Goal: Task Accomplishment & Management: Manage account settings

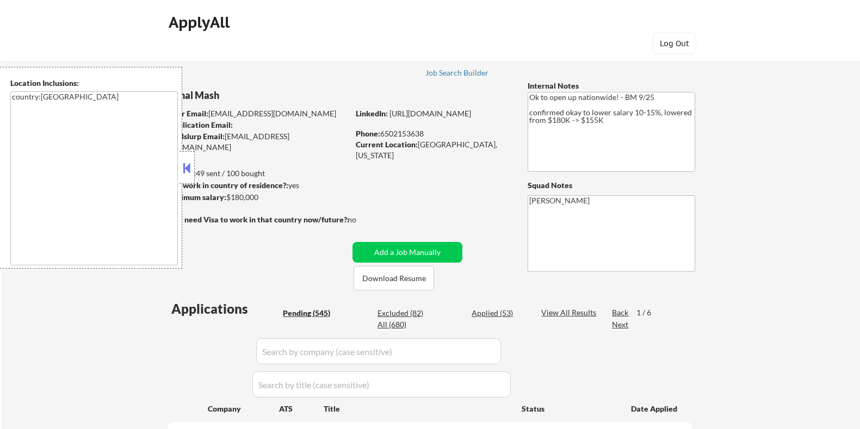
select select ""pending""
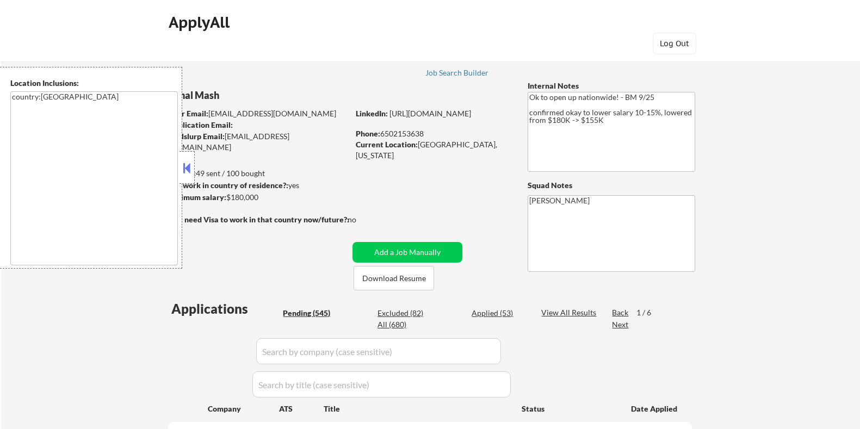
select select ""pending""
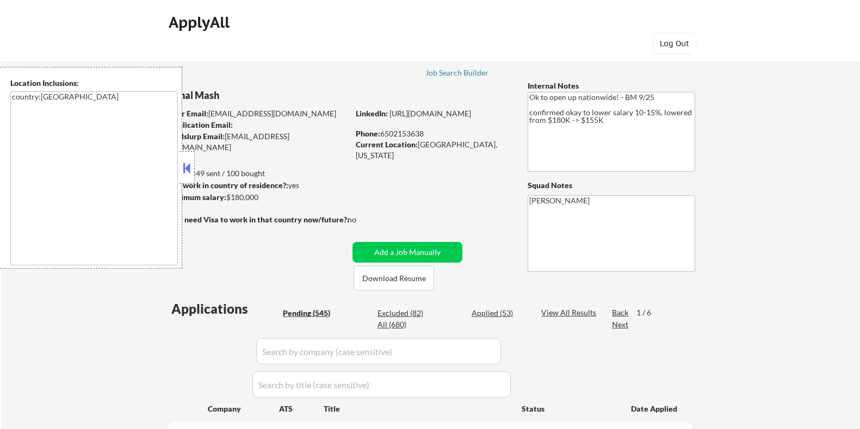
select select ""pending""
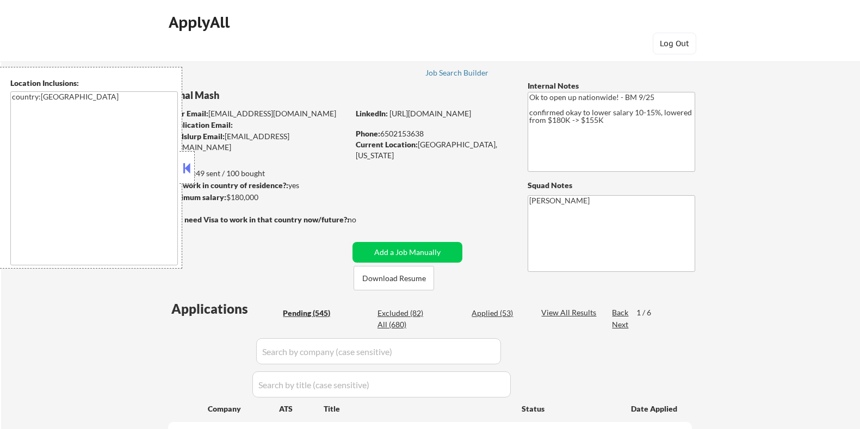
select select ""pending""
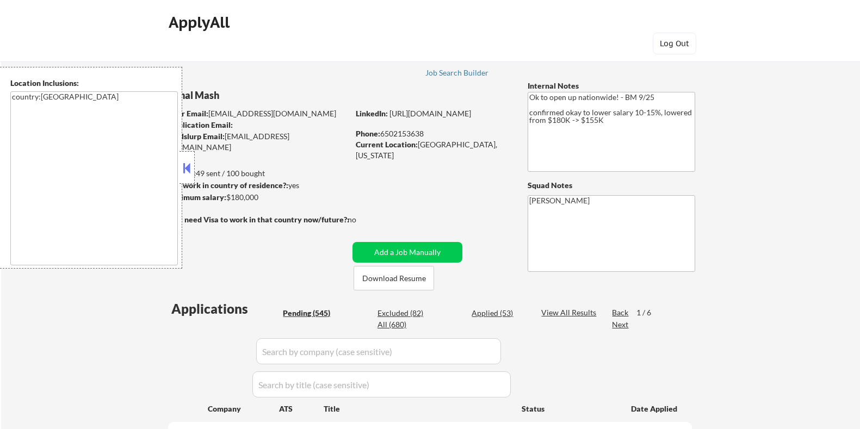
select select ""pending""
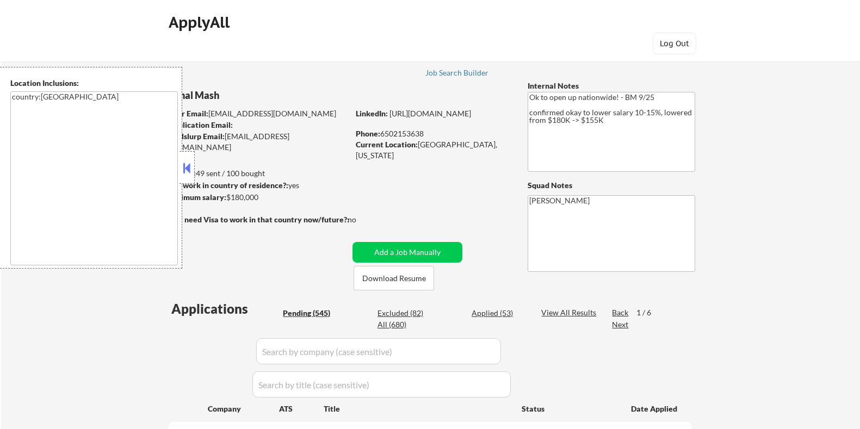
select select ""pending""
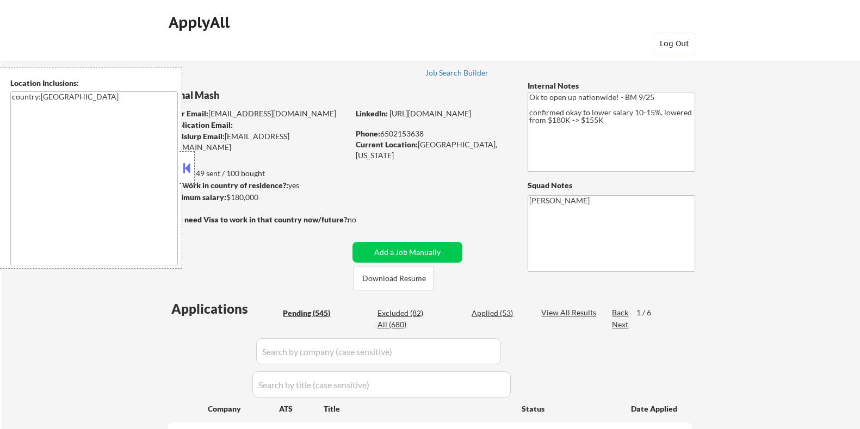
select select ""pending""
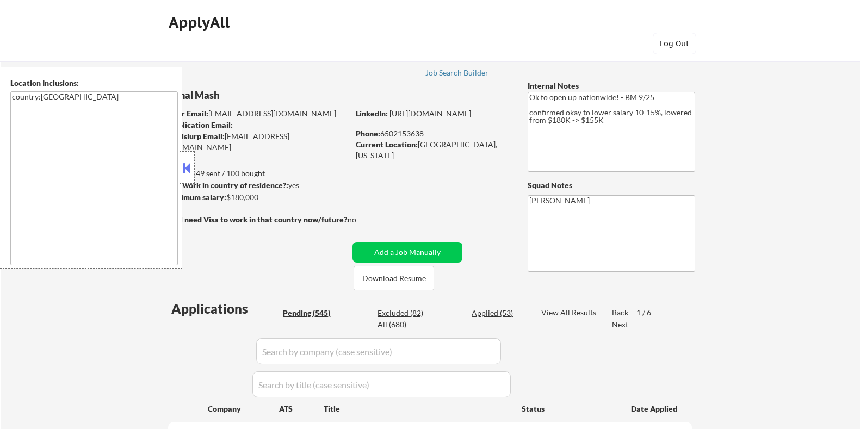
select select ""pending""
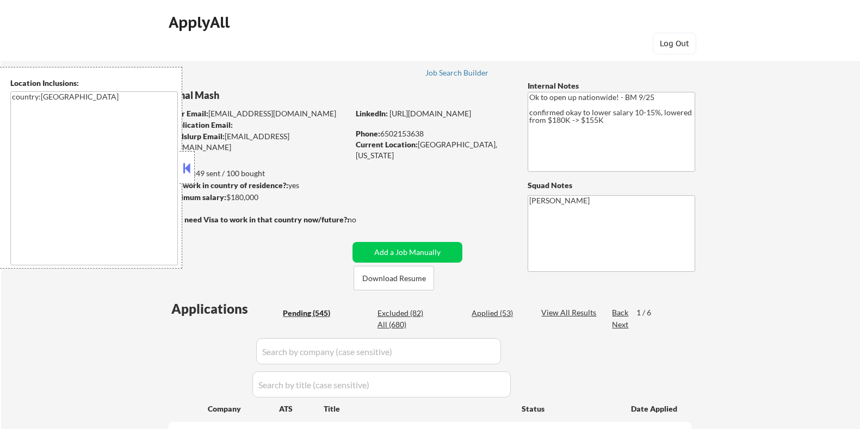
select select ""pending""
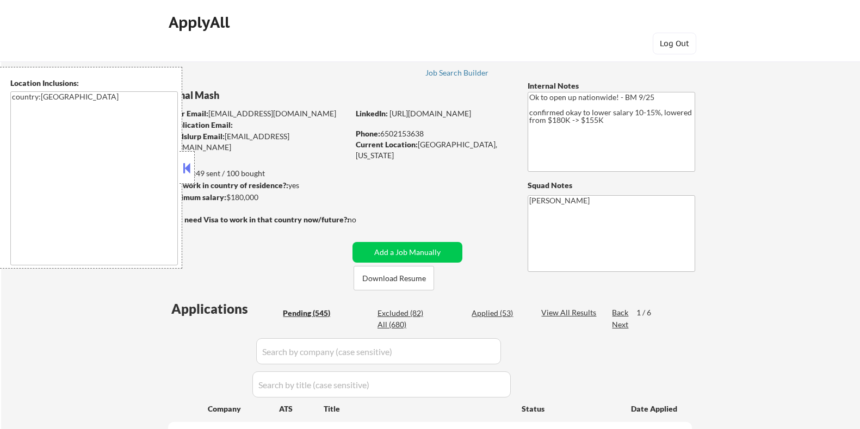
select select ""pending""
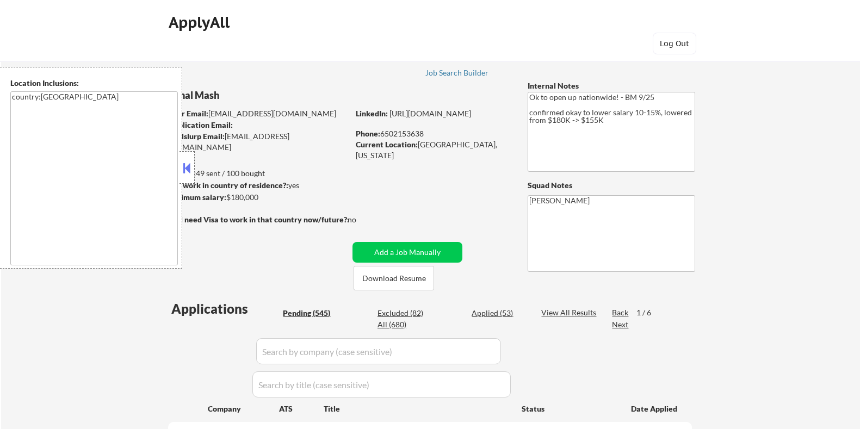
select select ""pending""
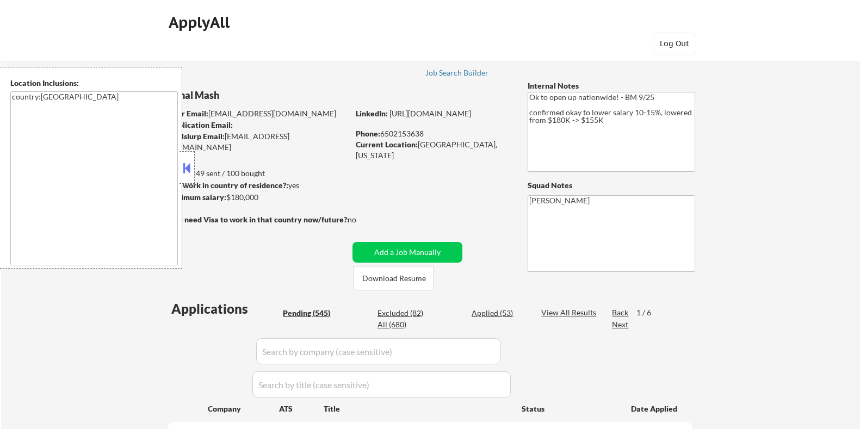
select select ""pending""
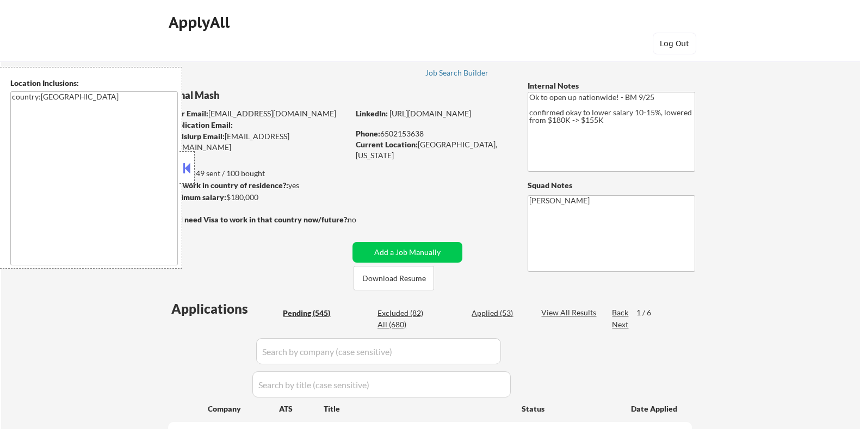
select select ""pending""
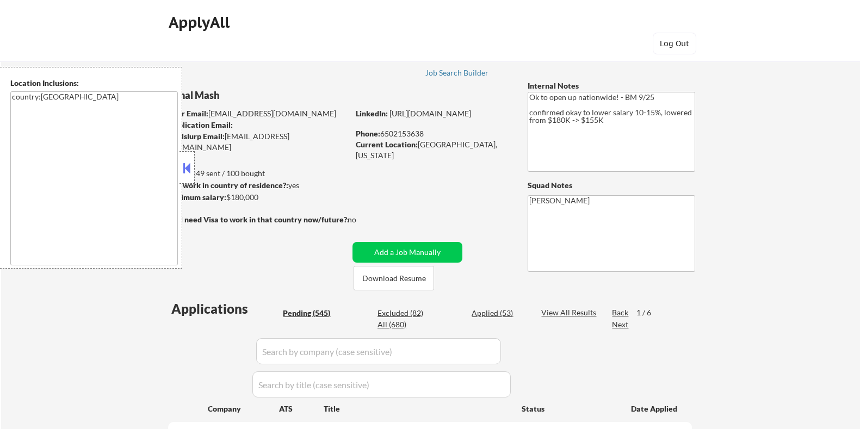
select select ""pending""
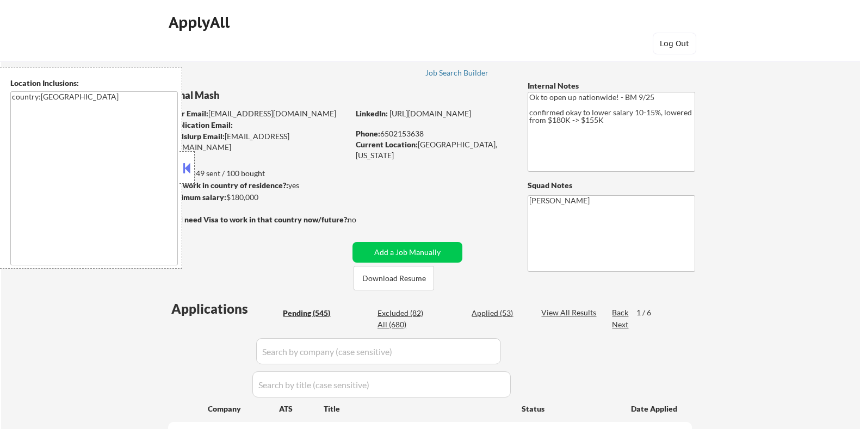
select select ""pending""
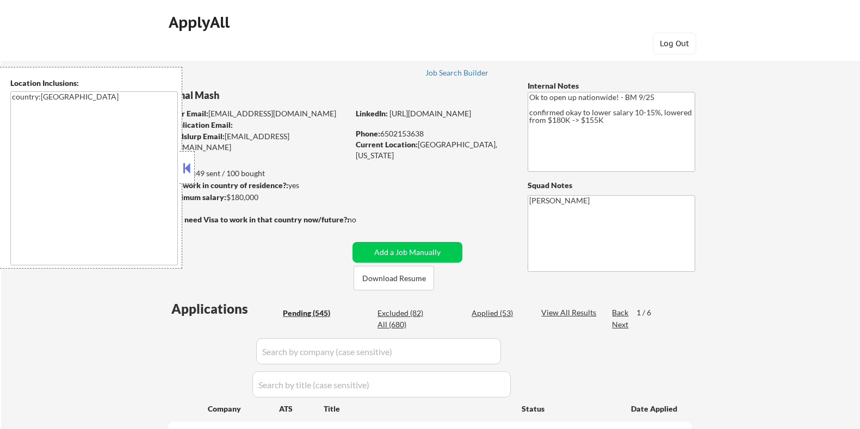
select select ""pending""
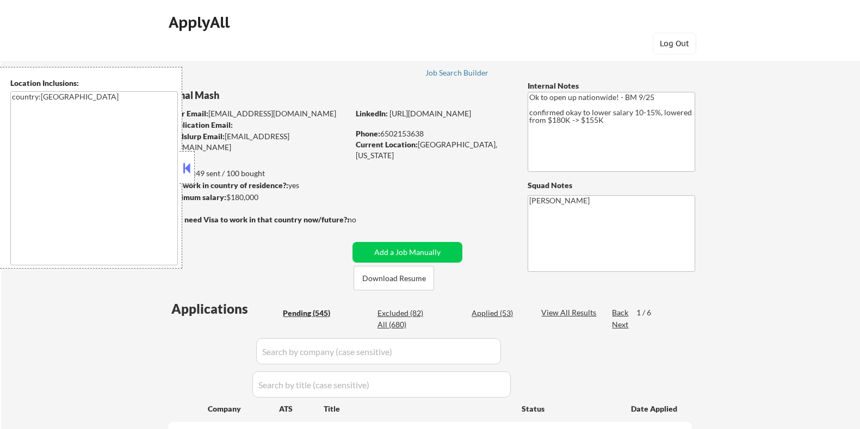
select select ""pending""
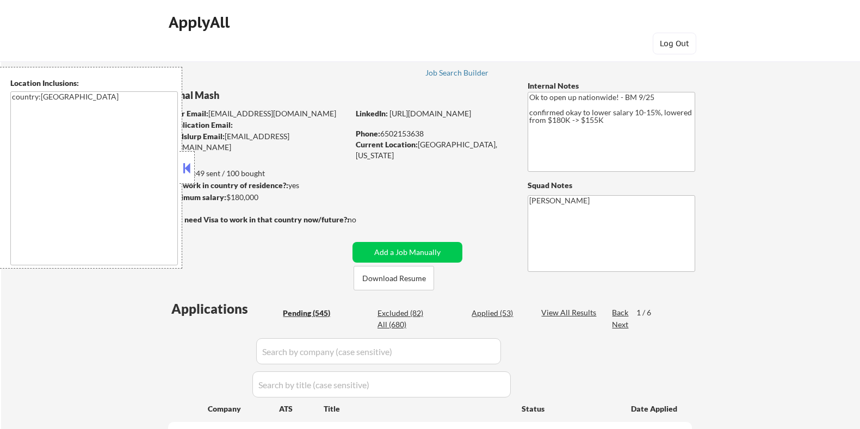
select select ""pending""
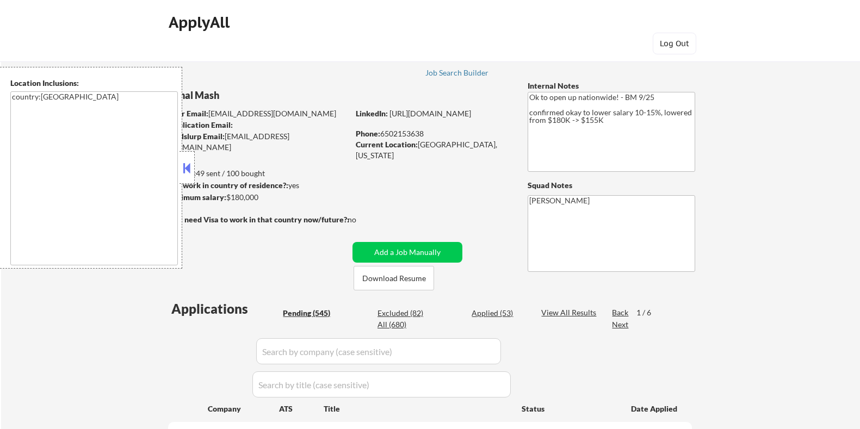
select select ""pending""
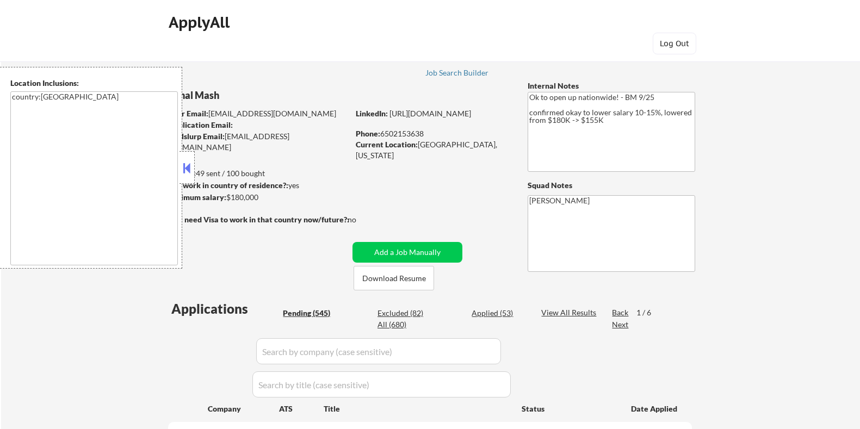
select select ""pending""
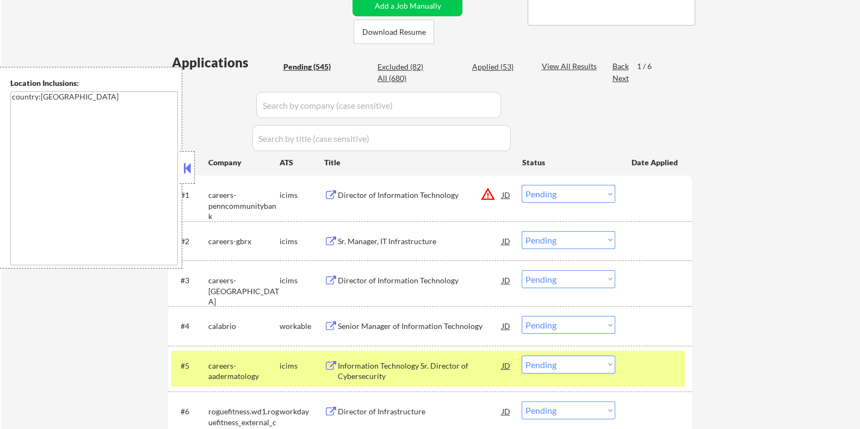
scroll to position [192, 0]
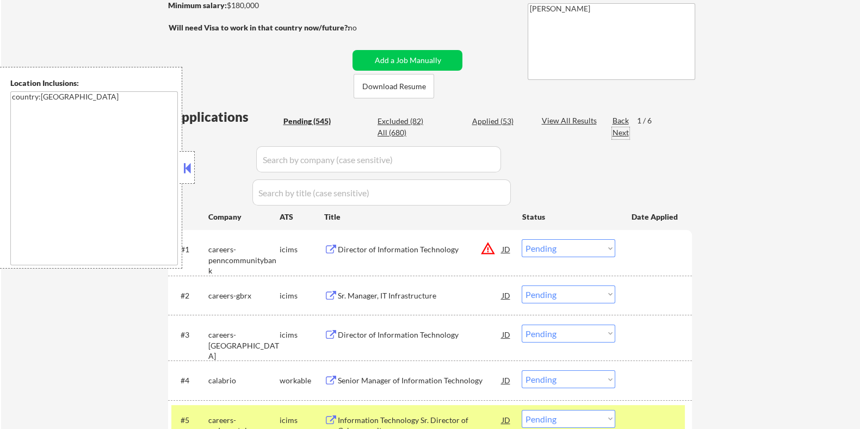
click at [622, 133] on div "Next" at bounding box center [620, 132] width 17 height 11
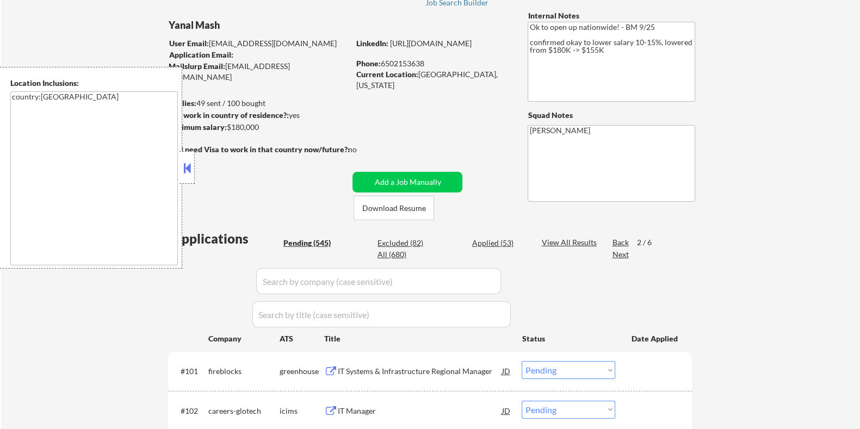
scroll to position [204, 0]
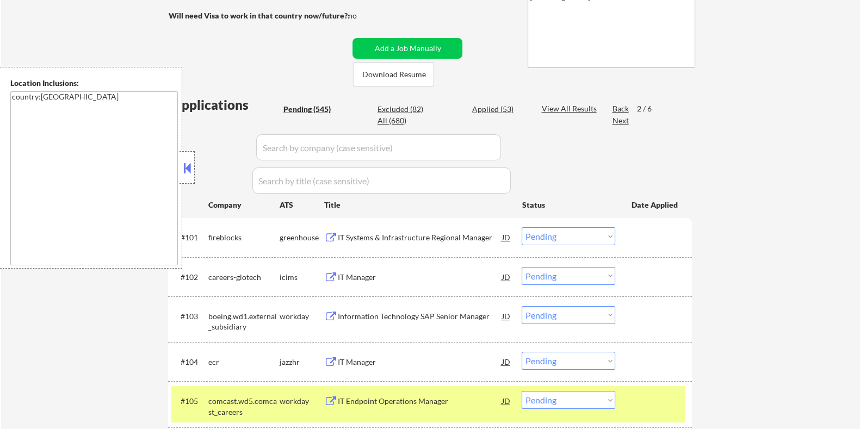
click at [620, 118] on div "Next" at bounding box center [620, 120] width 17 height 11
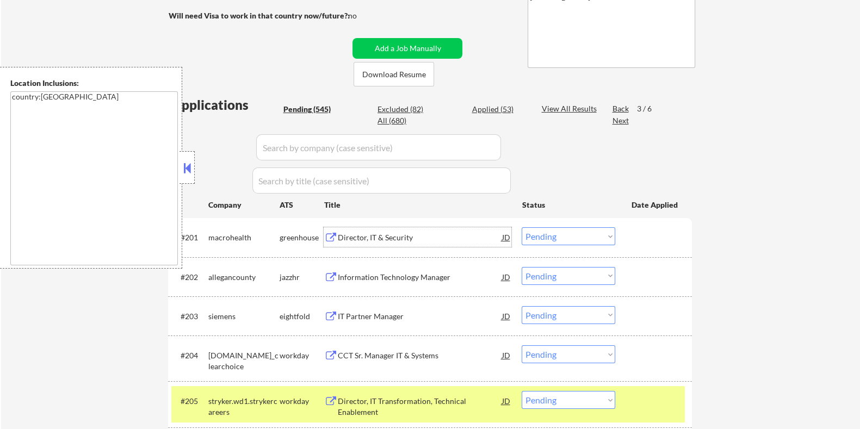
click at [348, 237] on div "Director, IT & Security" at bounding box center [419, 237] width 164 height 11
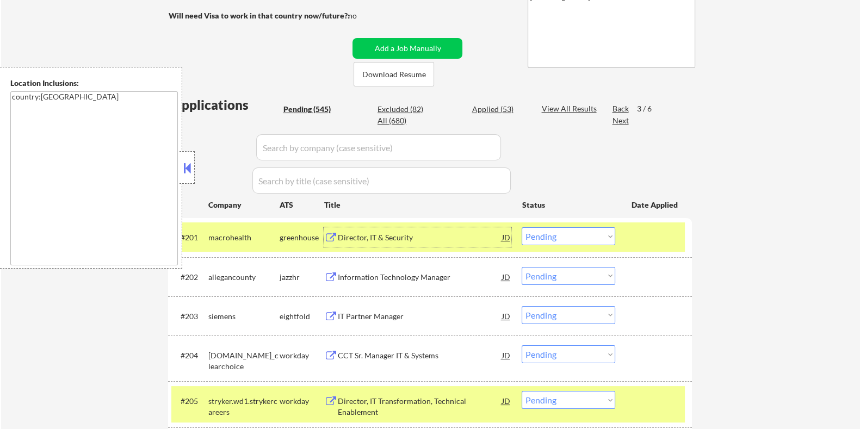
click at [365, 273] on div "Information Technology Manager" at bounding box center [419, 277] width 164 height 11
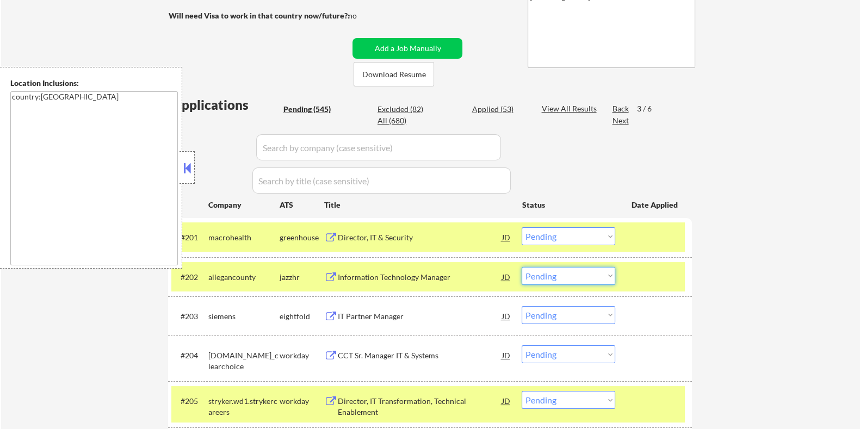
click at [592, 276] on select "Choose an option... Pending Applied Excluded (Questions) Excluded (Expired) Exc…" at bounding box center [569, 276] width 94 height 18
click at [522, 267] on select "Choose an option... Pending Applied Excluded (Questions) Excluded (Expired) Exc…" at bounding box center [569, 276] width 94 height 18
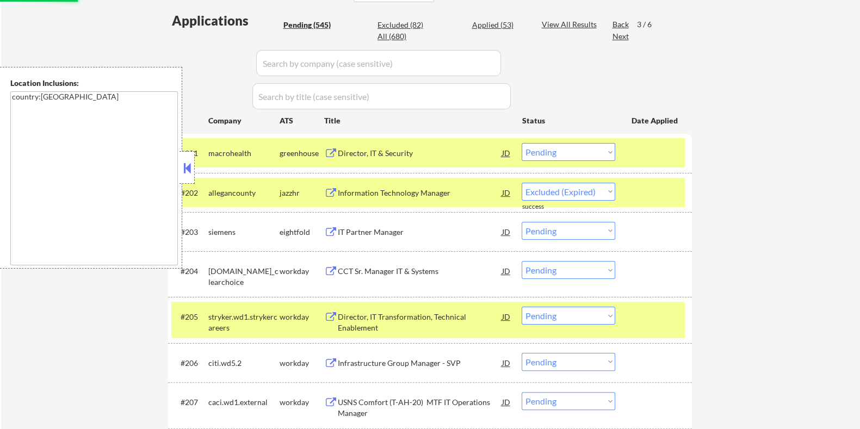
select select ""pending""
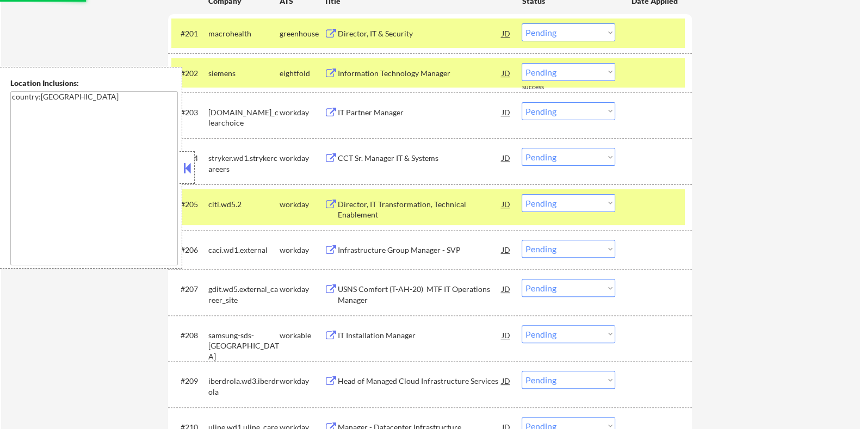
scroll to position [544, 0]
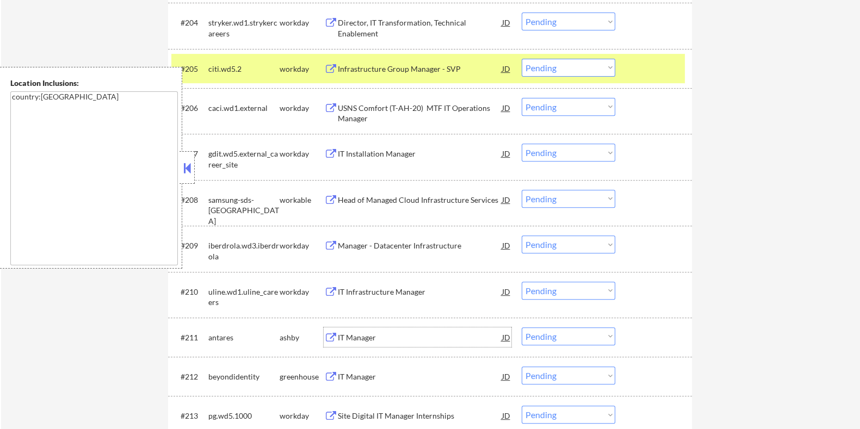
click at [380, 336] on div "IT Manager" at bounding box center [419, 337] width 164 height 11
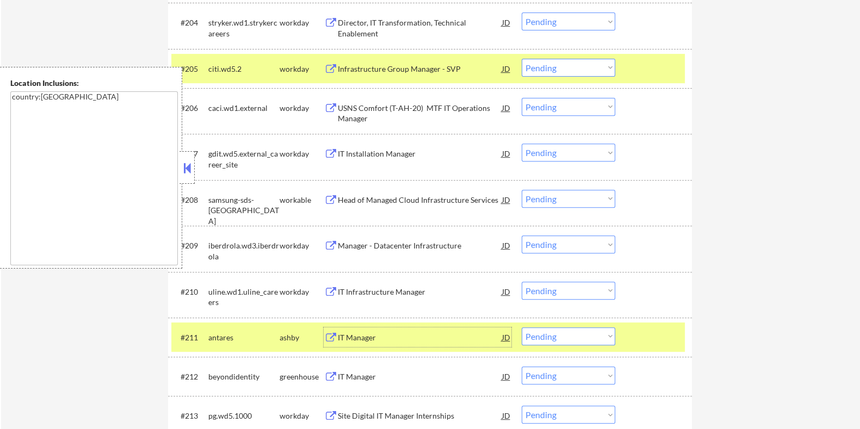
click at [539, 337] on select "Choose an option... Pending Applied Excluded (Questions) Excluded (Expired) Exc…" at bounding box center [569, 337] width 94 height 18
click at [522, 328] on select "Choose an option... Pending Applied Excluded (Questions) Excluded (Expired) Exc…" at bounding box center [569, 337] width 94 height 18
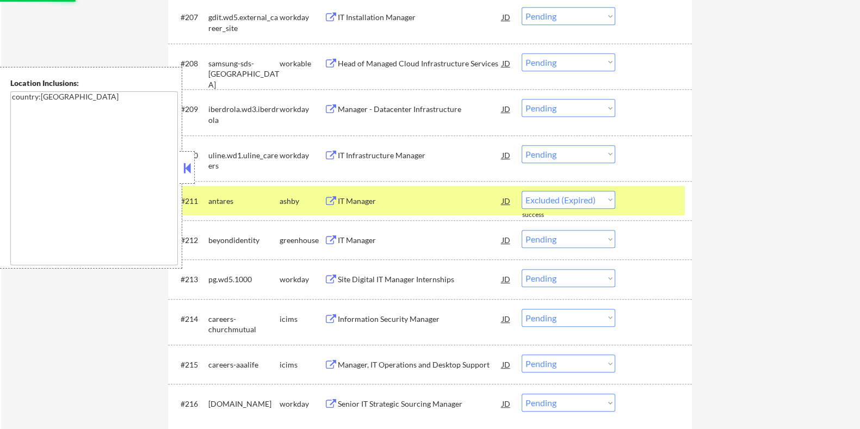
select select ""pending""
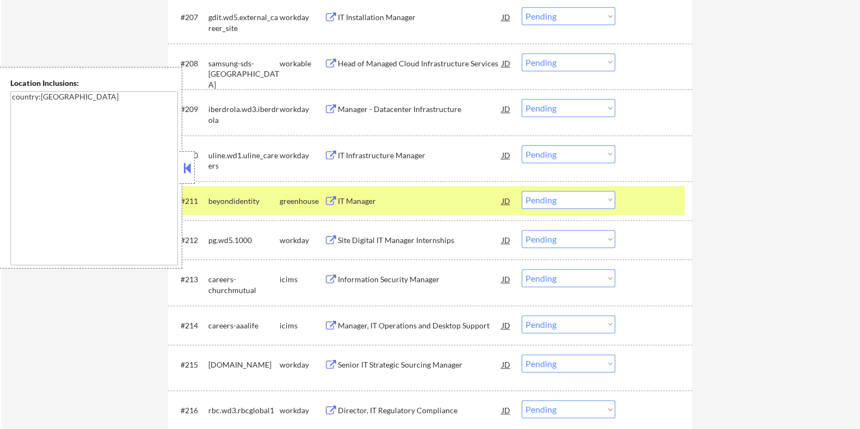
click at [375, 202] on div "IT Manager" at bounding box center [419, 201] width 164 height 11
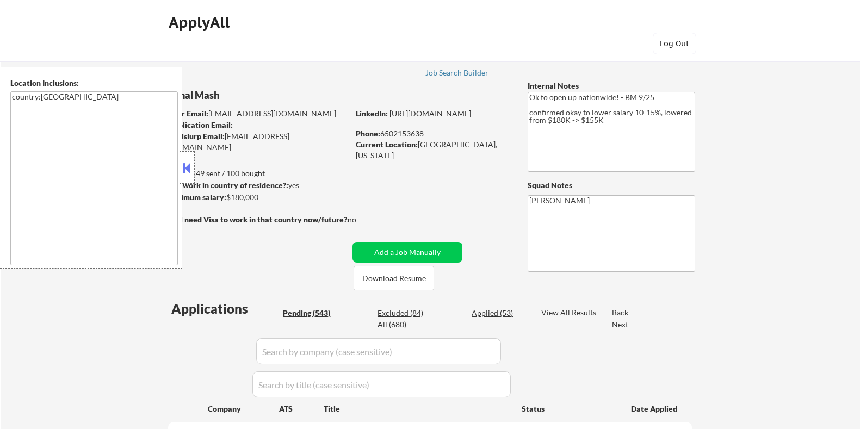
select select ""pending""
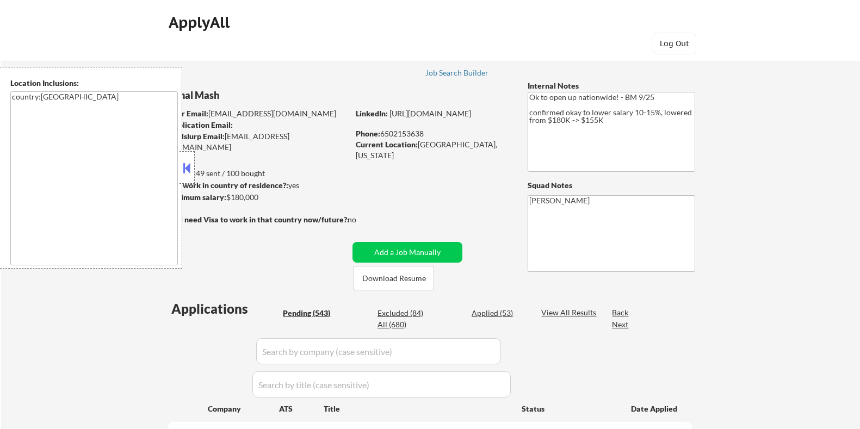
select select ""pending""
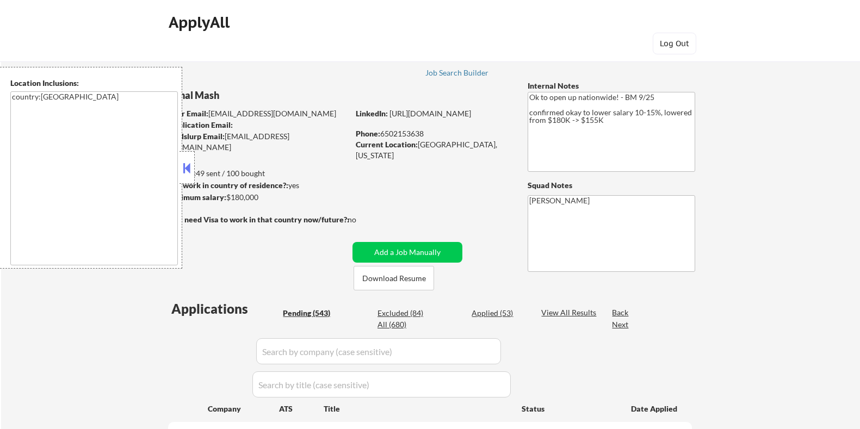
select select ""pending""
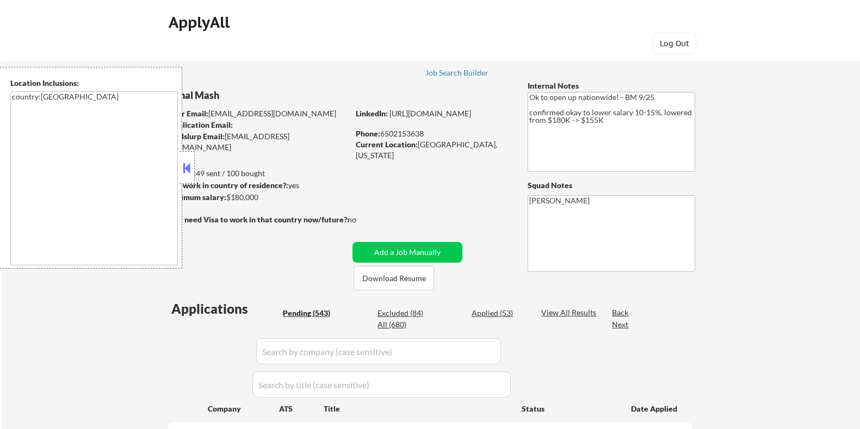
select select ""pending""
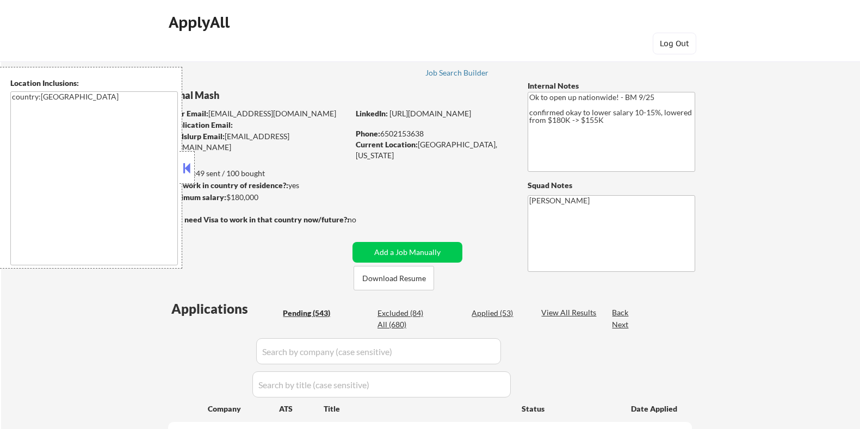
select select ""pending""
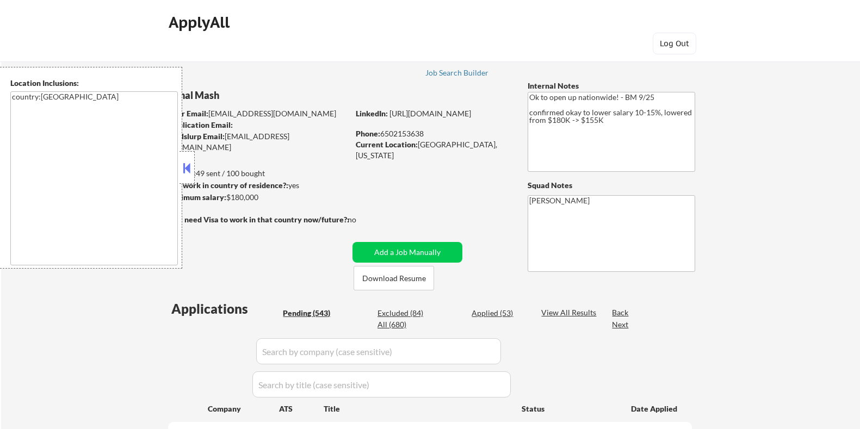
select select ""pending""
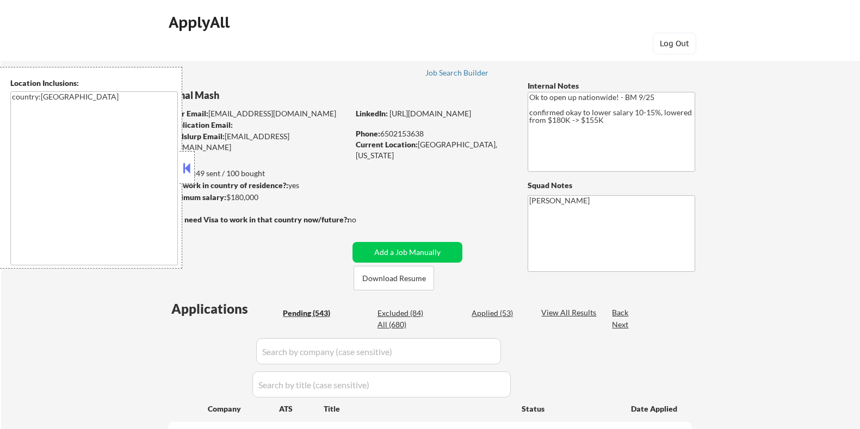
select select ""pending""
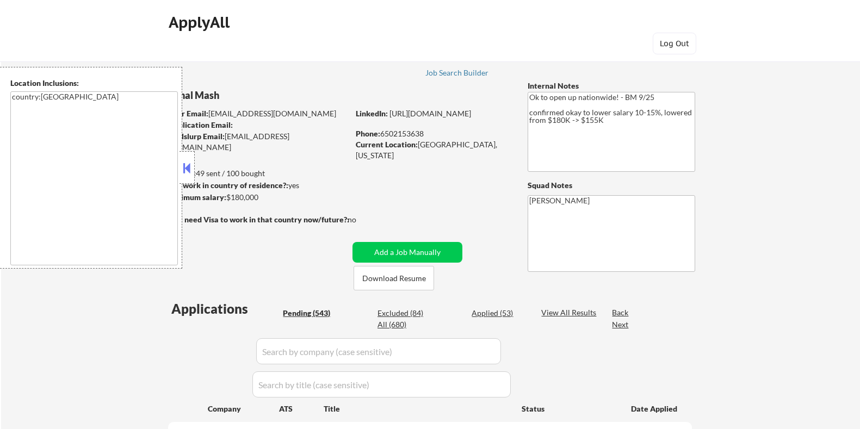
select select ""pending""
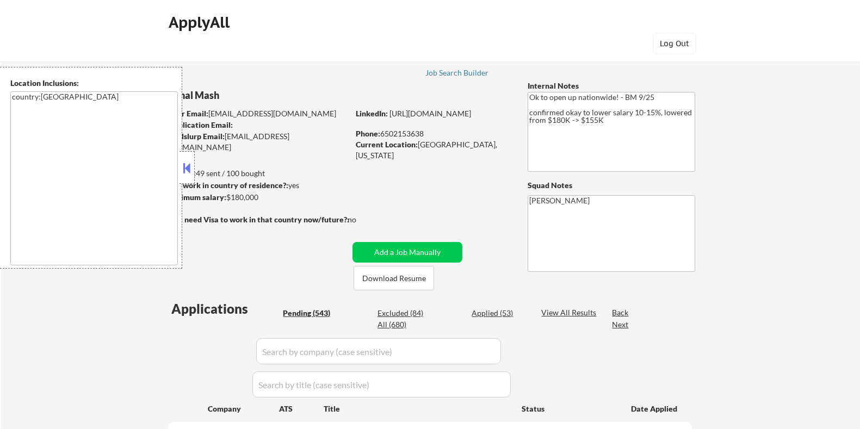
select select ""pending""
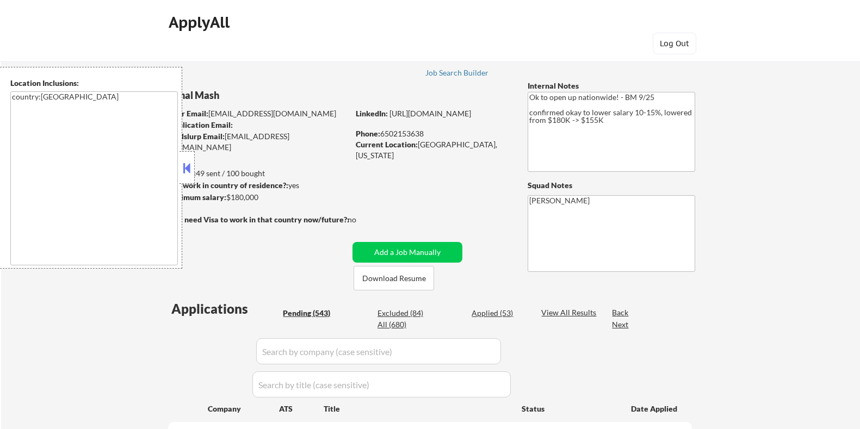
select select ""pending""
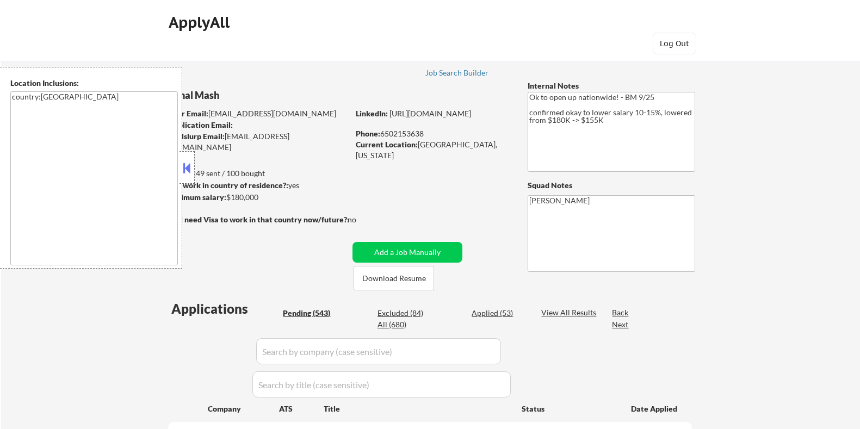
select select ""pending""
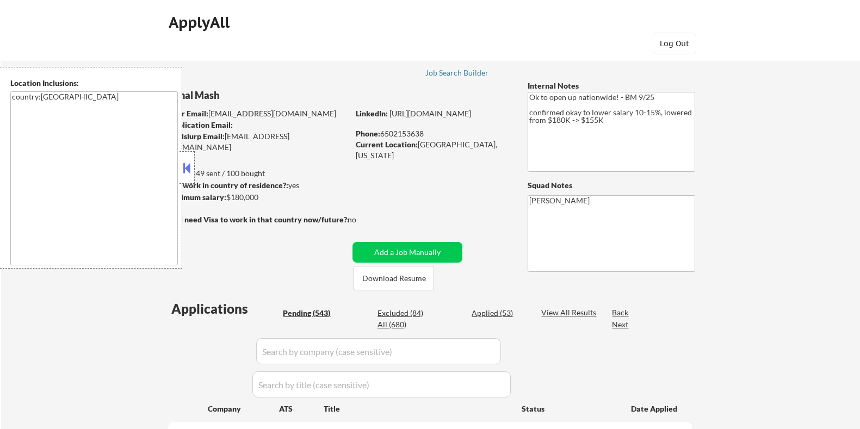
select select ""pending""
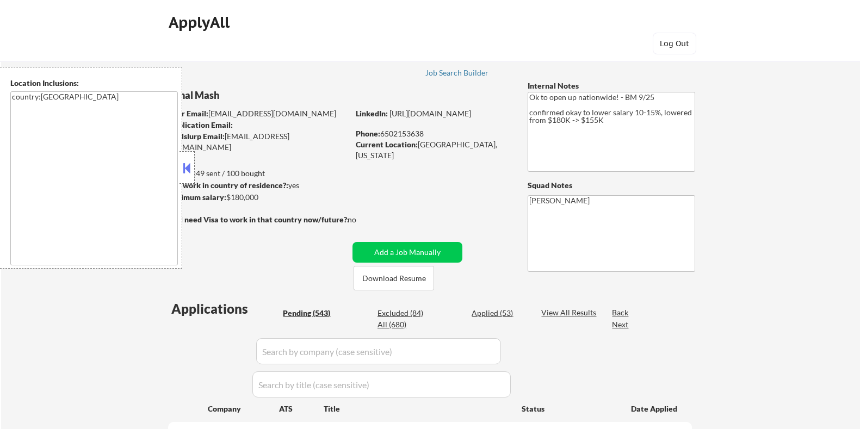
select select ""pending""
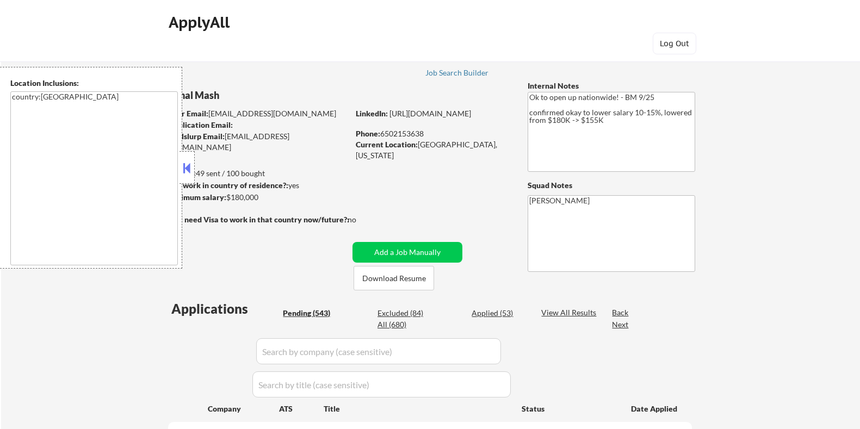
select select ""pending""
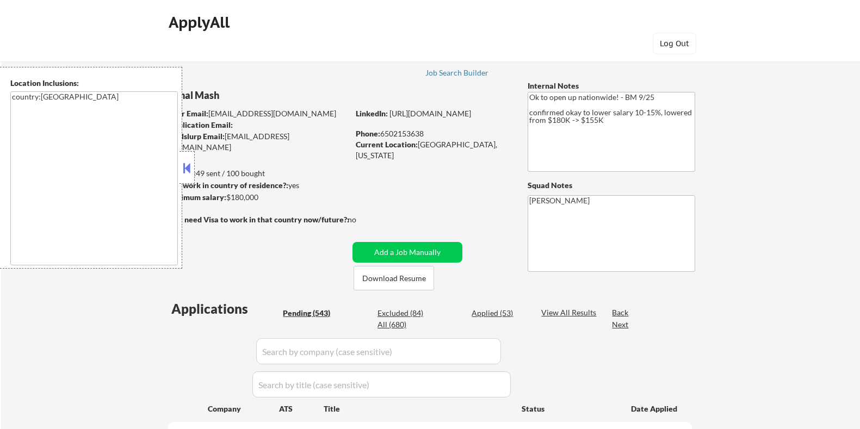
select select ""pending""
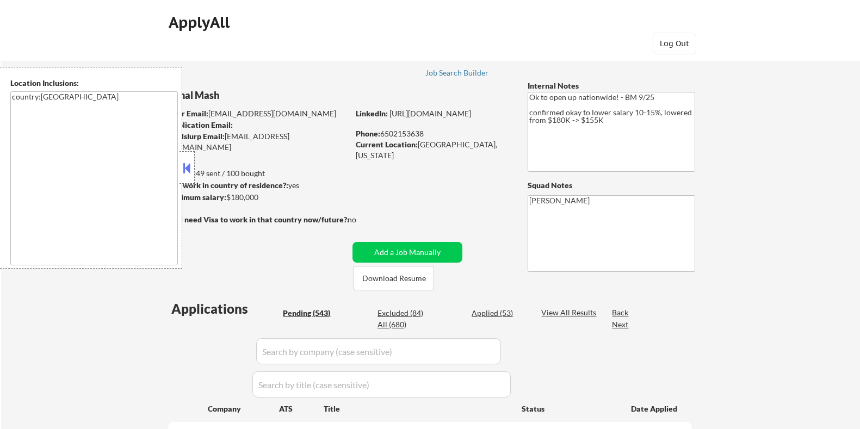
select select ""pending""
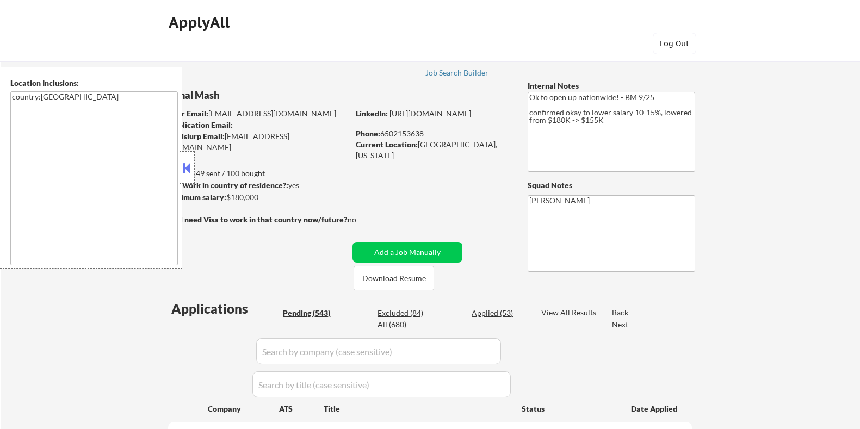
select select ""pending""
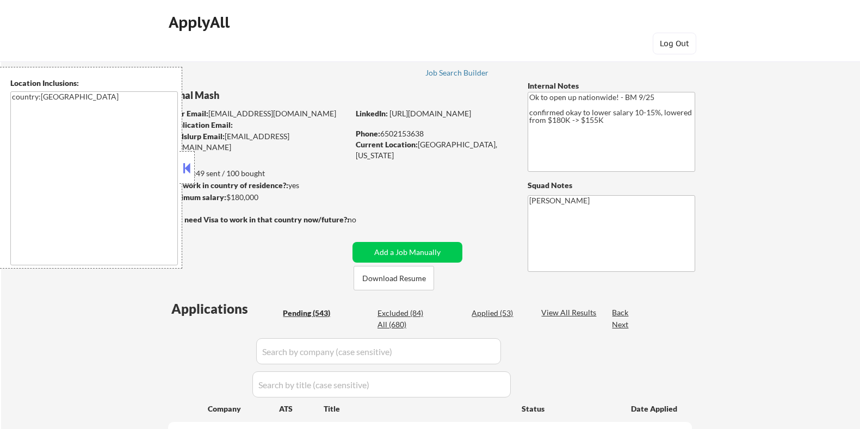
select select ""pending""
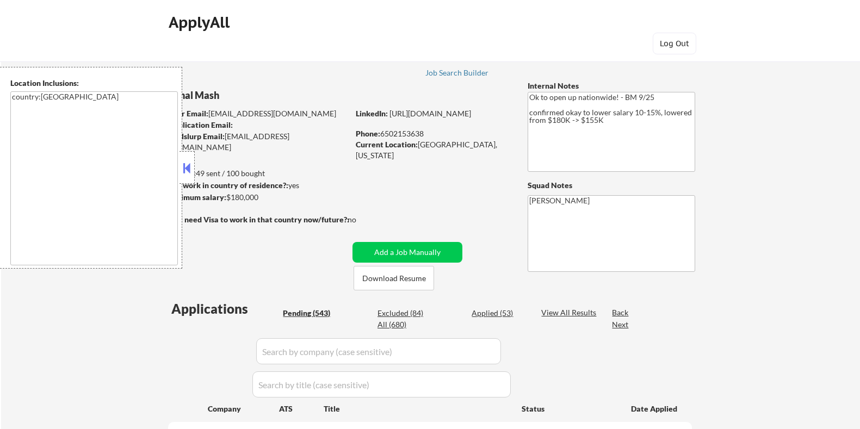
select select ""pending""
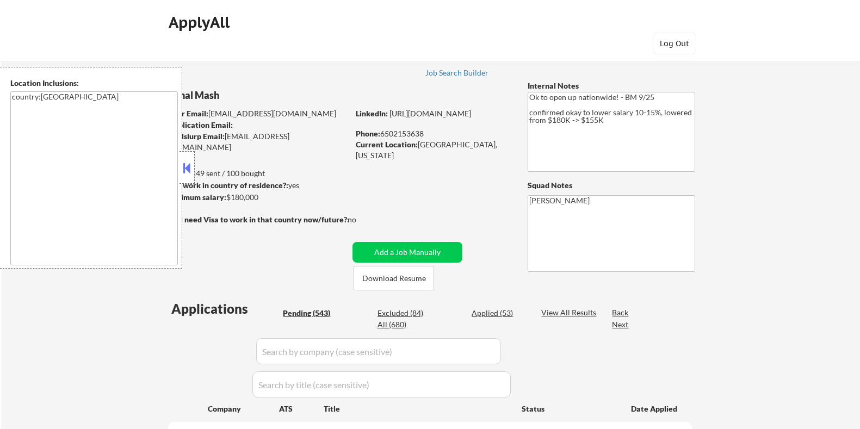
select select ""pending""
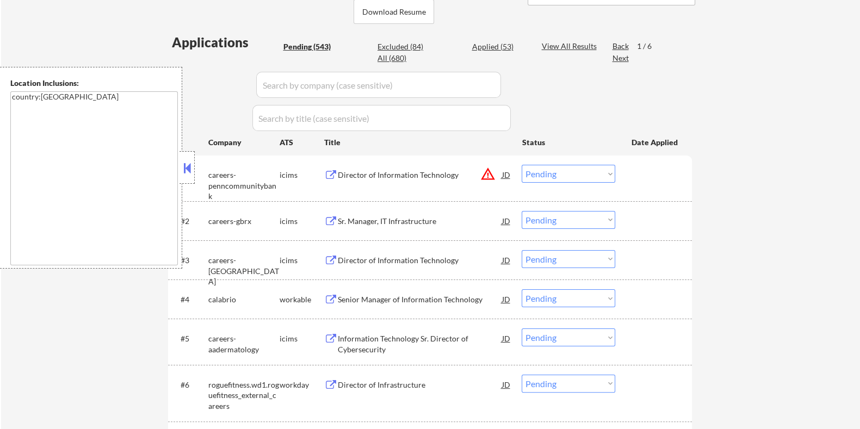
scroll to position [340, 0]
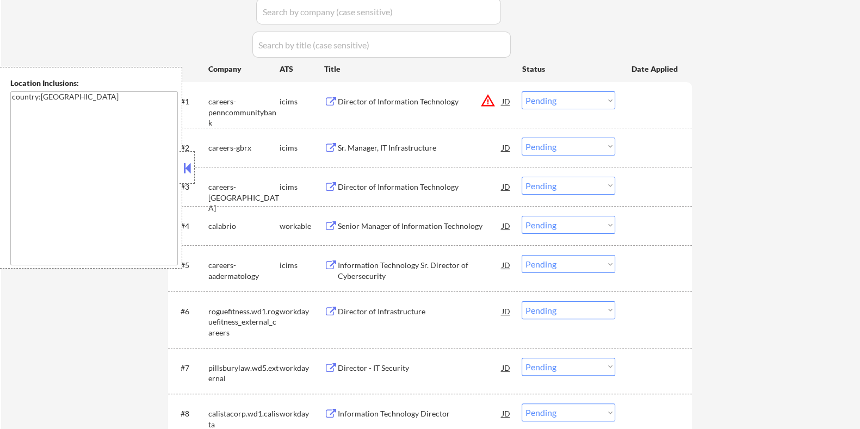
click at [373, 223] on div "Senior Manager of Information Technology" at bounding box center [419, 226] width 164 height 11
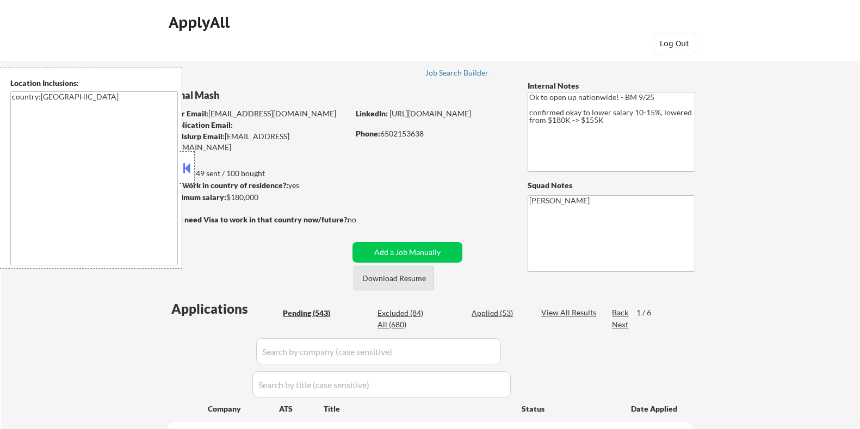
select select ""pending""
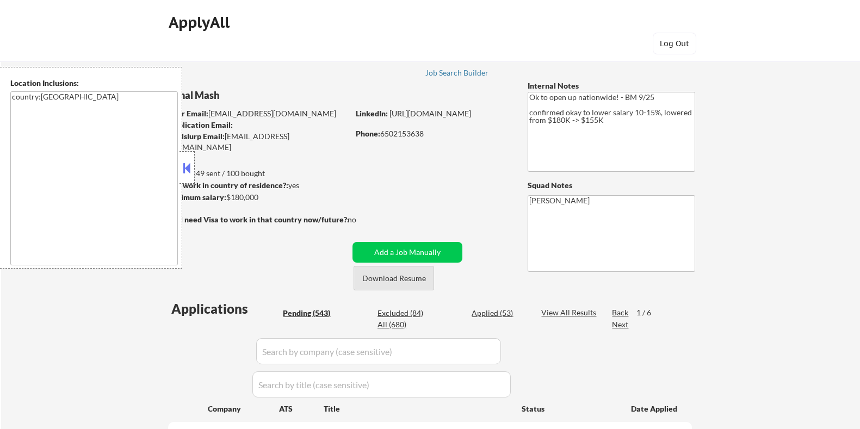
select select ""pending""
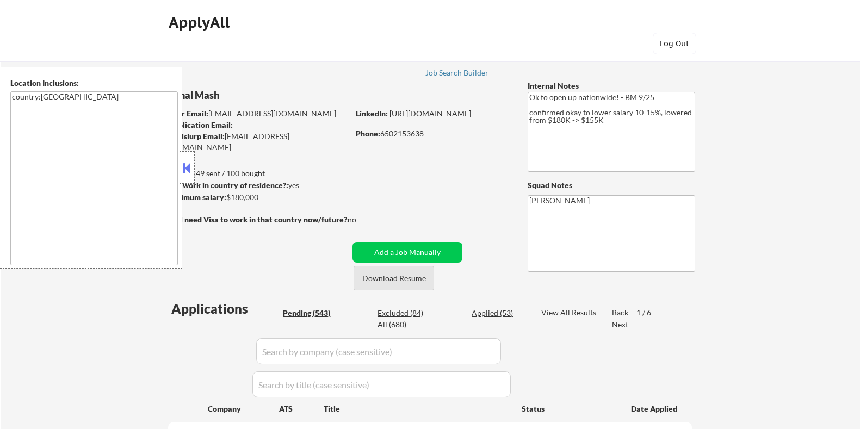
select select ""pending""
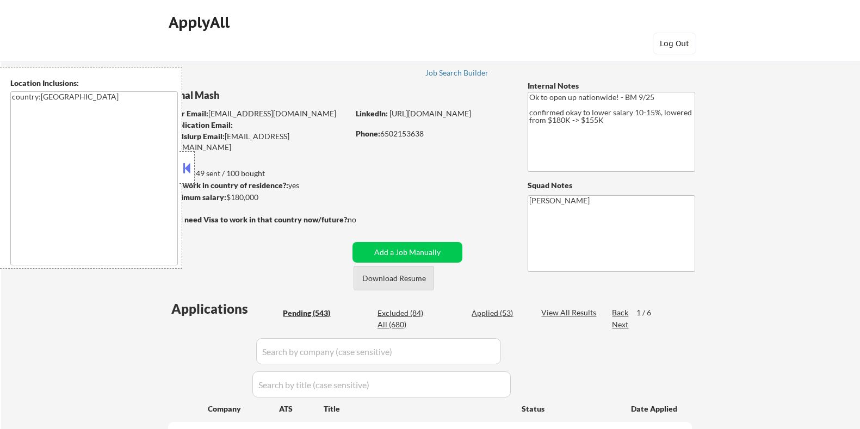
select select ""pending""
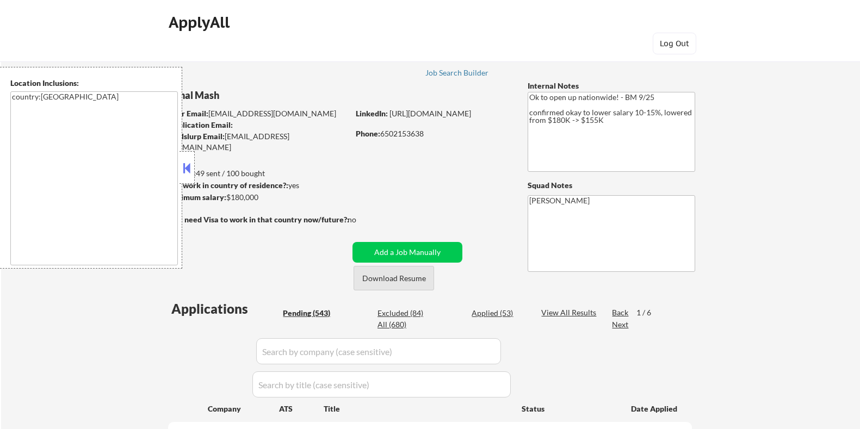
select select ""pending""
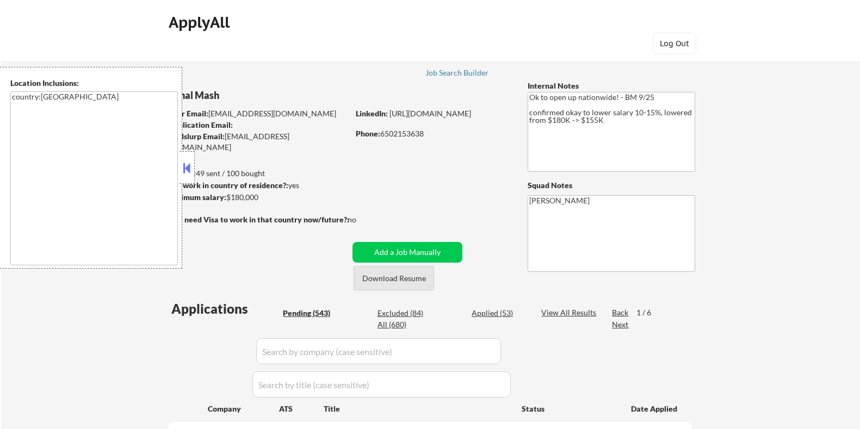
select select ""pending""
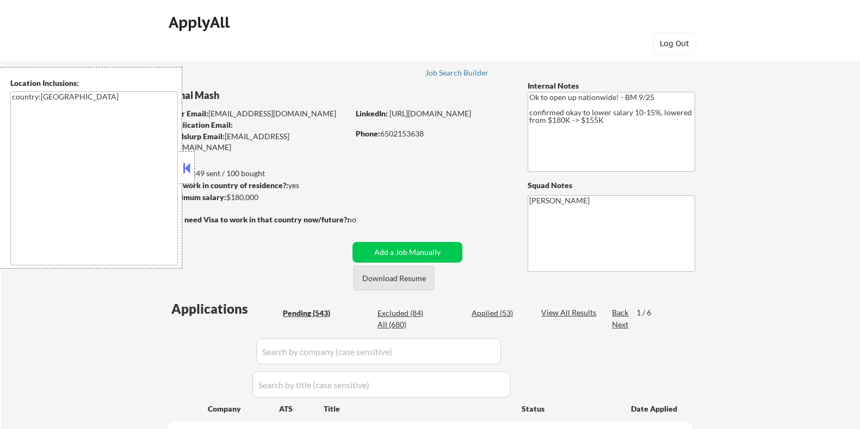
select select ""pending""
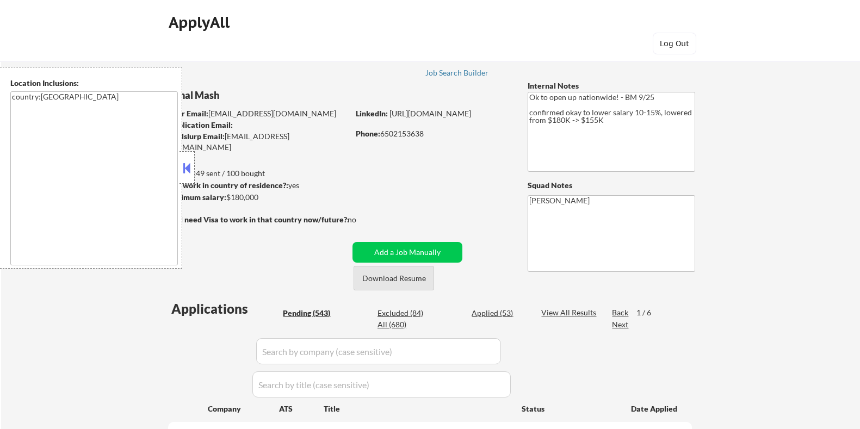
select select ""pending""
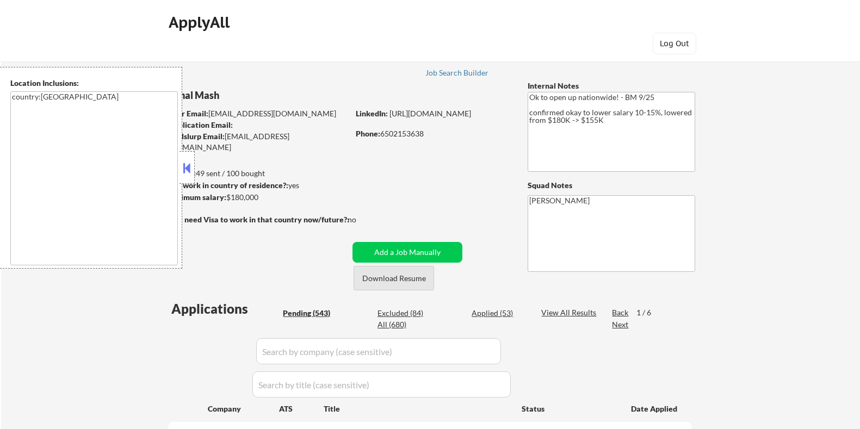
select select ""pending""
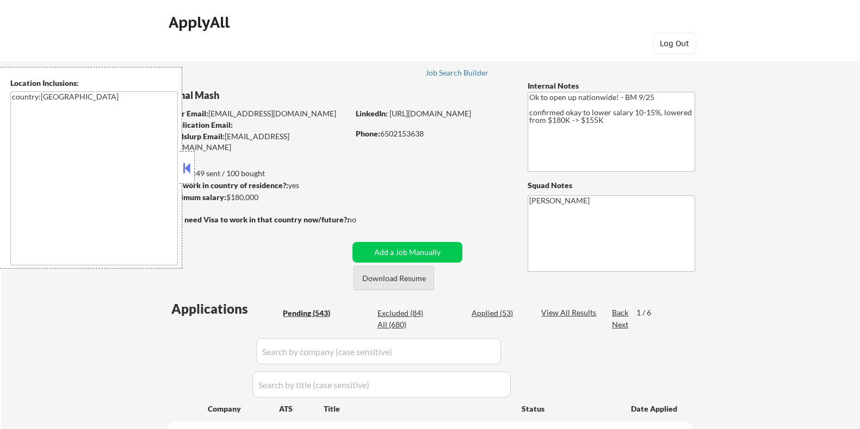
select select ""pending""
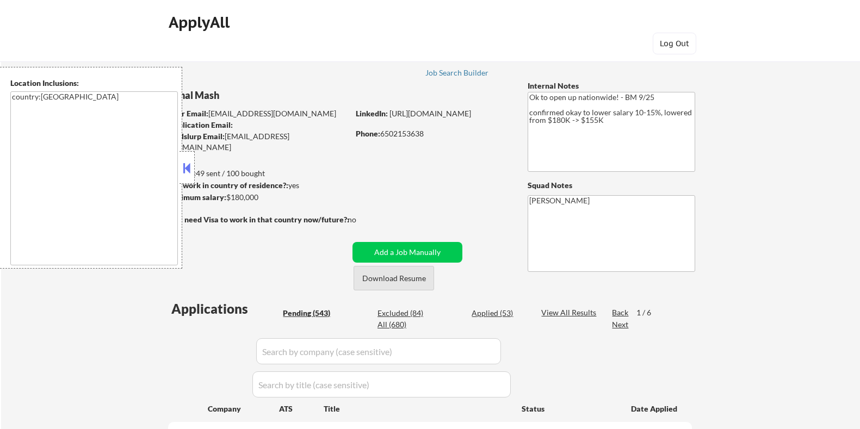
select select ""pending""
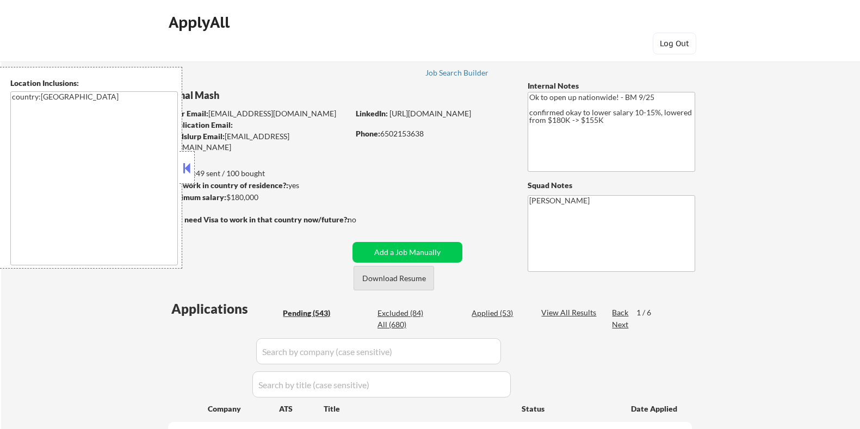
select select ""pending""
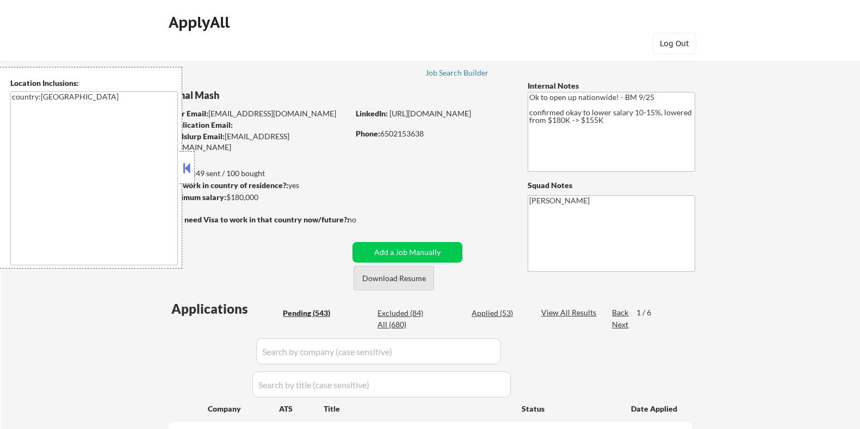
select select ""pending""
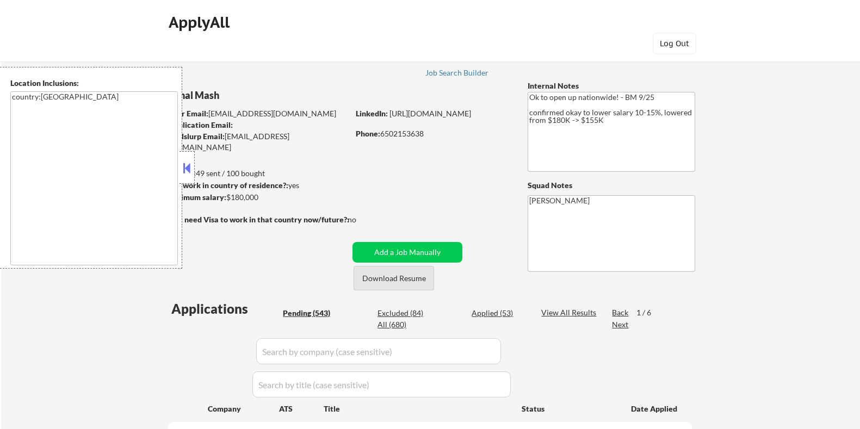
select select ""pending""
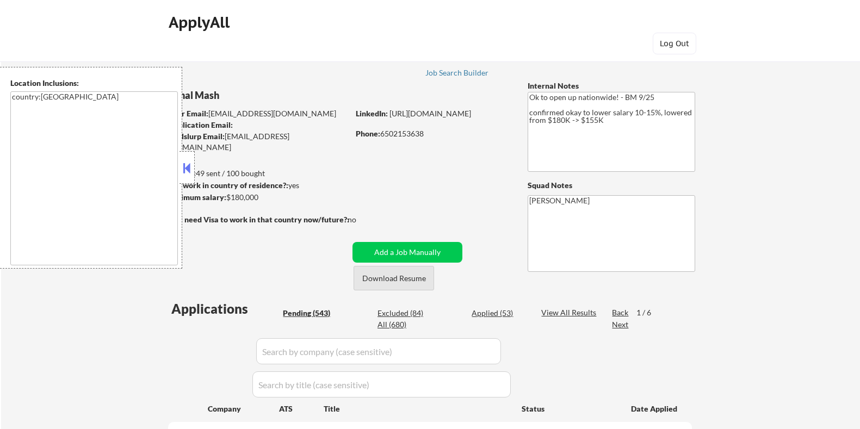
select select ""pending""
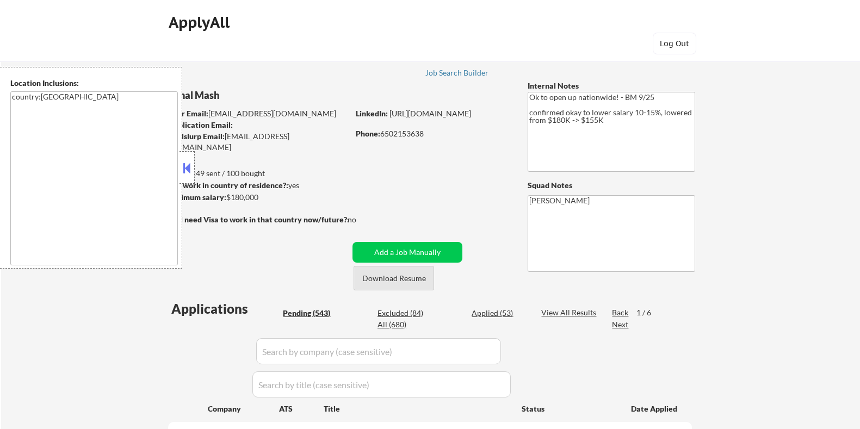
select select ""pending""
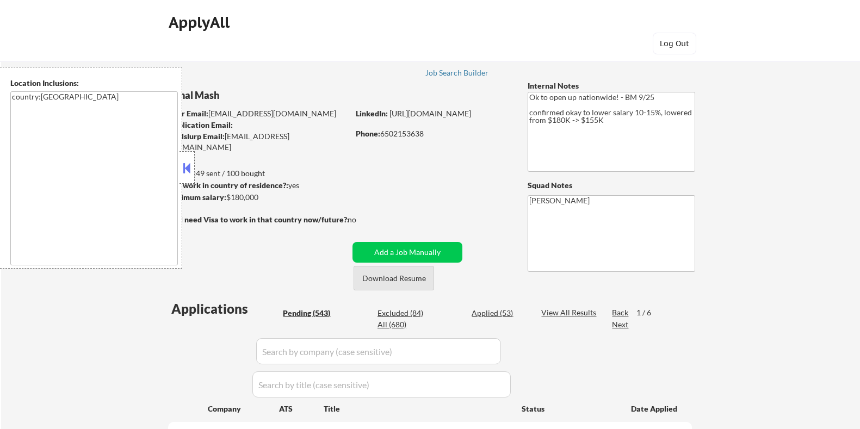
select select ""pending""
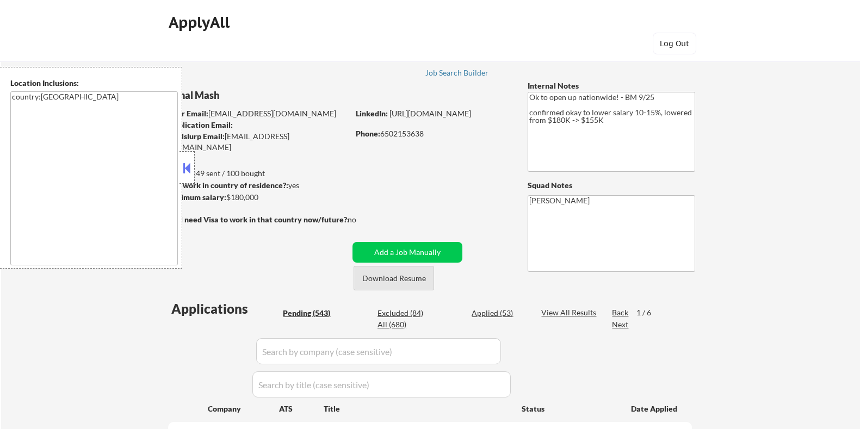
select select ""pending""
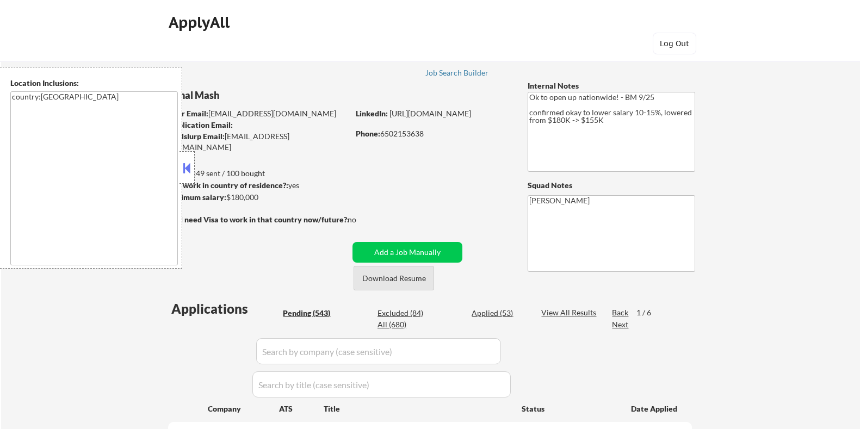
select select ""pending""
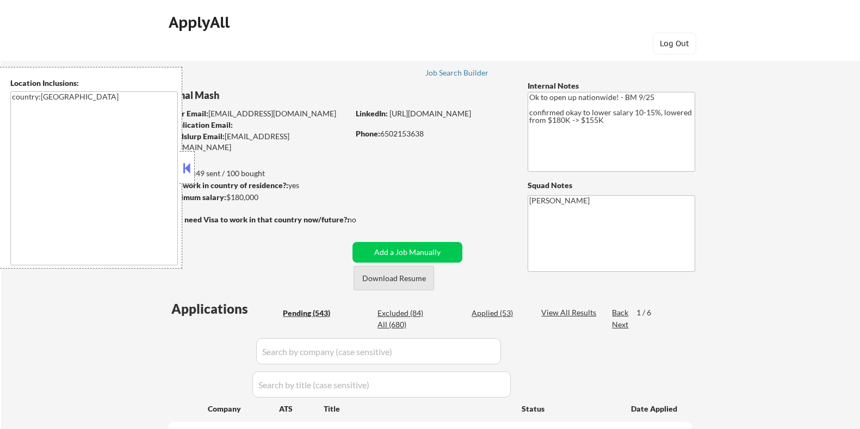
select select ""pending""
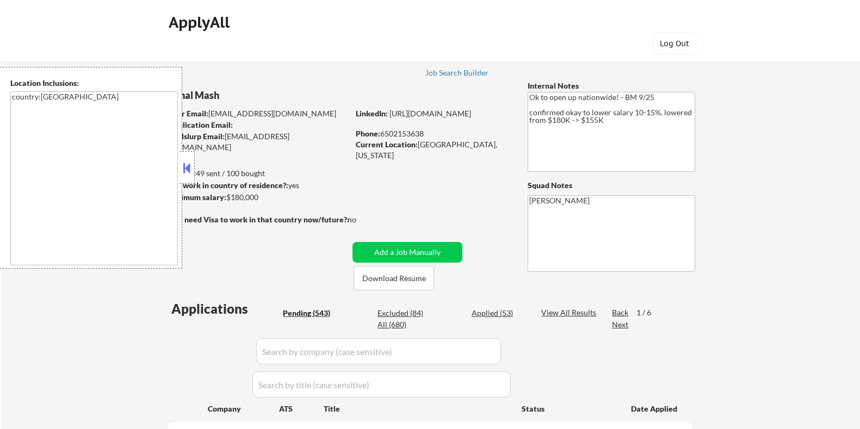
select select ""pending""
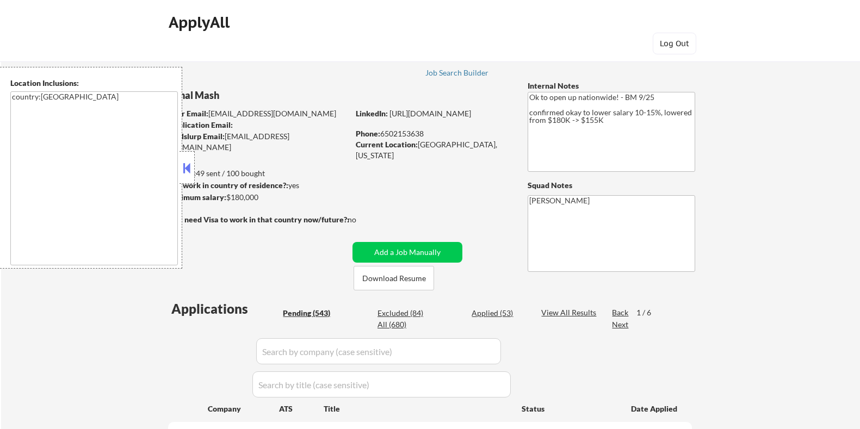
select select ""pending""
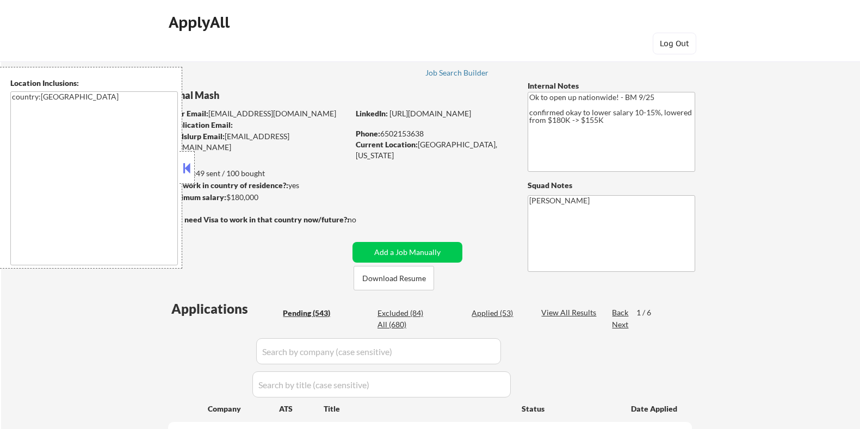
select select ""pending""
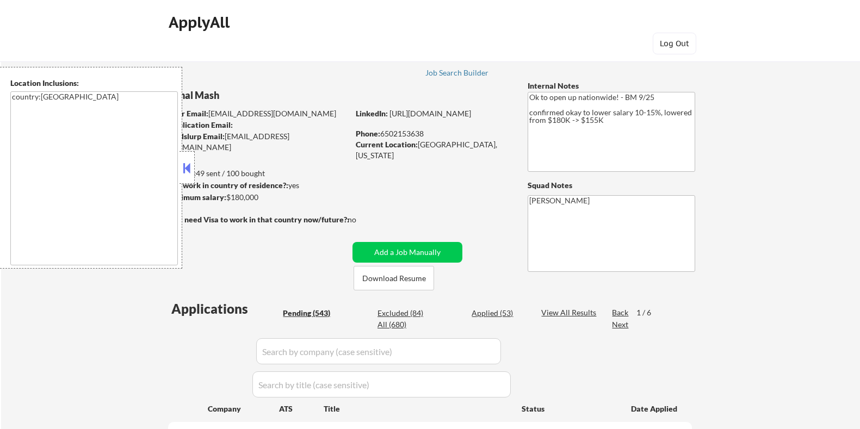
select select ""pending""
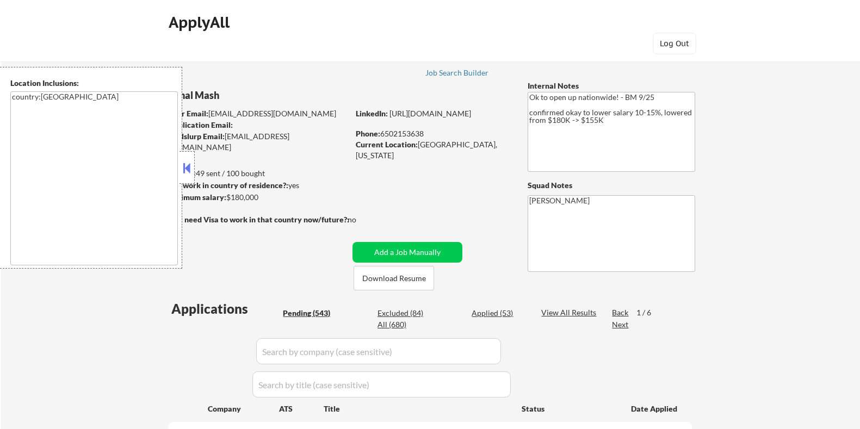
select select ""pending""
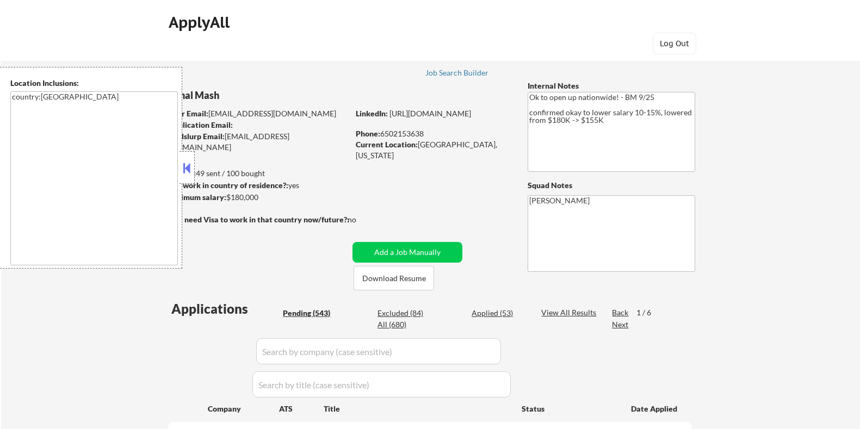
select select ""pending""
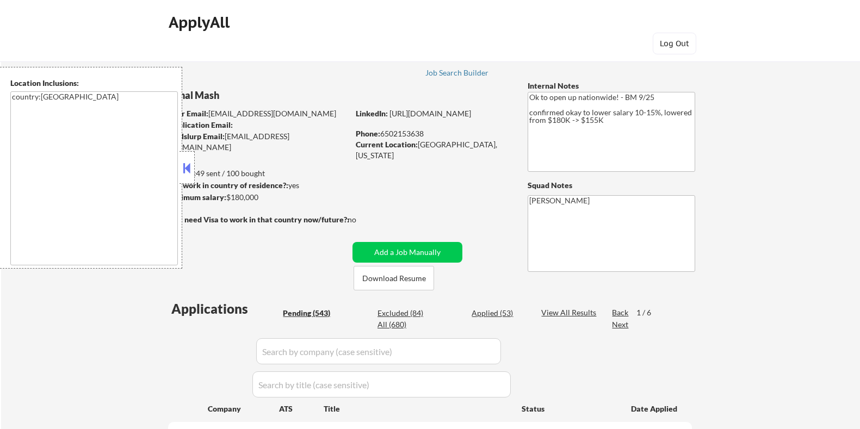
select select ""pending""
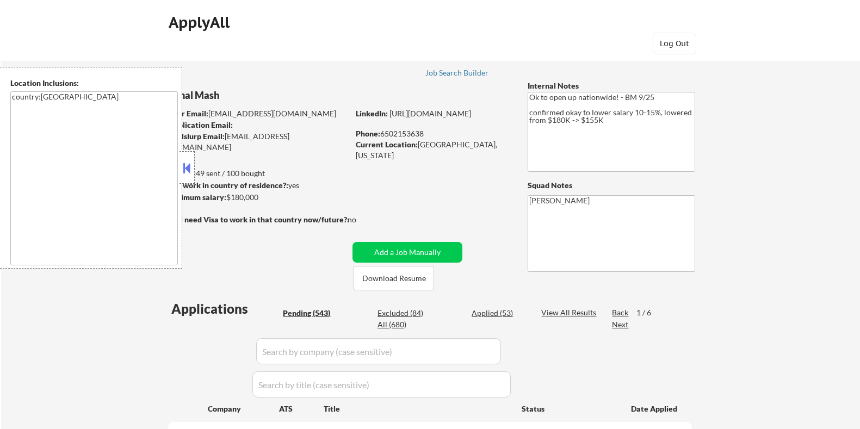
select select ""pending""
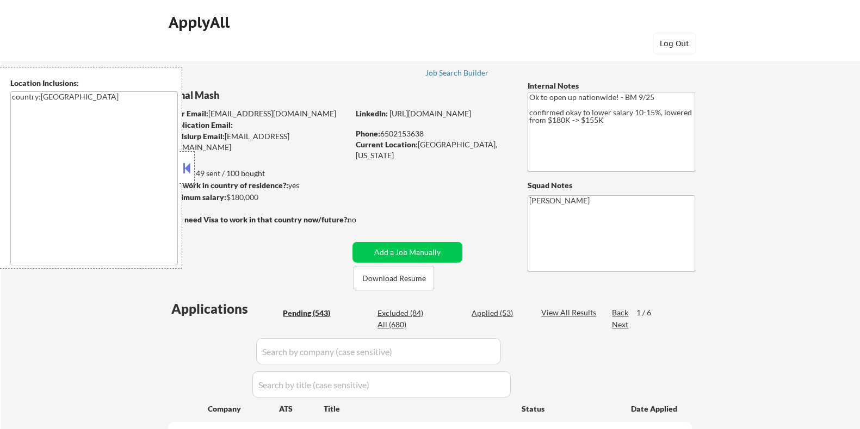
select select ""pending""
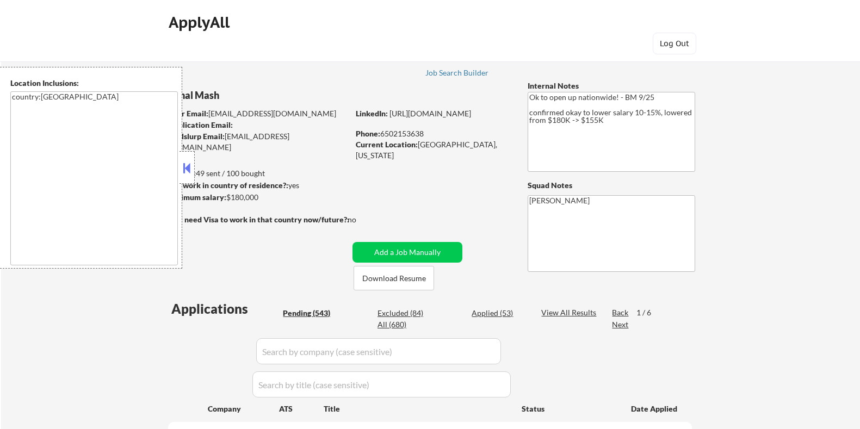
select select ""pending""
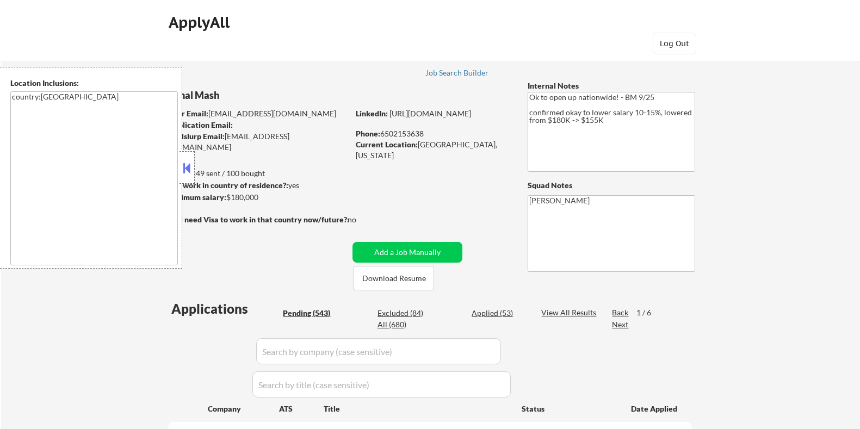
select select ""pending""
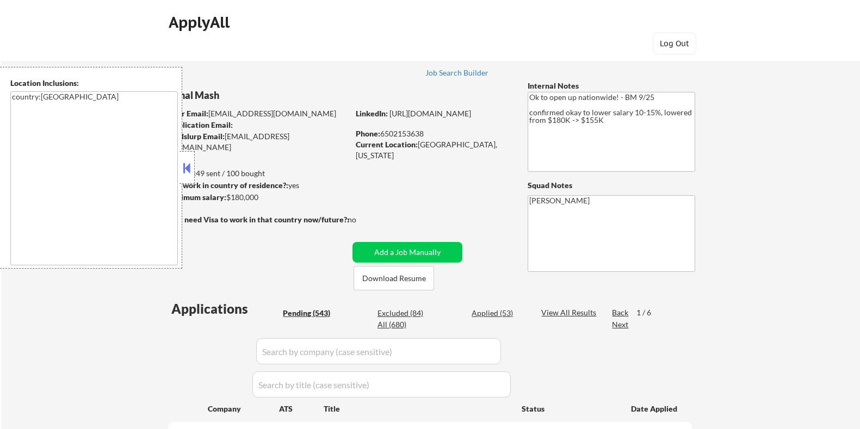
select select ""pending""
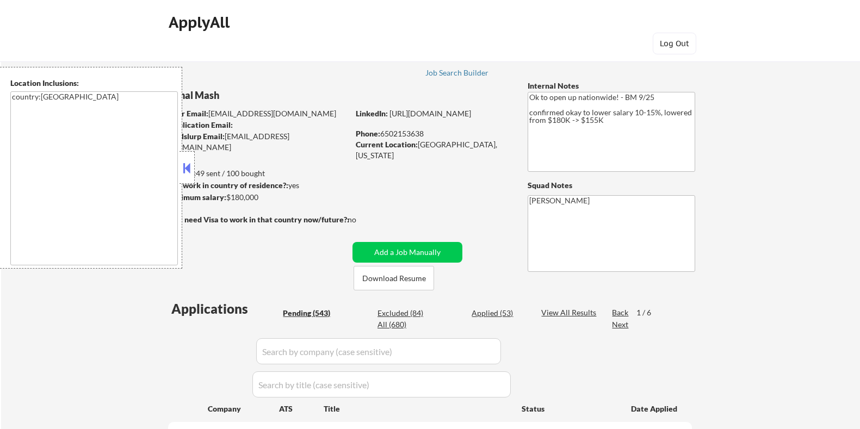
select select ""pending""
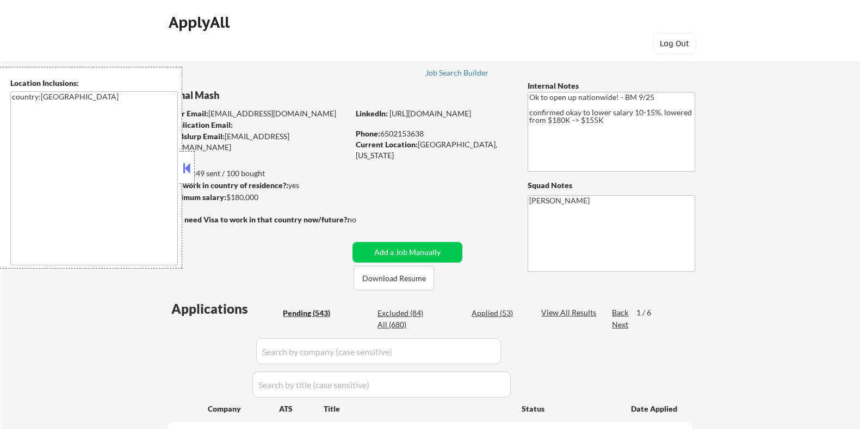
select select ""pending""
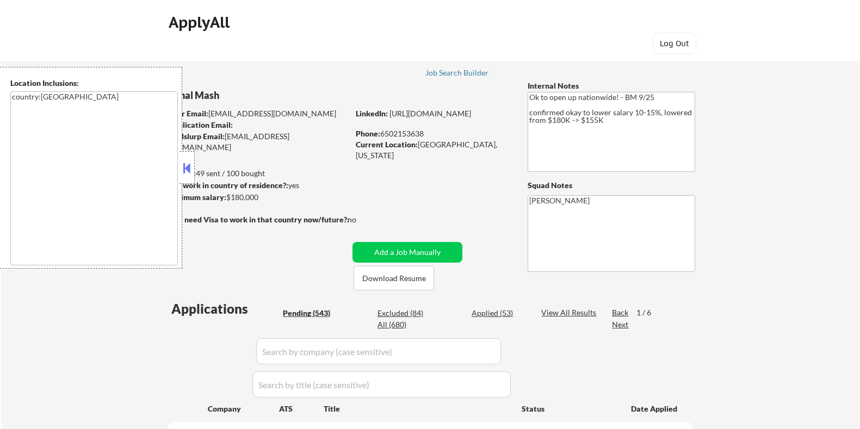
select select ""pending""
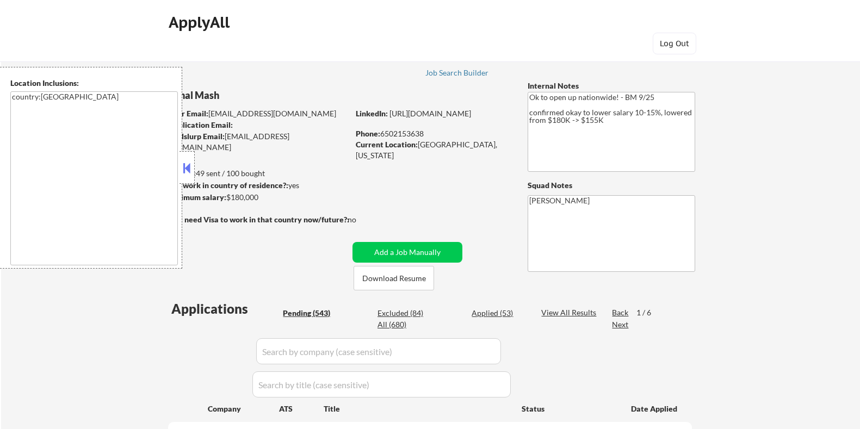
select select ""pending""
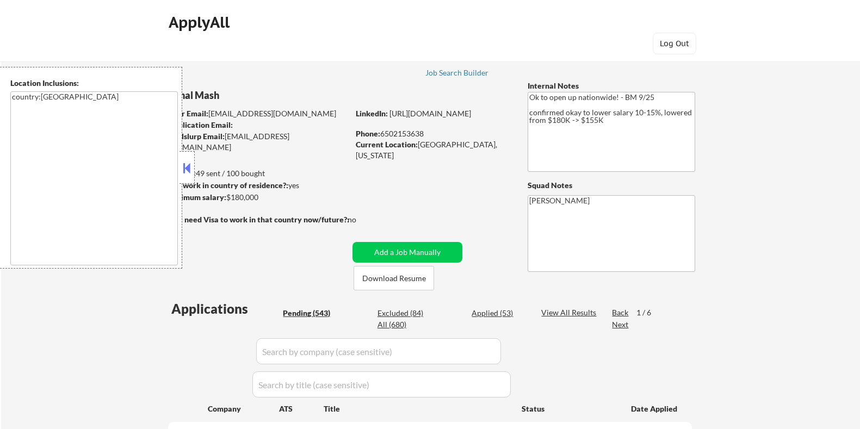
select select ""pending""
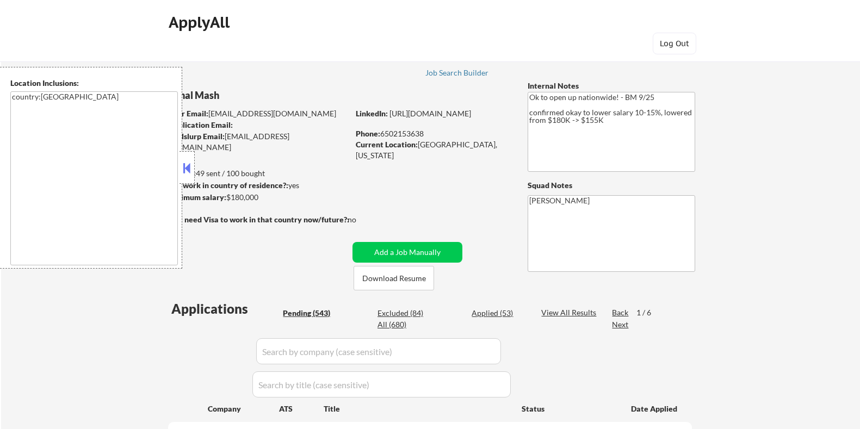
select select ""pending""
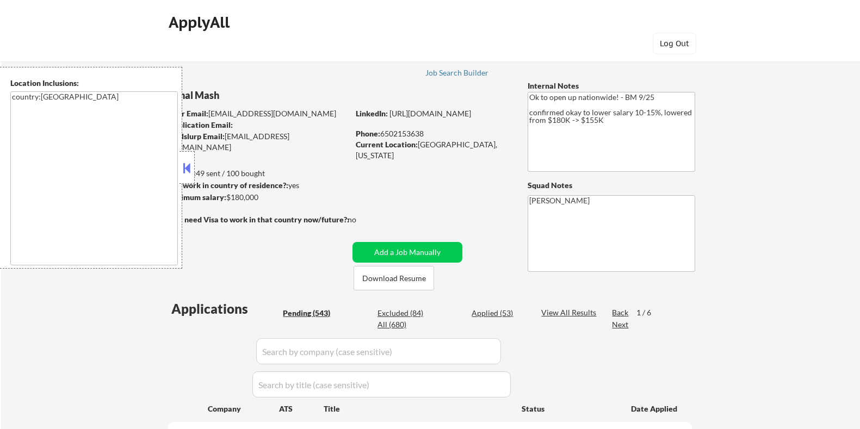
select select ""pending""
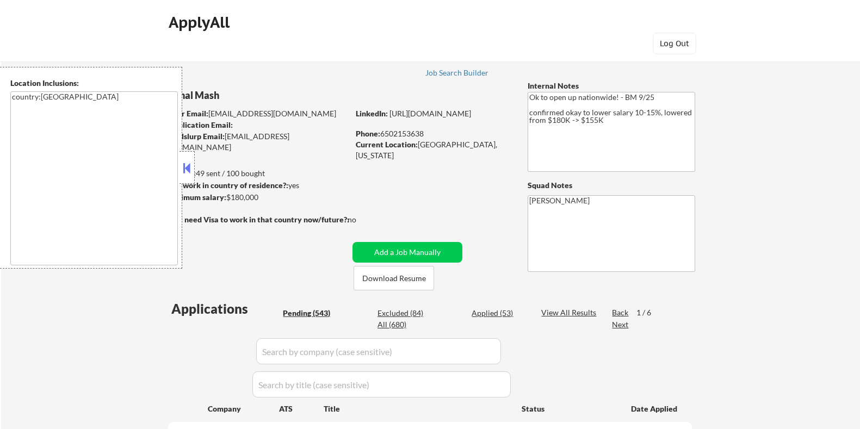
select select ""pending""
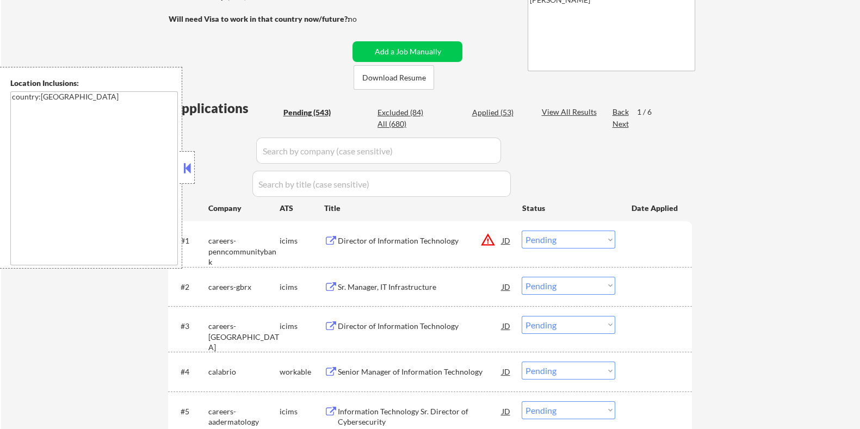
scroll to position [340, 0]
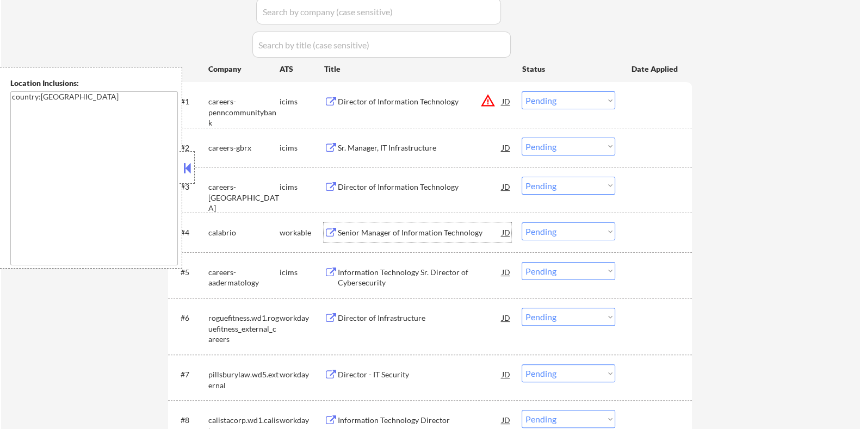
click at [375, 229] on div "Senior Manager of Information Technology" at bounding box center [419, 232] width 164 height 11
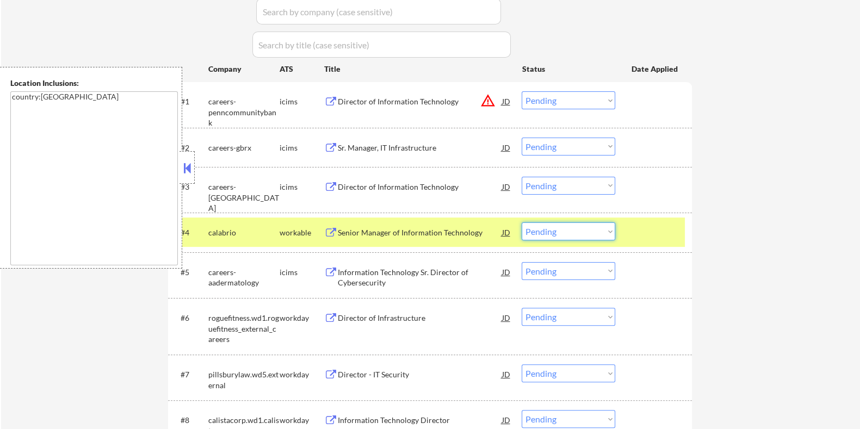
click at [576, 230] on select "Choose an option... Pending Applied Excluded (Questions) Excluded (Expired) Exc…" at bounding box center [569, 232] width 94 height 18
click at [522, 223] on select "Choose an option... Pending Applied Excluded (Questions) Excluded (Expired) Exc…" at bounding box center [569, 232] width 94 height 18
select select ""pending""
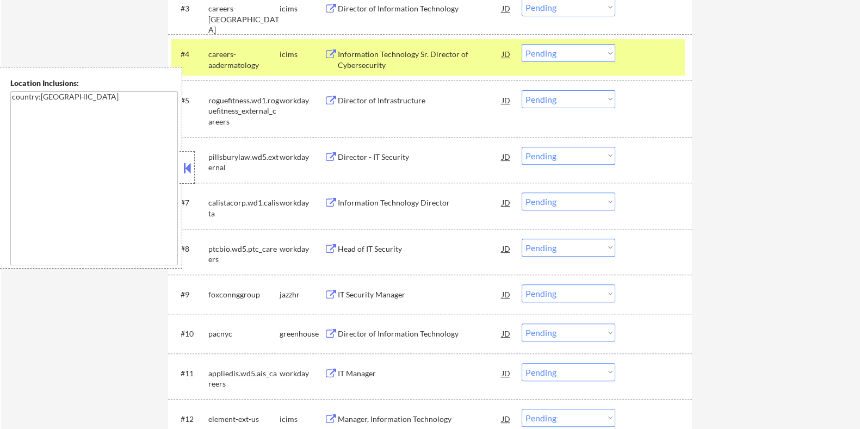
scroll to position [544, 0]
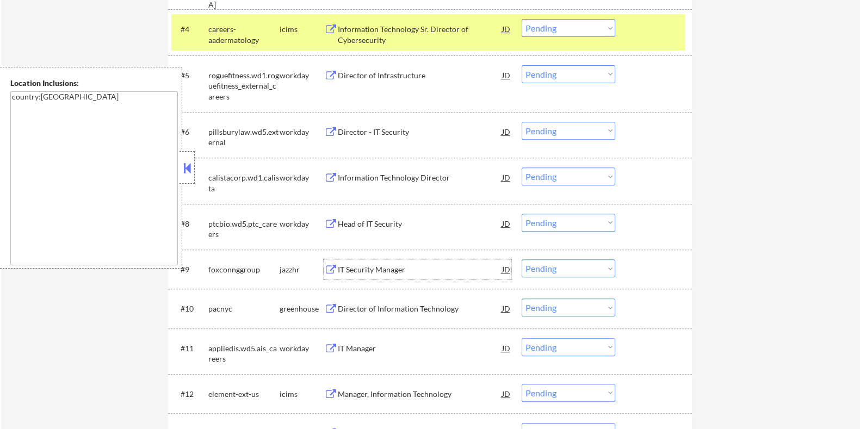
click at [378, 267] on div "IT Security Manager" at bounding box center [419, 269] width 164 height 11
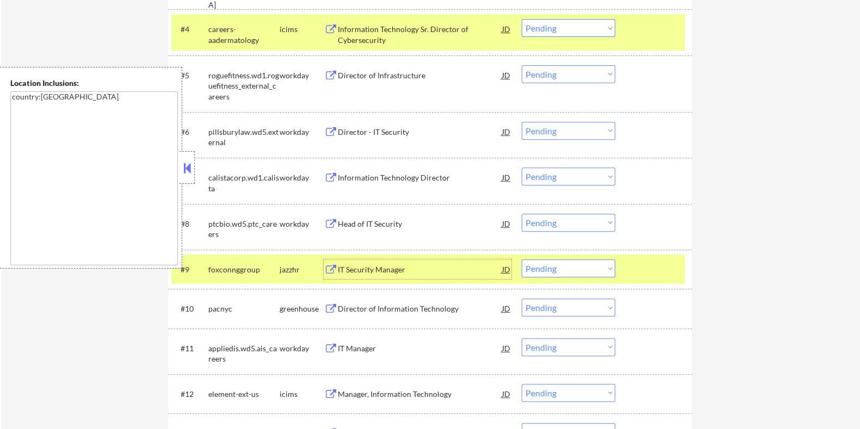
click at [570, 268] on select "Choose an option... Pending Applied Excluded (Questions) Excluded (Expired) Exc…" at bounding box center [569, 269] width 94 height 18
click at [522, 260] on select "Choose an option... Pending Applied Excluded (Questions) Excluded (Expired) Exc…" at bounding box center [569, 269] width 94 height 18
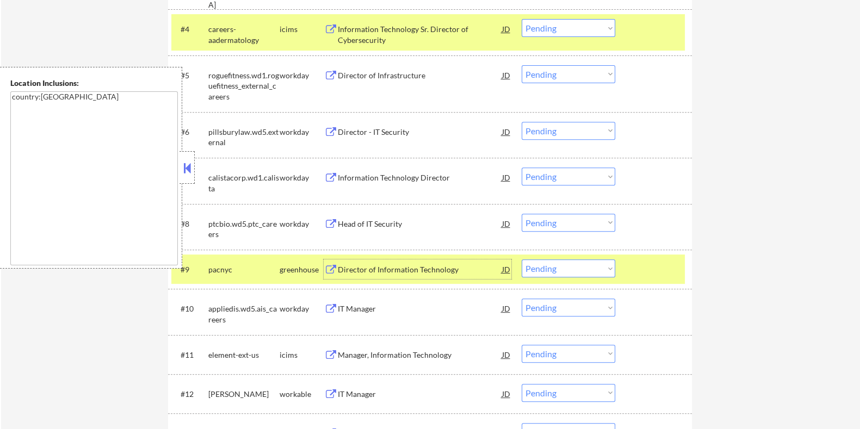
click at [391, 268] on div "Director of Information Technology" at bounding box center [419, 269] width 164 height 11
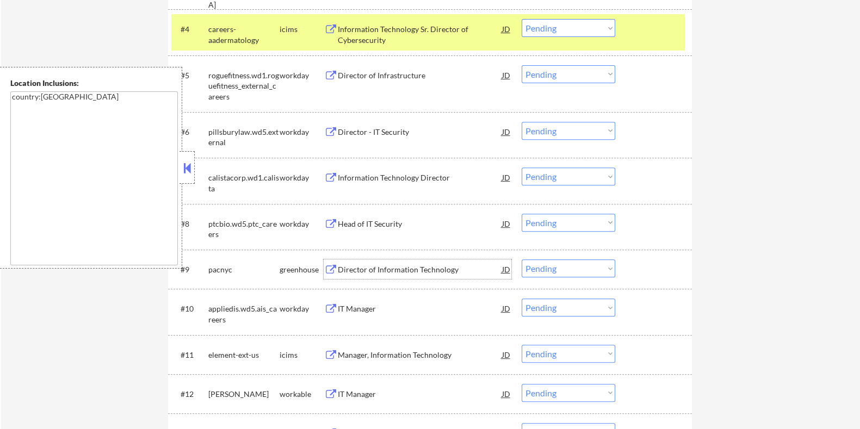
click at [568, 269] on select "Choose an option... Pending Applied Excluded (Questions) Excluded (Expired) Exc…" at bounding box center [569, 269] width 94 height 18
click at [522, 260] on select "Choose an option... Pending Applied Excluded (Questions) Excluded (Expired) Exc…" at bounding box center [569, 269] width 94 height 18
select select ""pending""
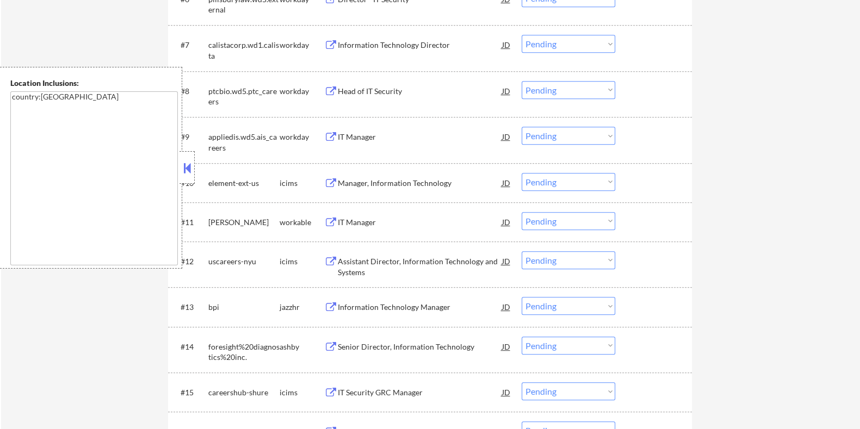
scroll to position [680, 0]
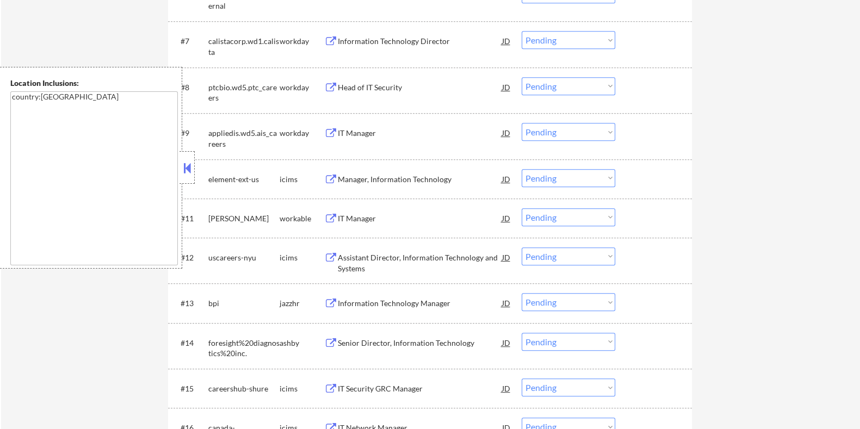
click at [359, 215] on div "IT Manager" at bounding box center [419, 218] width 164 height 11
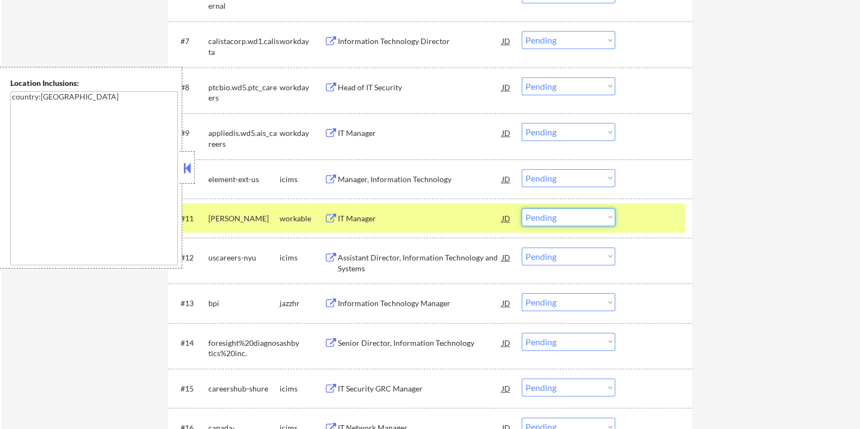
click at [561, 217] on select "Choose an option... Pending Applied Excluded (Questions) Excluded (Expired) Exc…" at bounding box center [569, 217] width 94 height 18
click at [522, 208] on select "Choose an option... Pending Applied Excluded (Questions) Excluded (Expired) Exc…" at bounding box center [569, 217] width 94 height 18
select select ""pending""
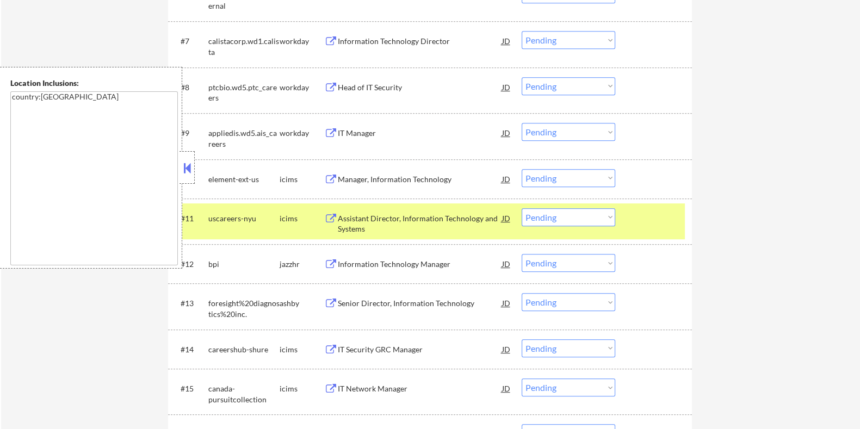
click at [413, 261] on div "Information Technology Manager" at bounding box center [419, 264] width 164 height 11
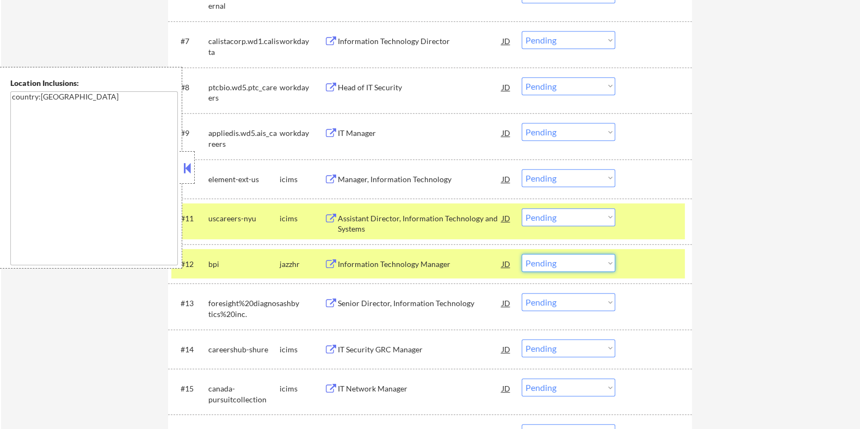
click at [569, 261] on select "Choose an option... Pending Applied Excluded (Questions) Excluded (Expired) Exc…" at bounding box center [569, 263] width 94 height 18
click at [522, 254] on select "Choose an option... Pending Applied Excluded (Questions) Excluded (Expired) Exc…" at bounding box center [569, 263] width 94 height 18
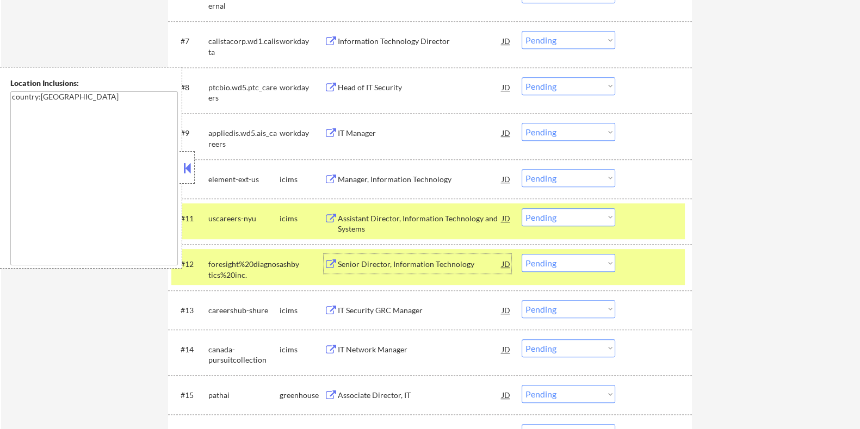
click at [392, 262] on div "Senior Director, Information Technology" at bounding box center [419, 264] width 164 height 11
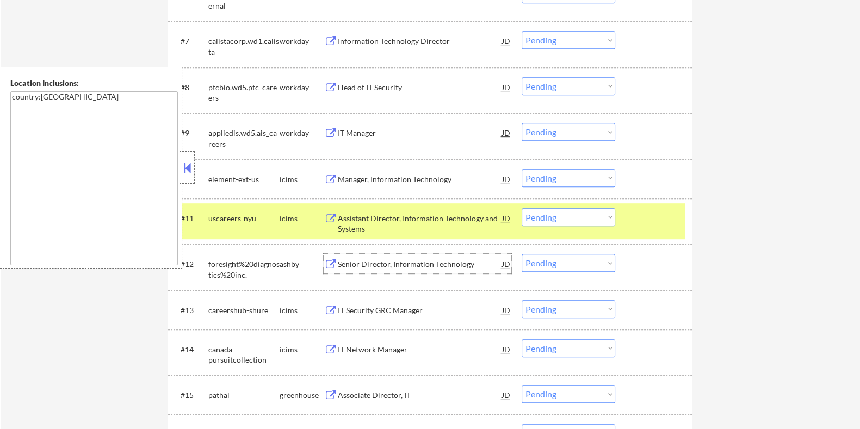
click at [588, 262] on select "Choose an option... Pending Applied Excluded (Questions) Excluded (Expired) Exc…" at bounding box center [569, 263] width 94 height 18
click at [522, 254] on select "Choose an option... Pending Applied Excluded (Questions) Excluded (Expired) Exc…" at bounding box center [569, 263] width 94 height 18
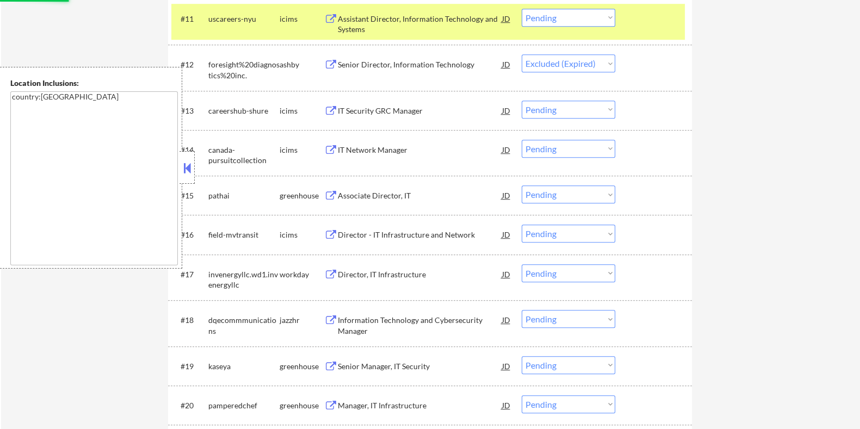
scroll to position [884, 0]
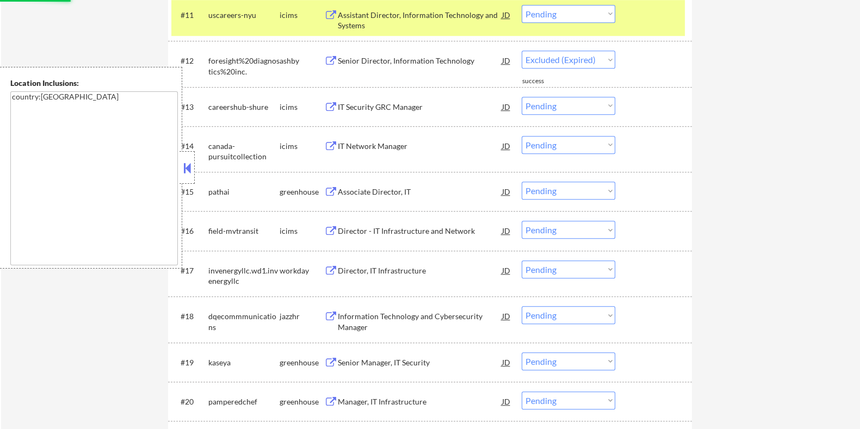
select select ""pending""
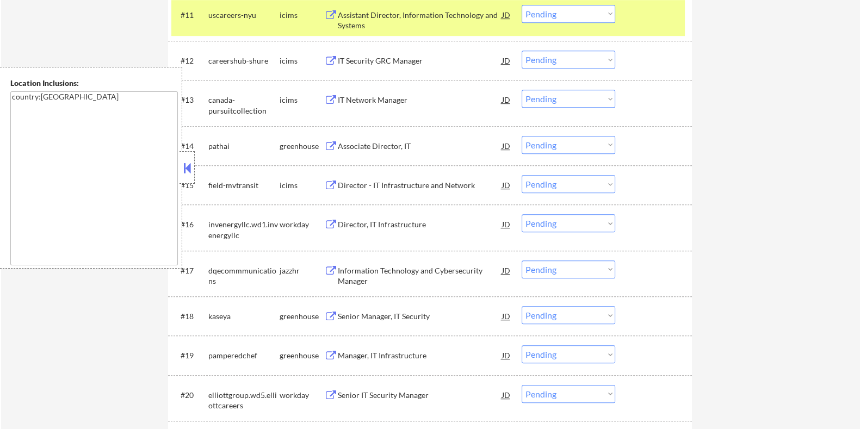
click at [411, 268] on div "Information Technology and Cybersecurity Manager" at bounding box center [419, 275] width 164 height 21
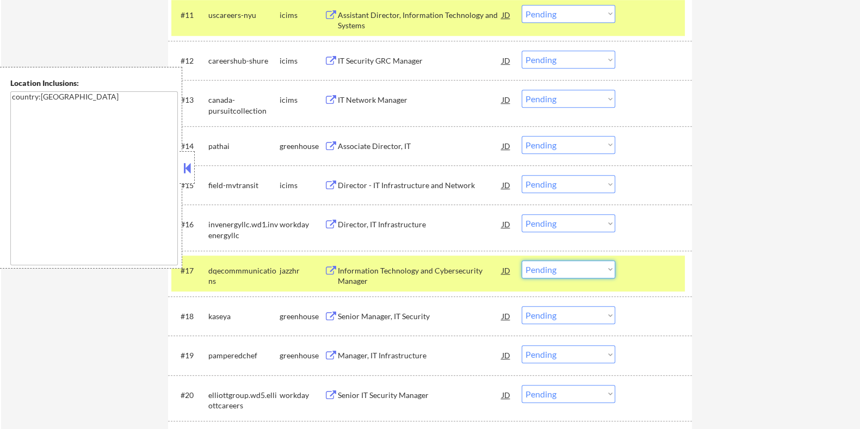
click at [568, 269] on select "Choose an option... Pending Applied Excluded (Questions) Excluded (Expired) Exc…" at bounding box center [569, 270] width 94 height 18
click at [522, 261] on select "Choose an option... Pending Applied Excluded (Questions) Excluded (Expired) Exc…" at bounding box center [569, 270] width 94 height 18
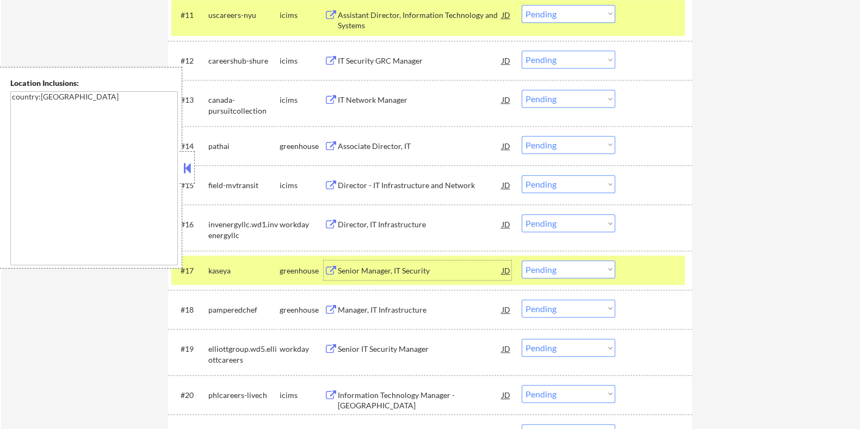
click at [354, 269] on div "Senior Manager, IT Security" at bounding box center [419, 270] width 164 height 11
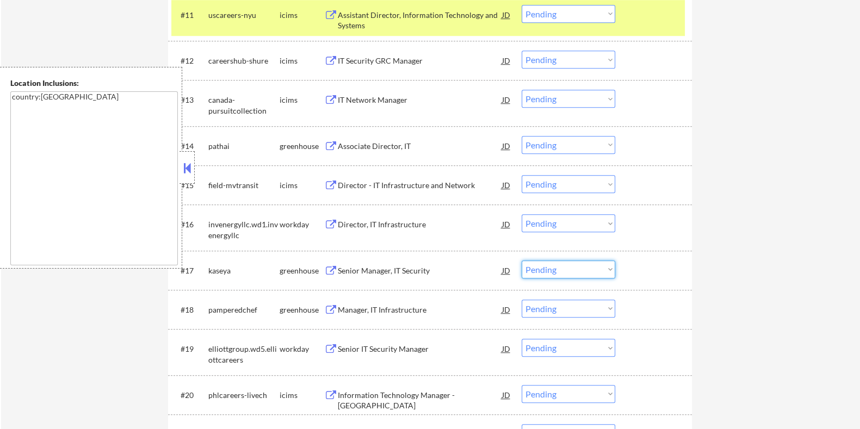
click at [563, 264] on select "Choose an option... Pending Applied Excluded (Questions) Excluded (Expired) Exc…" at bounding box center [569, 270] width 94 height 18
click at [522, 261] on select "Choose an option... Pending Applied Excluded (Questions) Excluded (Expired) Exc…" at bounding box center [569, 270] width 94 height 18
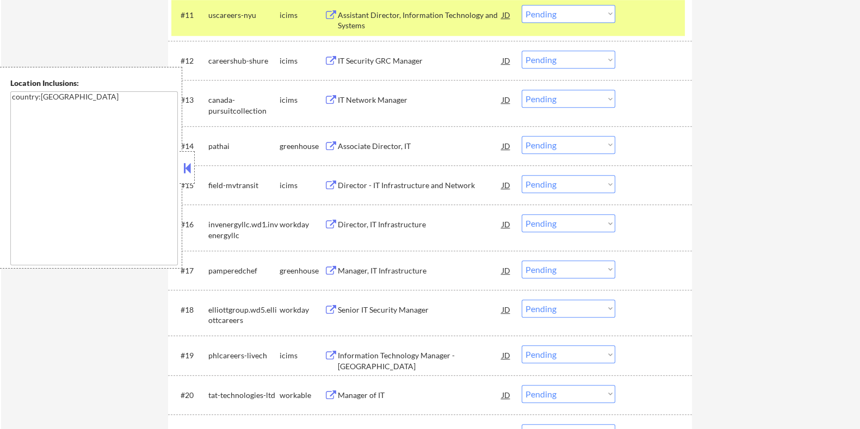
click at [404, 271] on div "Manager, IT Infrastructure" at bounding box center [419, 270] width 164 height 11
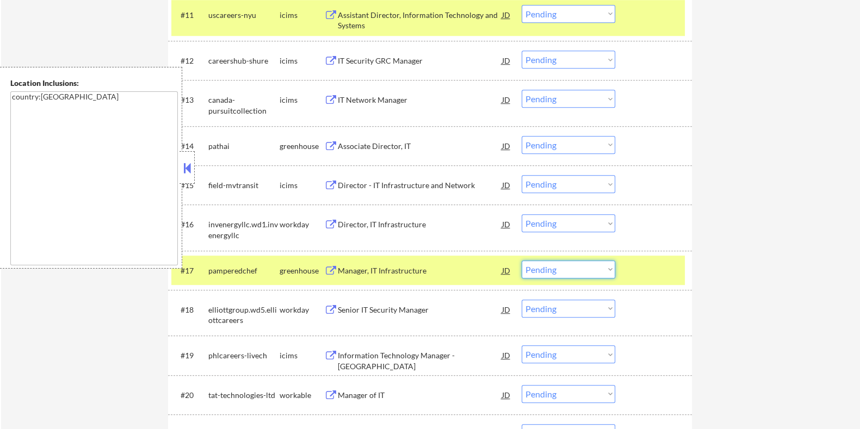
click at [563, 274] on select "Choose an option... Pending Applied Excluded (Questions) Excluded (Expired) Exc…" at bounding box center [569, 270] width 94 height 18
click at [522, 261] on select "Choose an option... Pending Applied Excluded (Questions) Excluded (Expired) Exc…" at bounding box center [569, 270] width 94 height 18
select select ""pending""
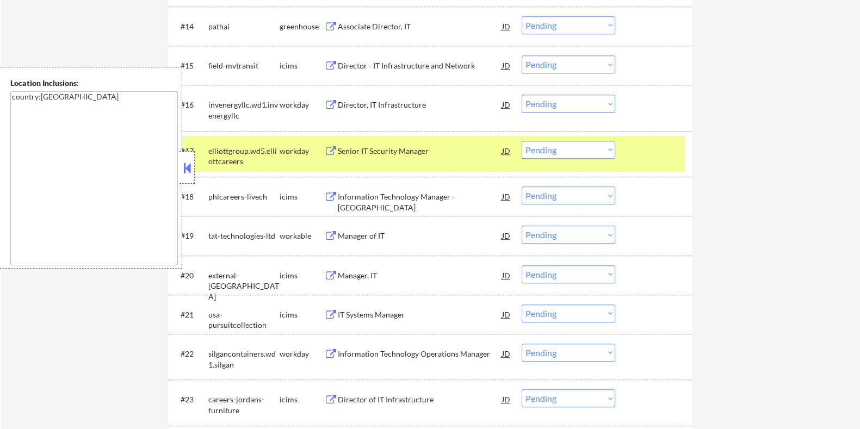
scroll to position [1020, 0]
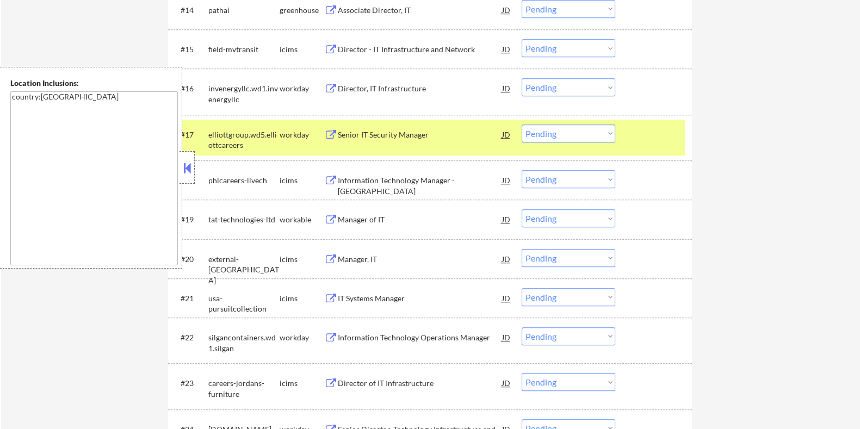
click at [375, 214] on div "Manager of IT" at bounding box center [419, 219] width 164 height 11
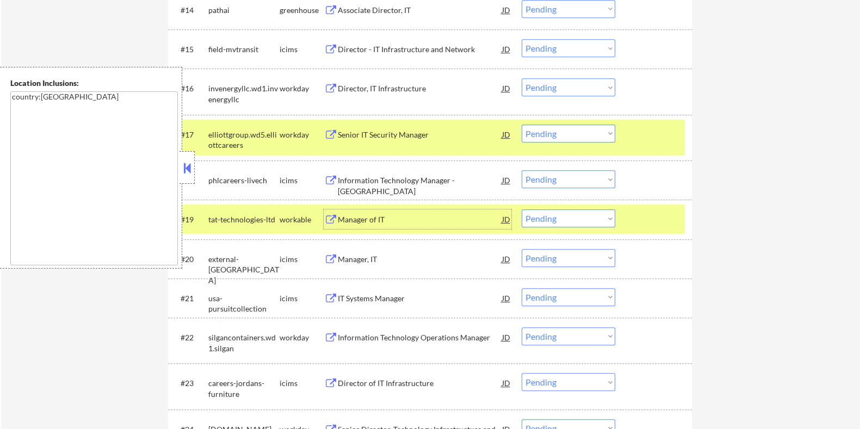
click at [570, 214] on select "Choose an option... Pending Applied Excluded (Questions) Excluded (Expired) Exc…" at bounding box center [569, 218] width 94 height 18
click at [522, 209] on select "Choose an option... Pending Applied Excluded (Questions) Excluded (Expired) Exc…" at bounding box center [569, 218] width 94 height 18
select select ""pending""
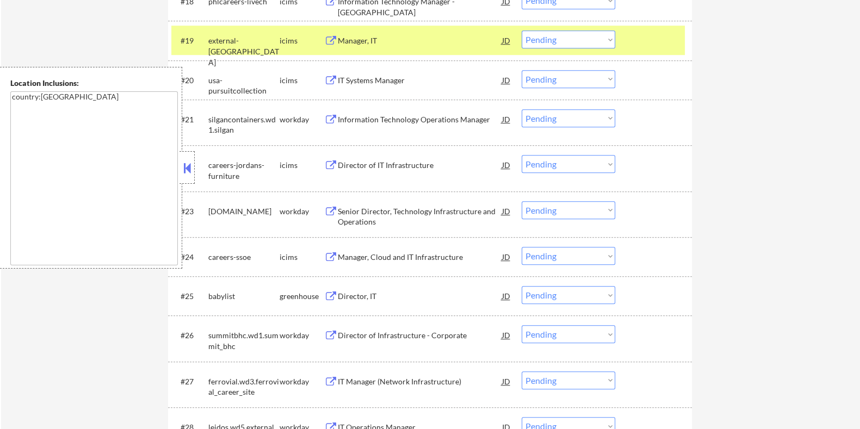
scroll to position [1224, 0]
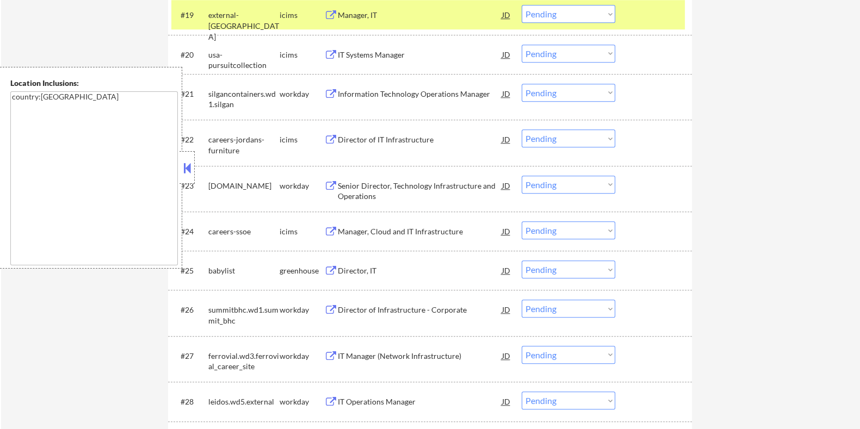
click at [361, 269] on div "Director, IT" at bounding box center [419, 270] width 164 height 11
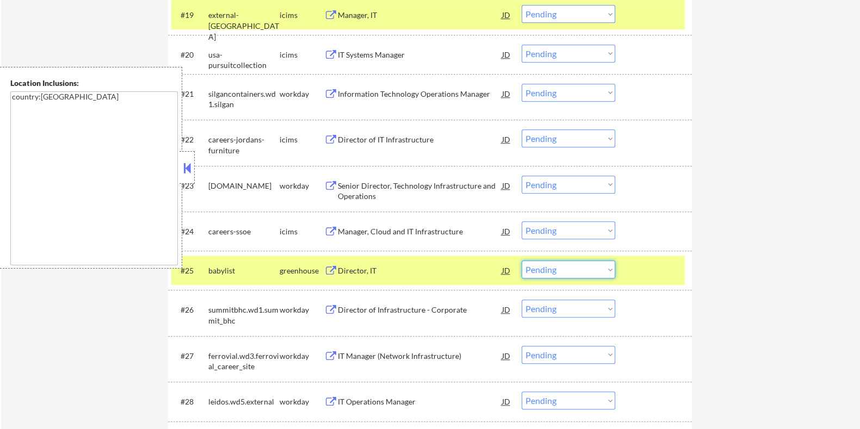
click at [560, 267] on select "Choose an option... Pending Applied Excluded (Questions) Excluded (Expired) Exc…" at bounding box center [569, 270] width 94 height 18
click at [522, 261] on select "Choose an option... Pending Applied Excluded (Questions) Excluded (Expired) Exc…" at bounding box center [569, 270] width 94 height 18
select select ""pending""
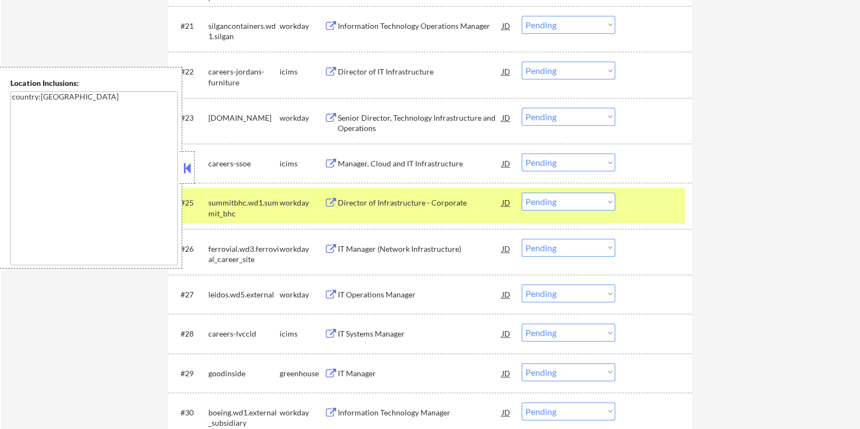
scroll to position [1428, 0]
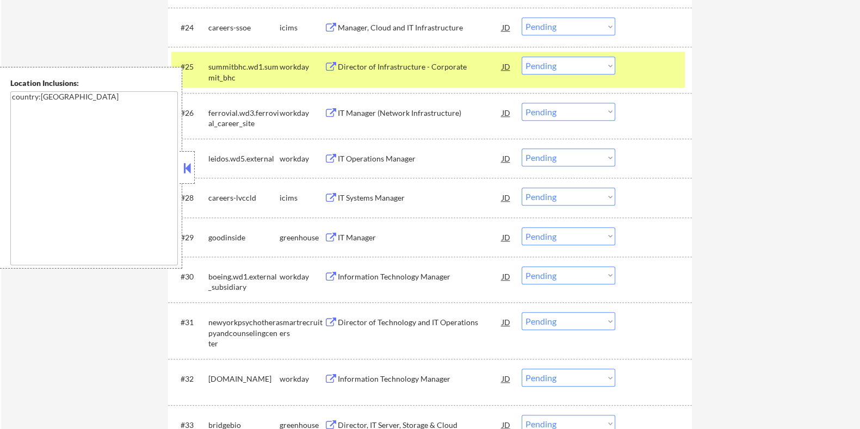
click at [354, 235] on div "IT Manager" at bounding box center [419, 237] width 164 height 11
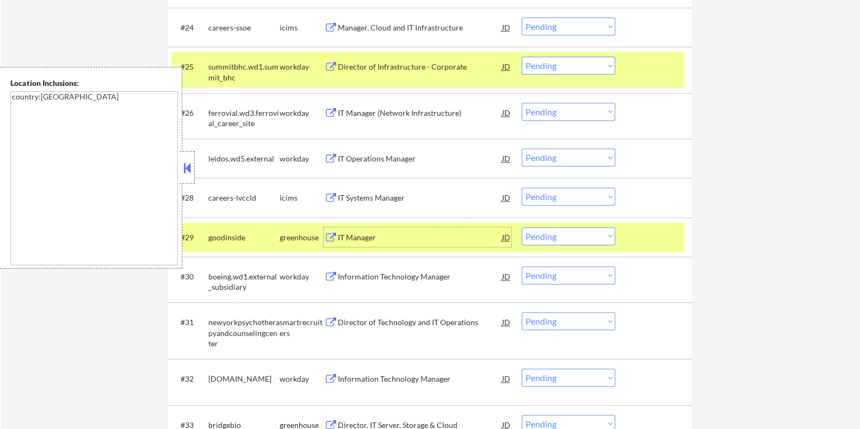
click at [573, 238] on select "Choose an option... Pending Applied Excluded (Questions) Excluded (Expired) Exc…" at bounding box center [569, 236] width 94 height 18
click at [522, 227] on select "Choose an option... Pending Applied Excluded (Questions) Excluded (Expired) Exc…" at bounding box center [569, 236] width 94 height 18
select select ""pending""
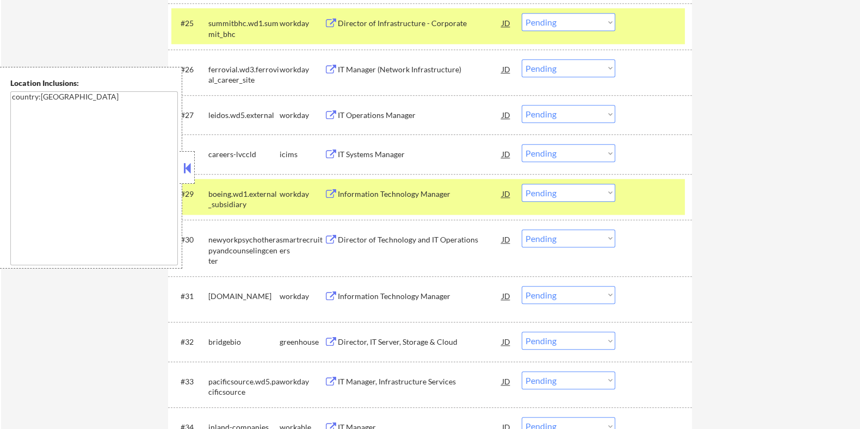
scroll to position [1496, 0]
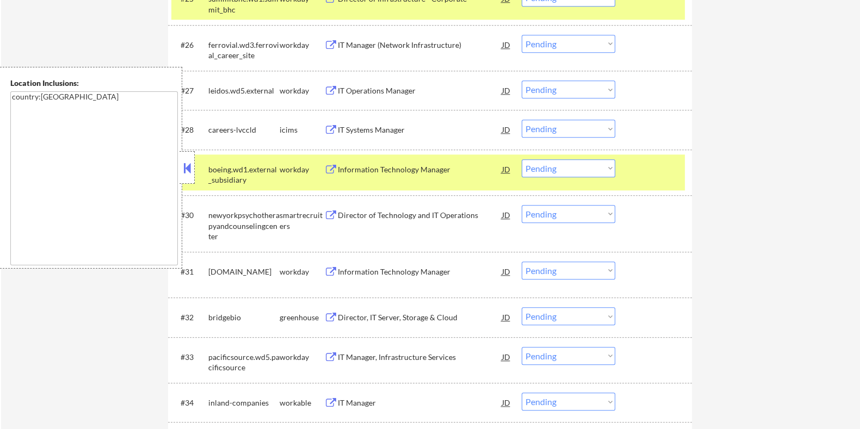
click at [403, 214] on div "Director of Technology and IT Operations" at bounding box center [419, 215] width 164 height 11
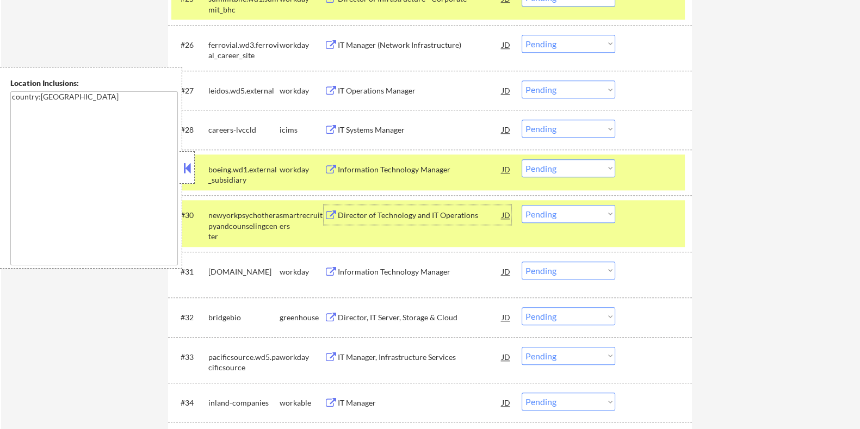
click at [571, 212] on select "Choose an option... Pending Applied Excluded (Questions) Excluded (Expired) Exc…" at bounding box center [569, 214] width 94 height 18
click at [522, 205] on select "Choose an option... Pending Applied Excluded (Questions) Excluded (Expired) Exc…" at bounding box center [569, 214] width 94 height 18
select select ""pending""
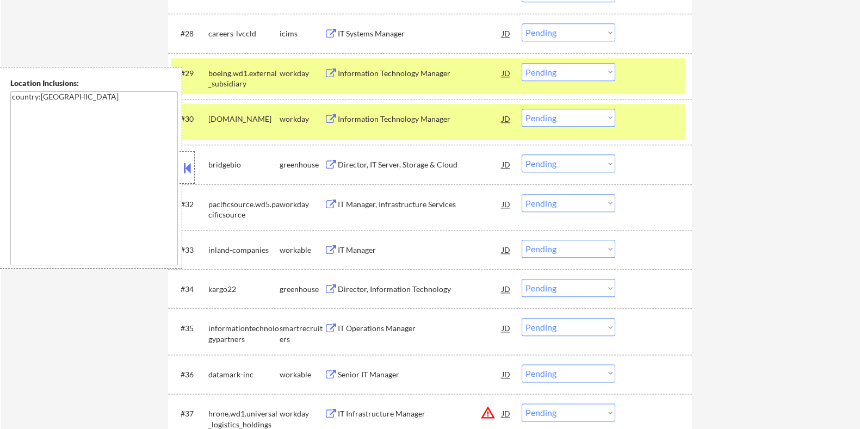
scroll to position [1632, 0]
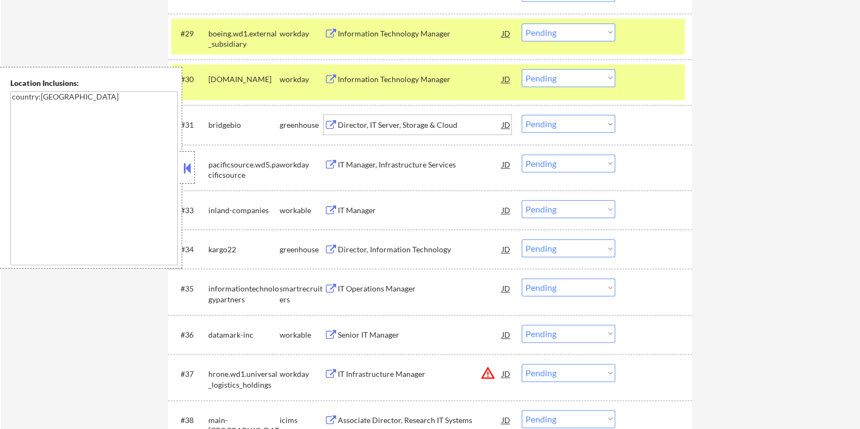
click at [381, 125] on div "Director, IT Server, Storage & Cloud" at bounding box center [419, 125] width 164 height 11
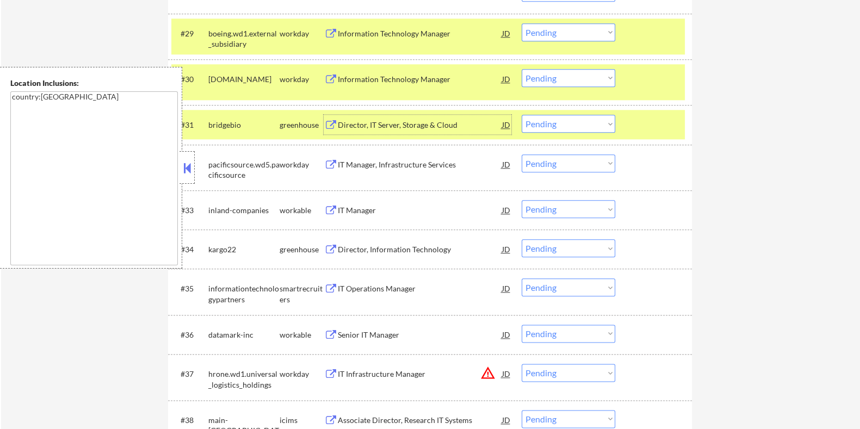
drag, startPoint x: 574, startPoint y: 127, endPoint x: 571, endPoint y: 132, distance: 5.6
click at [574, 127] on select "Choose an option... Pending Applied Excluded (Questions) Excluded (Expired) Exc…" at bounding box center [569, 124] width 94 height 18
click at [522, 115] on select "Choose an option... Pending Applied Excluded (Questions) Excluded (Expired) Exc…" at bounding box center [569, 124] width 94 height 18
select select ""pending""
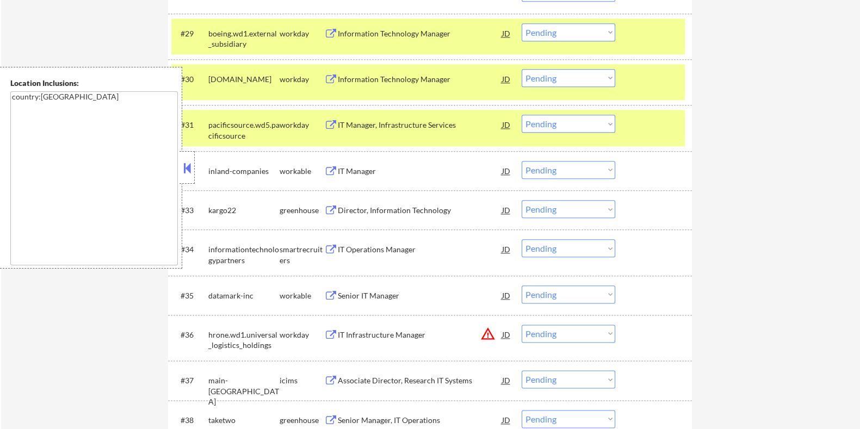
click at [359, 167] on div "IT Manager" at bounding box center [419, 171] width 164 height 11
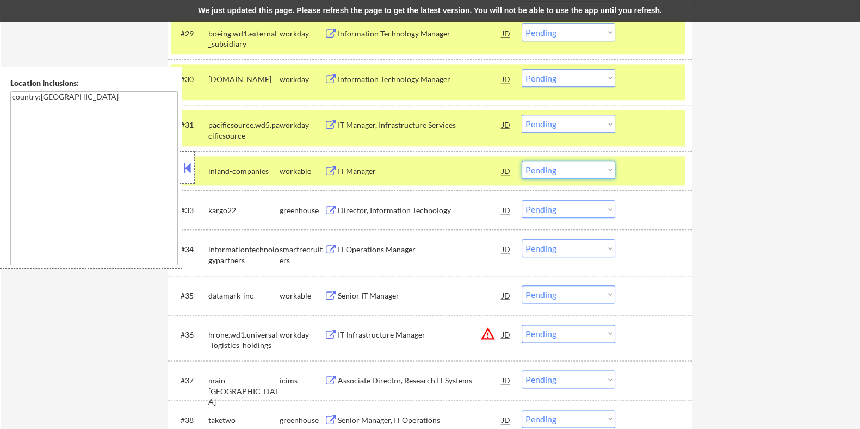
click at [565, 168] on select "Choose an option... Pending Applied Excluded (Questions) Excluded (Expired) Exc…" at bounding box center [569, 170] width 94 height 18
select select ""excluded__location_""
click at [522, 161] on select "Choose an option... Pending Applied Excluded (Questions) Excluded (Expired) Exc…" at bounding box center [569, 170] width 94 height 18
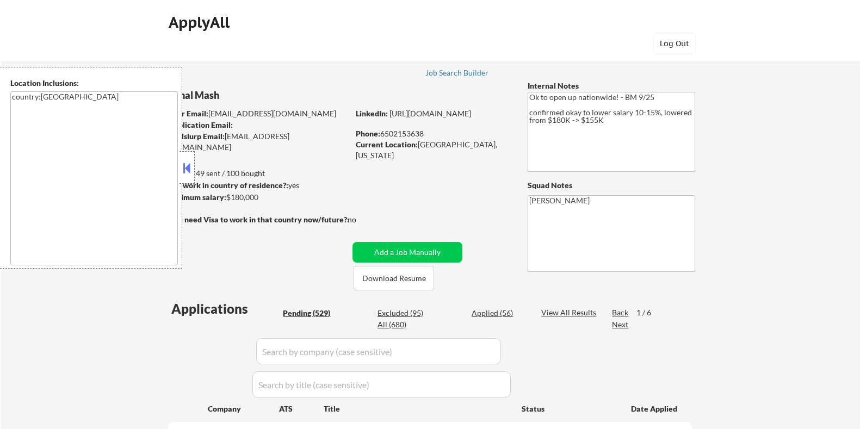
select select ""pending""
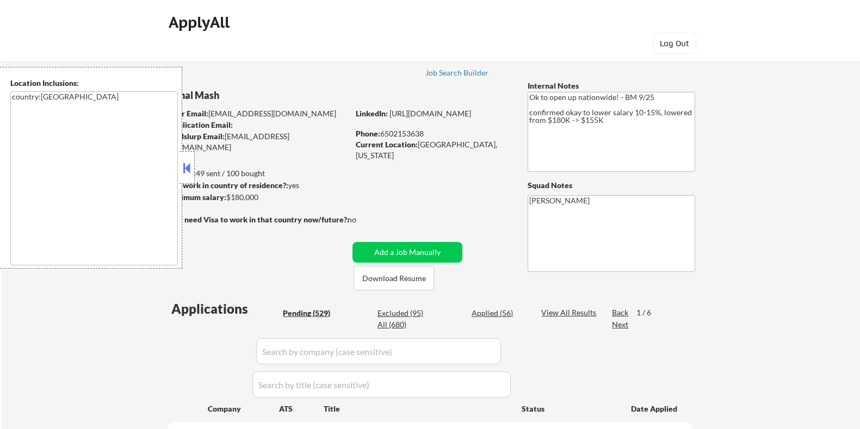
select select ""pending""
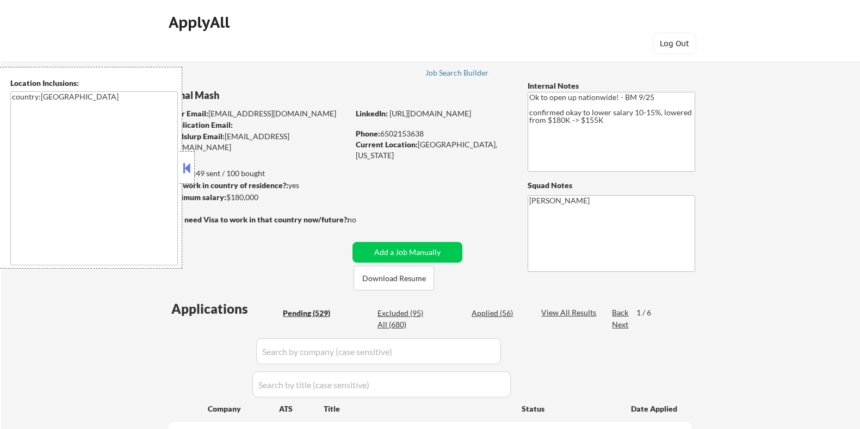
select select ""pending""
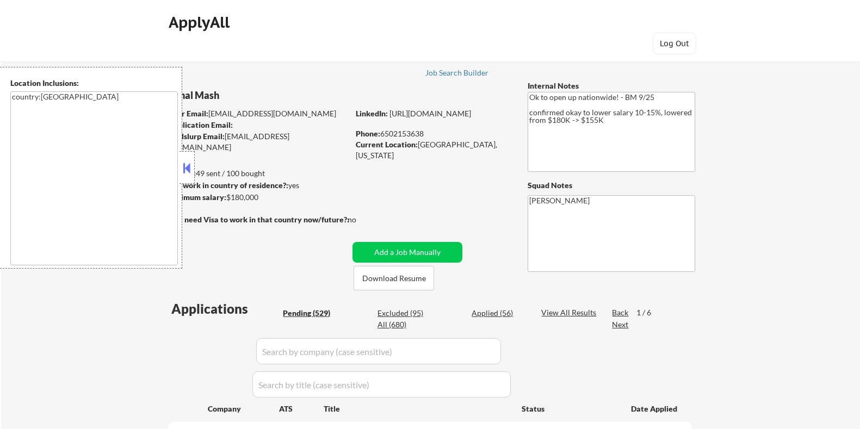
select select ""pending""
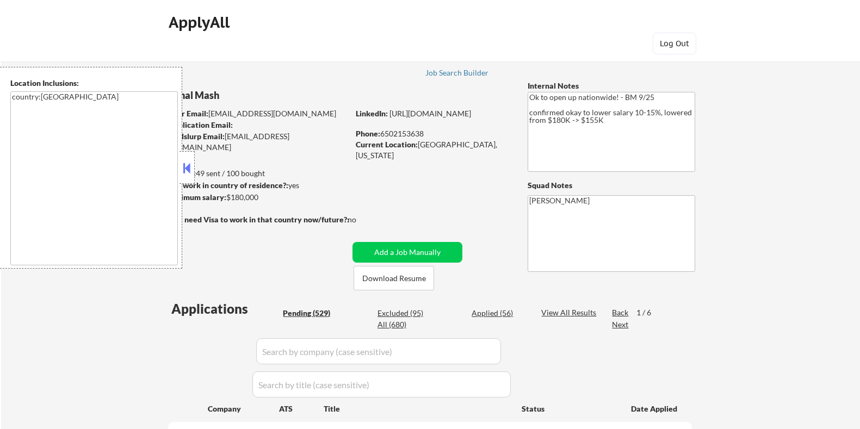
select select ""pending""
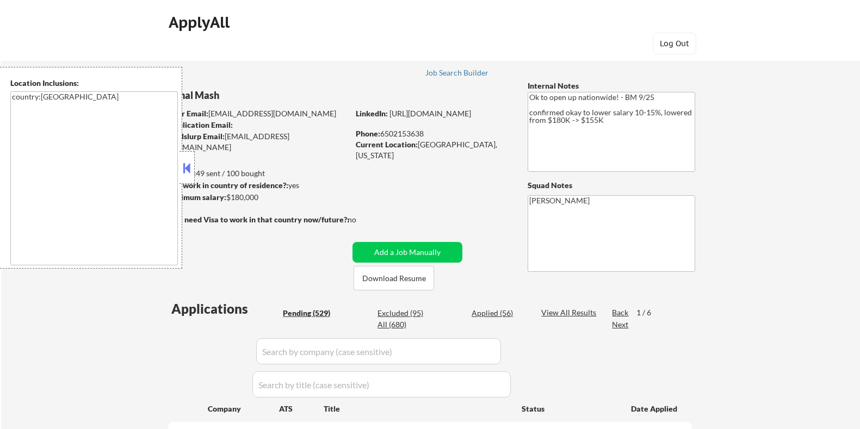
select select ""pending""
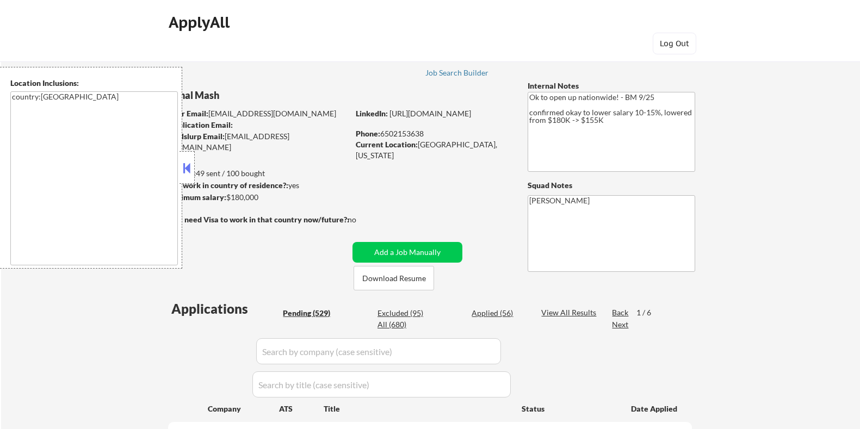
select select ""pending""
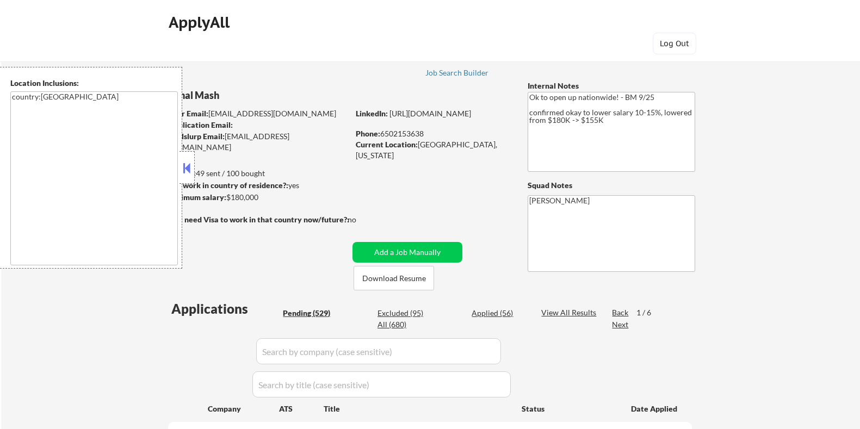
select select ""pending""
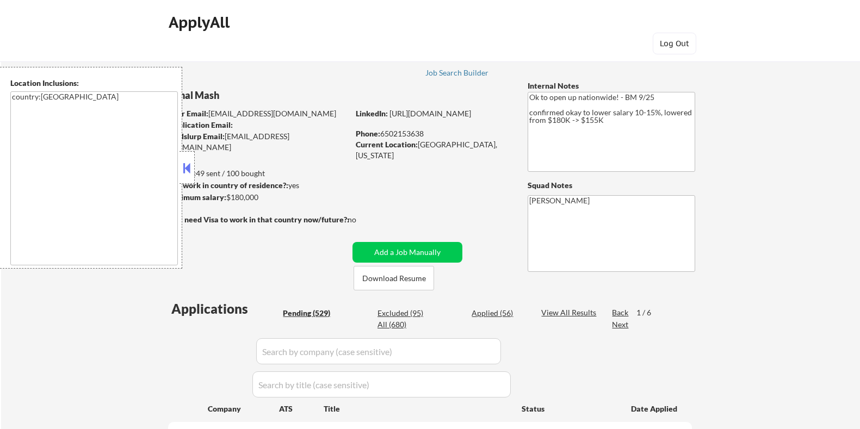
select select ""pending""
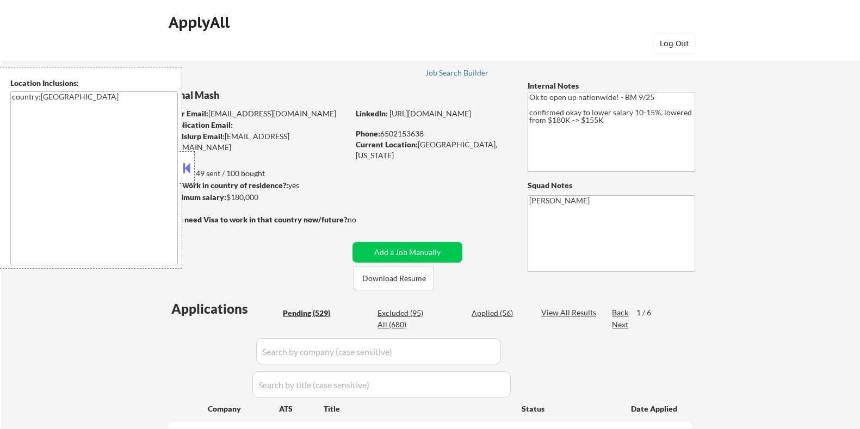
select select ""pending""
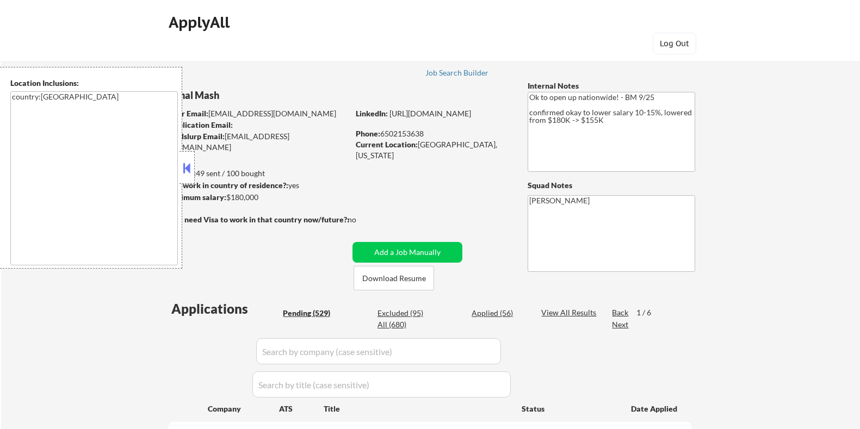
select select ""pending""
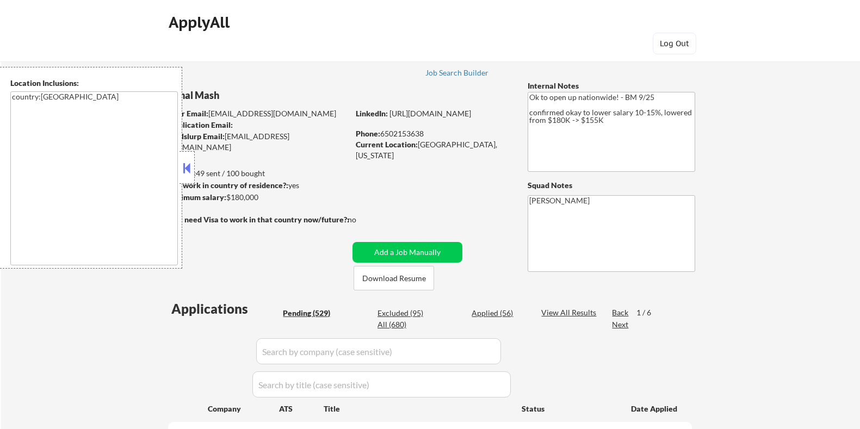
select select ""pending""
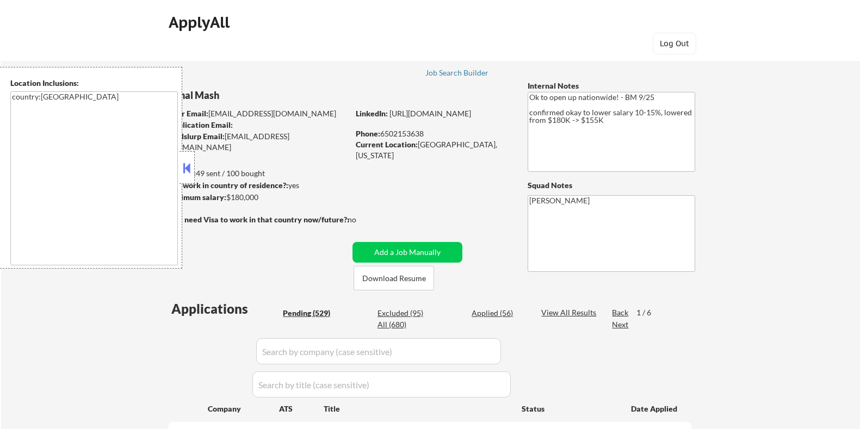
select select ""pending""
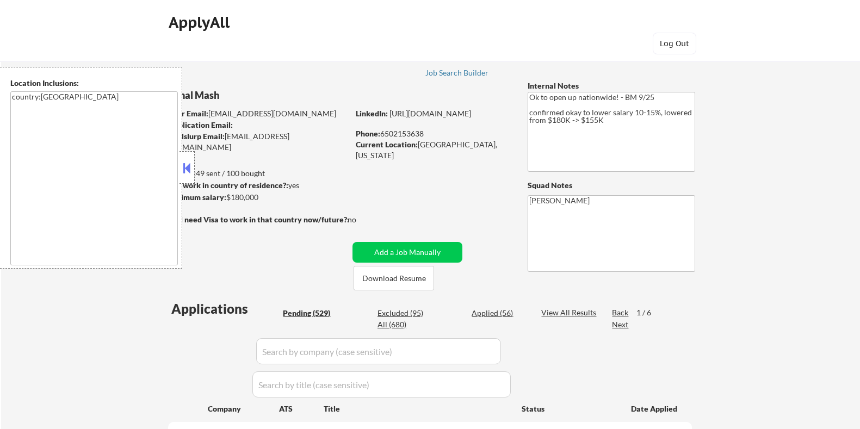
select select ""pending""
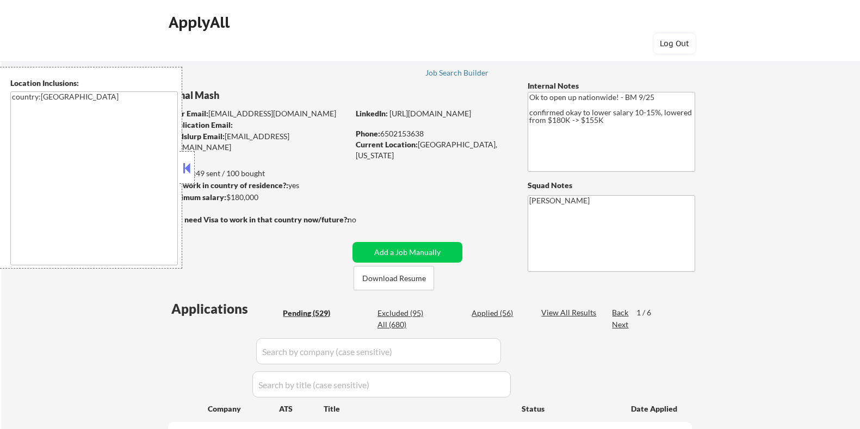
select select ""pending""
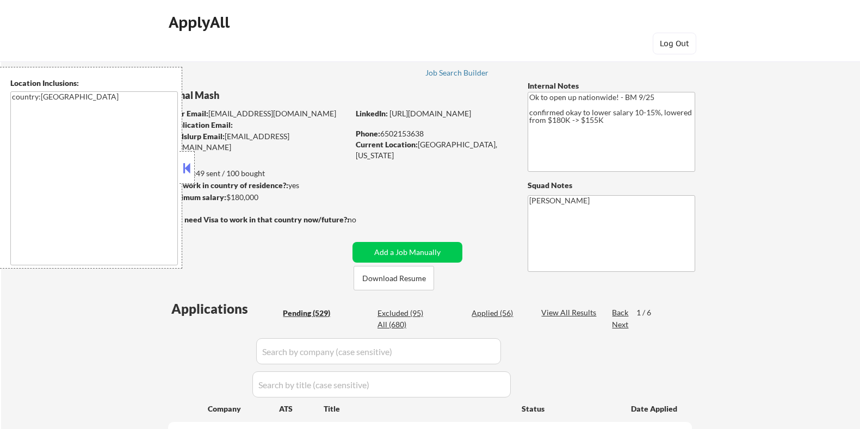
select select ""pending""
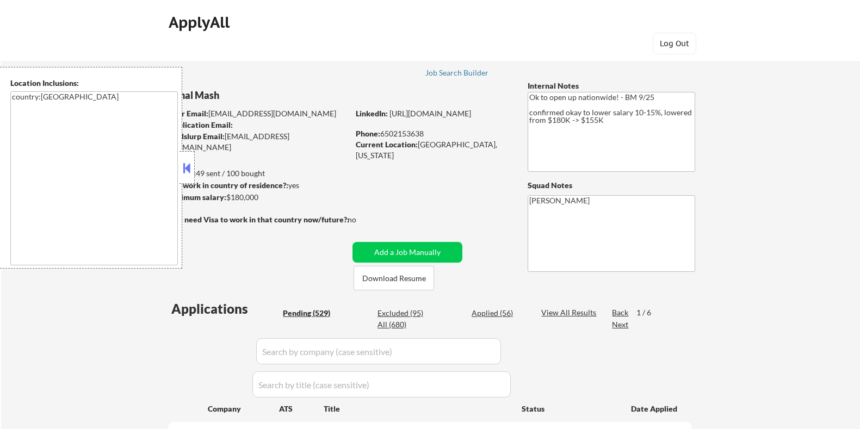
select select ""pending""
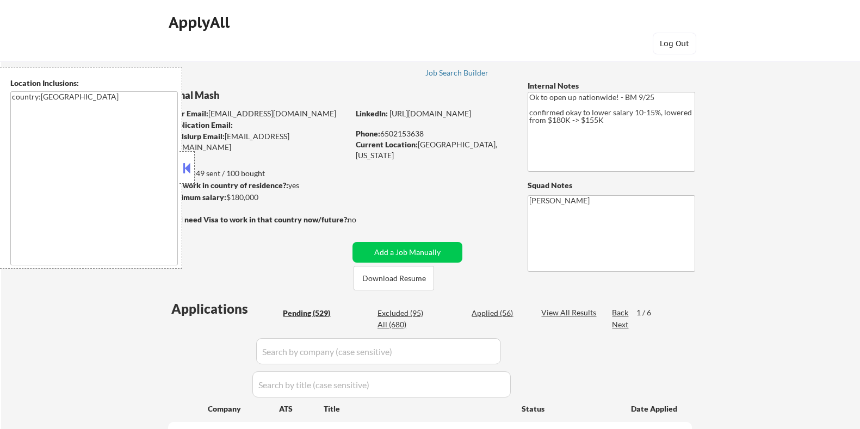
select select ""pending""
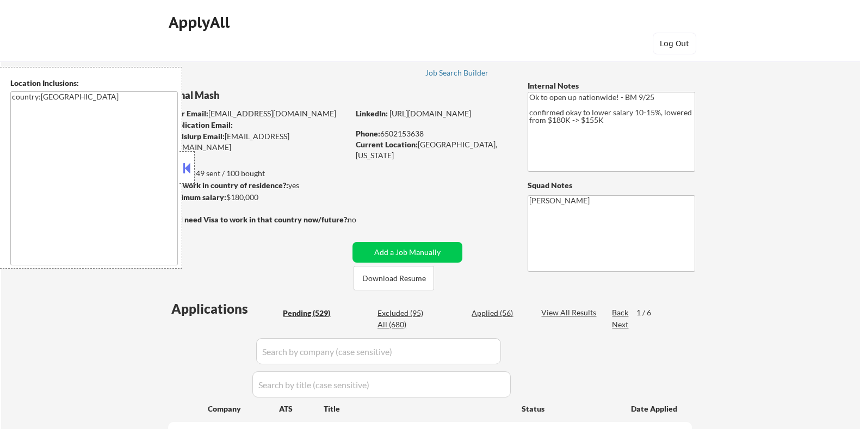
select select ""pending""
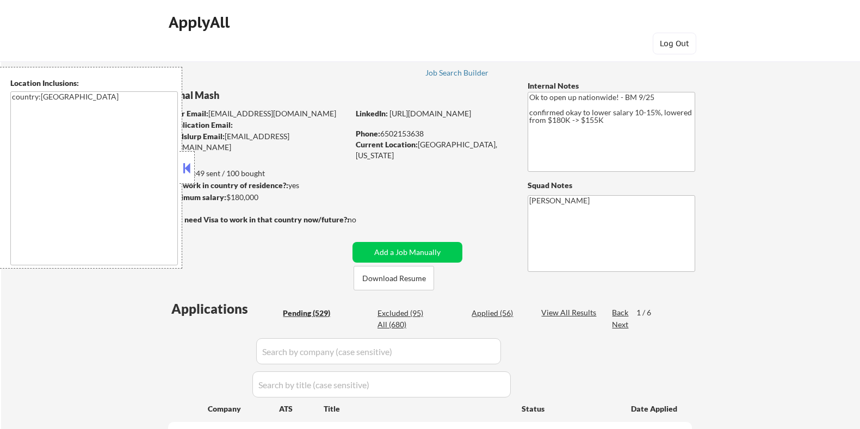
select select ""pending""
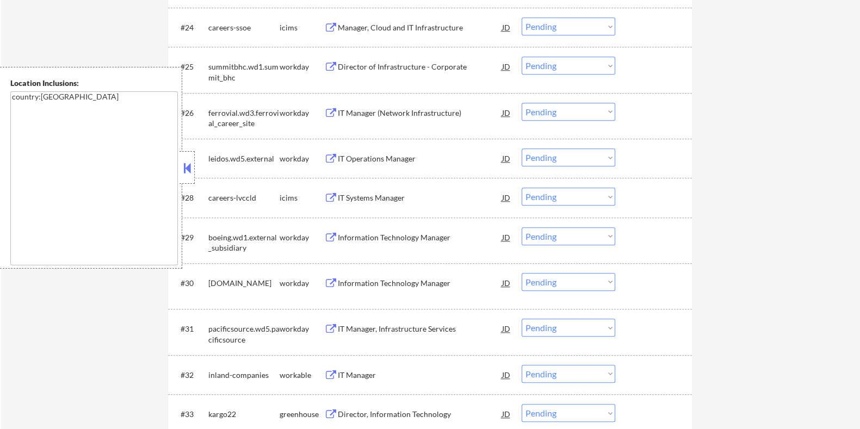
scroll to position [1564, 0]
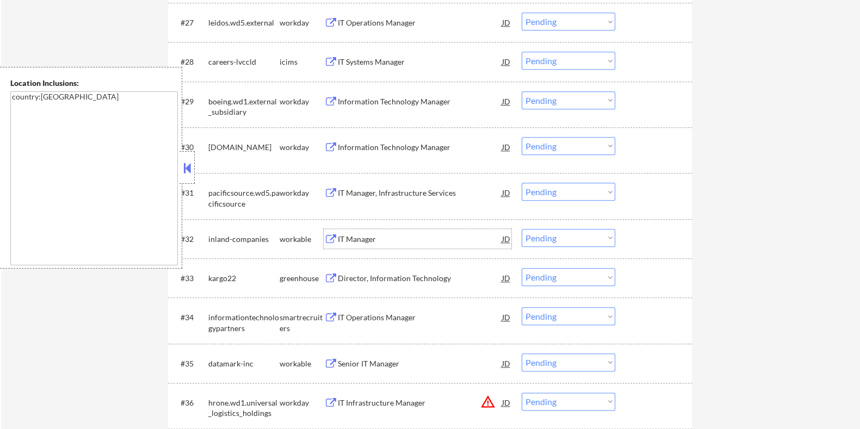
click at [367, 236] on div "IT Manager" at bounding box center [419, 239] width 164 height 11
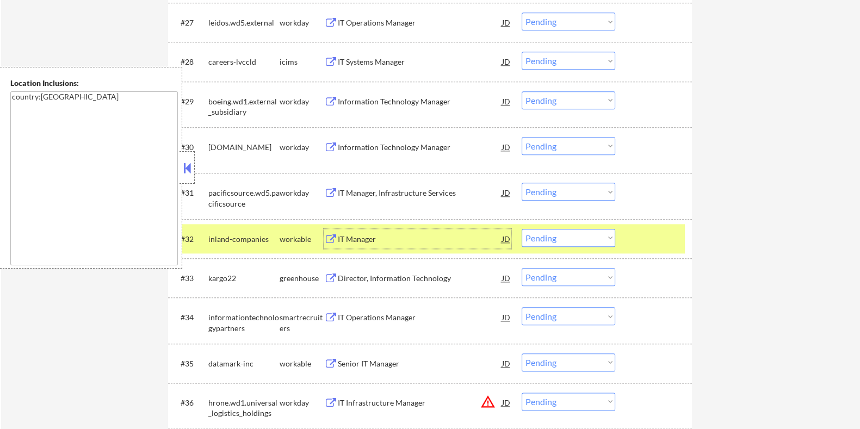
click at [548, 238] on select "Choose an option... Pending Applied Excluded (Questions) Excluded (Expired) Exc…" at bounding box center [569, 238] width 94 height 18
click at [522, 229] on select "Choose an option... Pending Applied Excluded (Questions) Excluded (Expired) Exc…" at bounding box center [569, 238] width 94 height 18
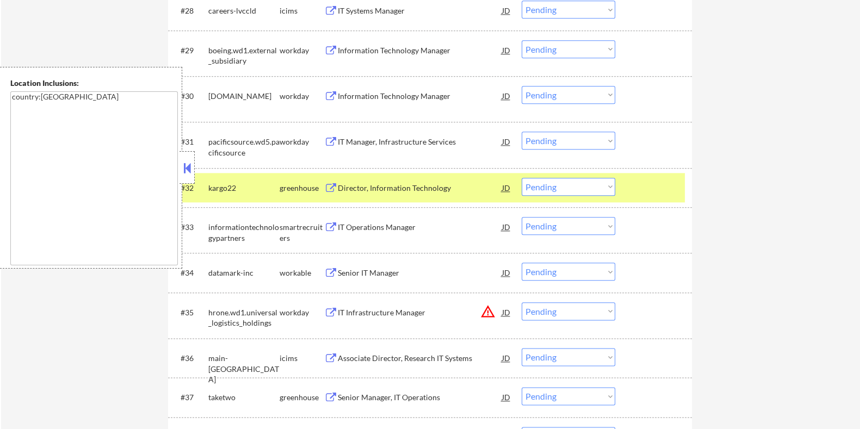
scroll to position [1632, 0]
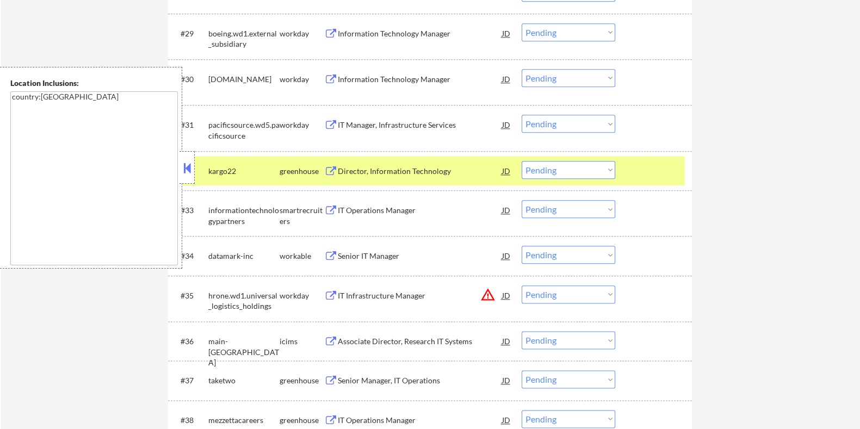
click at [373, 167] on div "Director, Information Technology" at bounding box center [419, 171] width 164 height 11
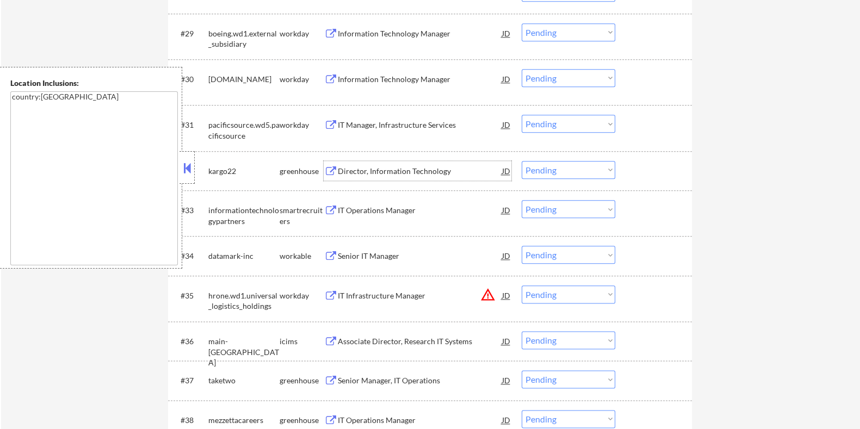
click at [559, 169] on select "Choose an option... Pending Applied Excluded (Questions) Excluded (Expired) Exc…" at bounding box center [569, 170] width 94 height 18
click at [522, 161] on select "Choose an option... Pending Applied Excluded (Questions) Excluded (Expired) Exc…" at bounding box center [569, 170] width 94 height 18
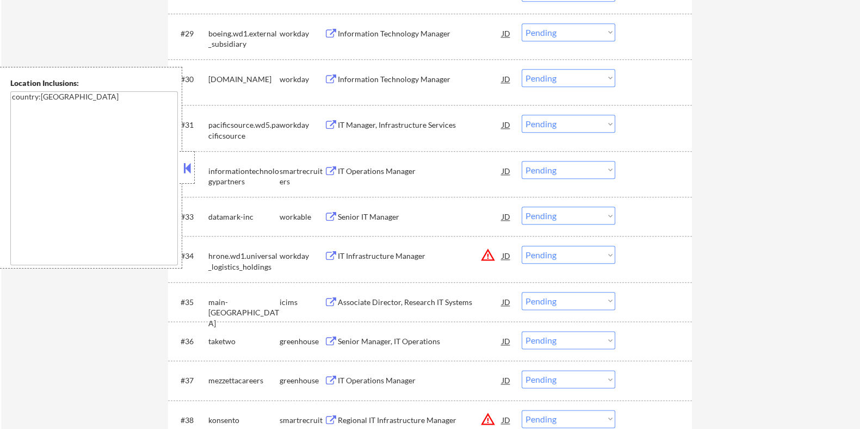
click at [363, 168] on div "IT Operations Manager" at bounding box center [419, 171] width 164 height 11
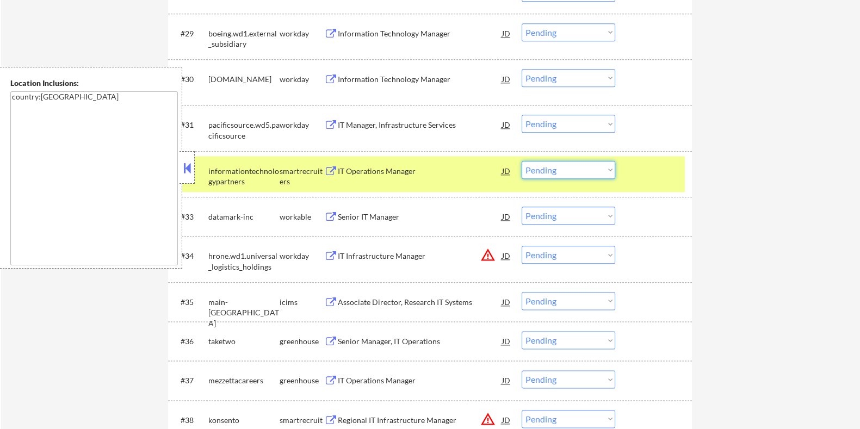
click at [566, 170] on select "Choose an option... Pending Applied Excluded (Questions) Excluded (Expired) Exc…" at bounding box center [569, 170] width 94 height 18
click at [522, 161] on select "Choose an option... Pending Applied Excluded (Questions) Excluded (Expired) Exc…" at bounding box center [569, 170] width 94 height 18
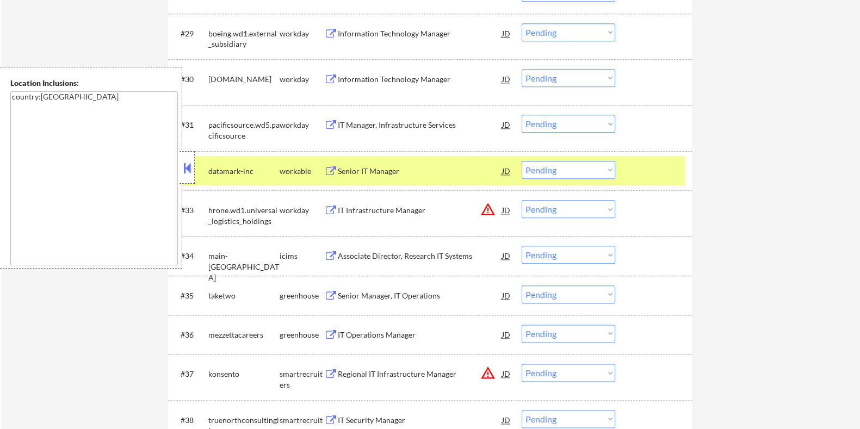
click at [391, 168] on div "Senior IT Manager" at bounding box center [419, 171] width 164 height 11
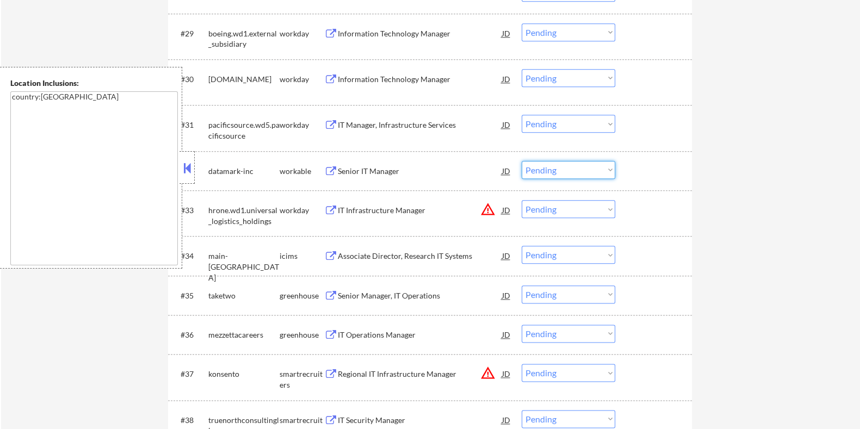
click at [570, 170] on select "Choose an option... Pending Applied Excluded (Questions) Excluded (Expired) Exc…" at bounding box center [569, 170] width 94 height 18
click at [522, 161] on select "Choose an option... Pending Applied Excluded (Questions) Excluded (Expired) Exc…" at bounding box center [569, 170] width 94 height 18
select select ""pending""
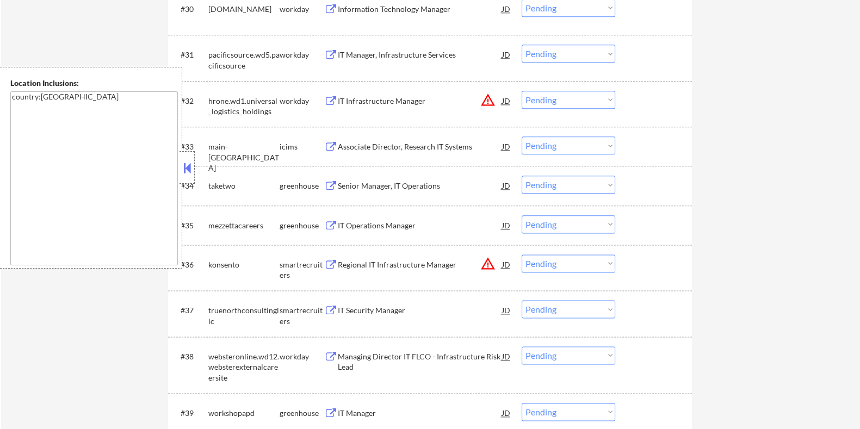
scroll to position [1768, 0]
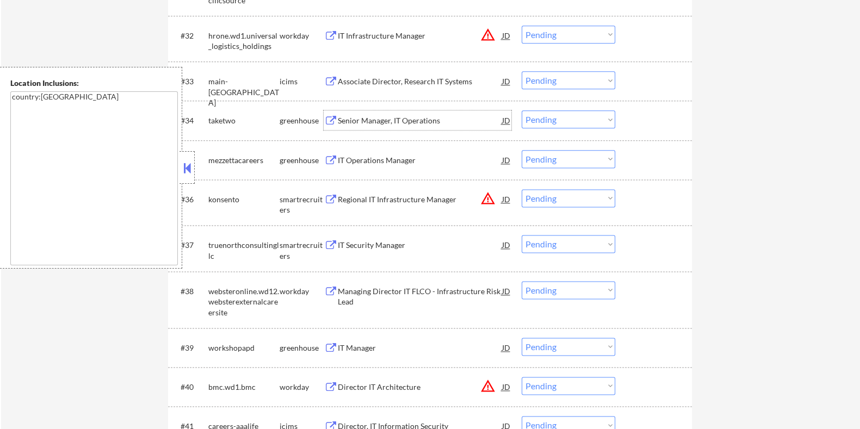
click at [370, 120] on div "Senior Manager, IT Operations" at bounding box center [419, 120] width 164 height 11
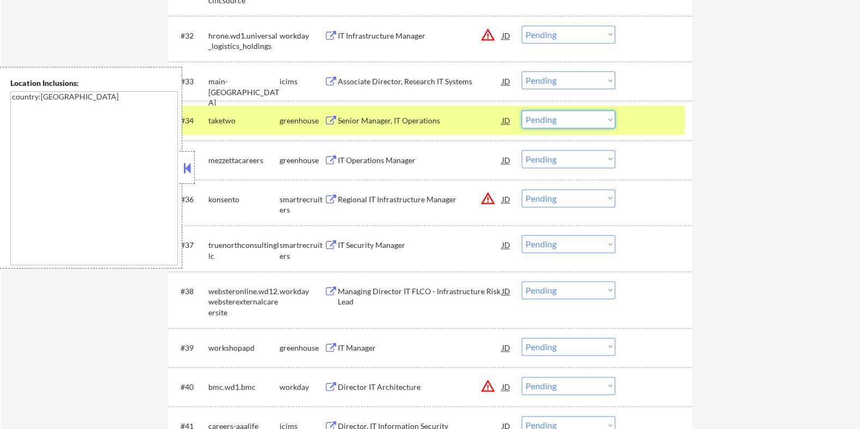
drag, startPoint x: 572, startPoint y: 120, endPoint x: 568, endPoint y: 127, distance: 8.0
click at [572, 120] on select "Choose an option... Pending Applied Excluded (Questions) Excluded (Expired) Exc…" at bounding box center [569, 119] width 94 height 18
click at [522, 110] on select "Choose an option... Pending Applied Excluded (Questions) Excluded (Expired) Exc…" at bounding box center [569, 119] width 94 height 18
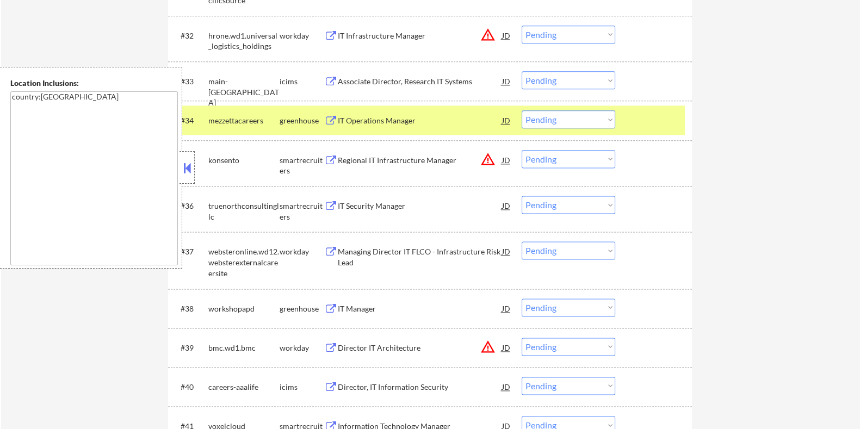
click at [370, 115] on div "IT Operations Manager" at bounding box center [419, 120] width 164 height 11
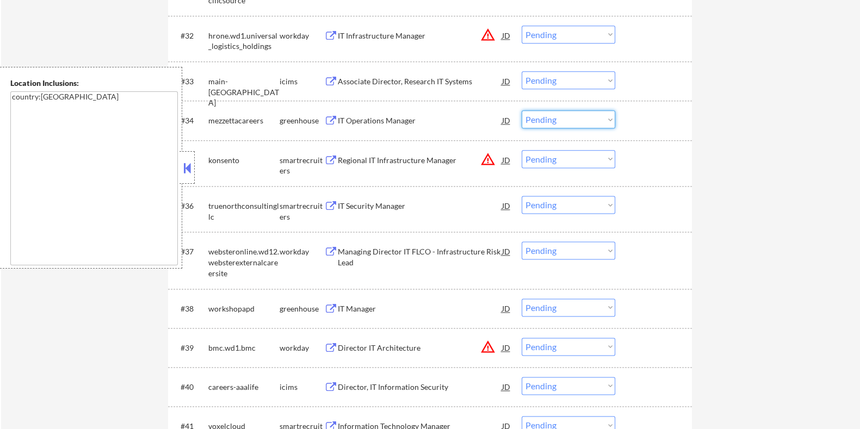
click at [546, 118] on select "Choose an option... Pending Applied Excluded (Questions) Excluded (Expired) Exc…" at bounding box center [569, 119] width 94 height 18
click at [522, 110] on select "Choose an option... Pending Applied Excluded (Questions) Excluded (Expired) Exc…" at bounding box center [569, 119] width 94 height 18
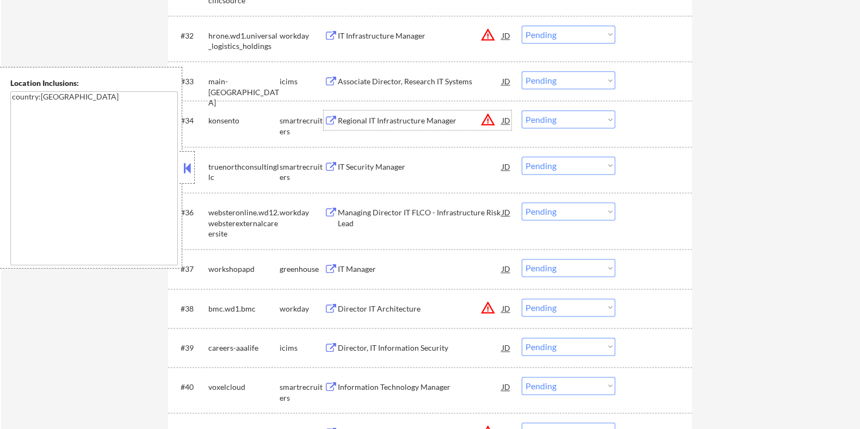
click at [366, 118] on div "Regional IT Infrastructure Manager" at bounding box center [419, 120] width 164 height 11
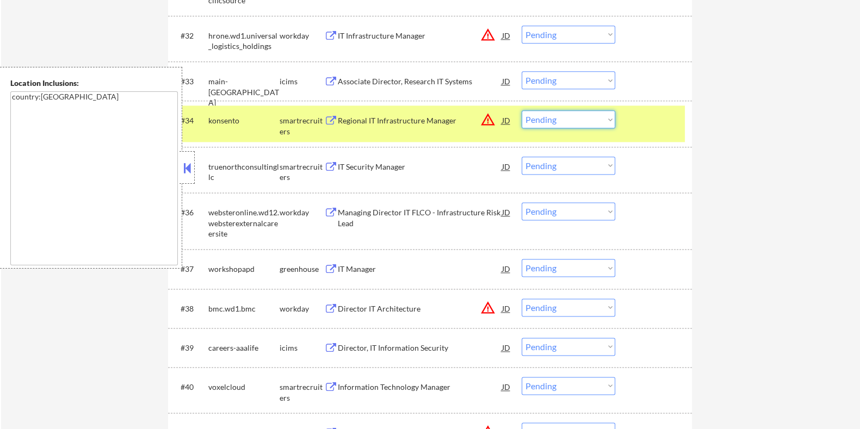
click at [563, 115] on select "Choose an option... Pending Applied Excluded (Questions) Excluded (Expired) Exc…" at bounding box center [569, 119] width 94 height 18
click at [522, 110] on select "Choose an option... Pending Applied Excluded (Questions) Excluded (Expired) Exc…" at bounding box center [569, 119] width 94 height 18
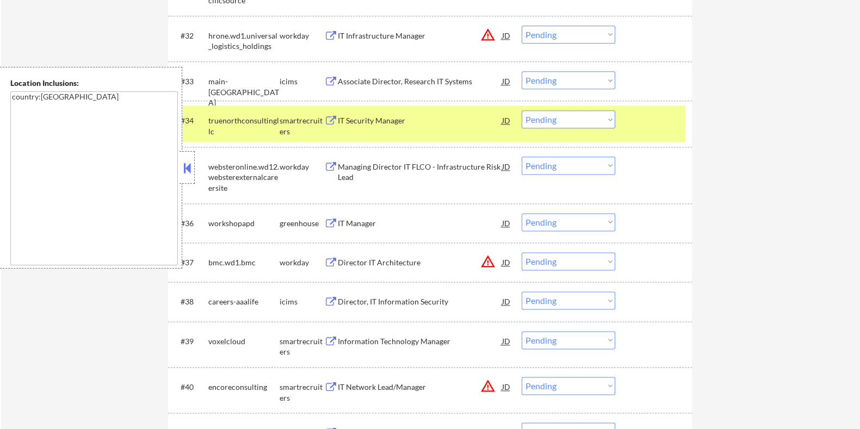
click at [359, 121] on div "IT Security Manager" at bounding box center [419, 120] width 164 height 11
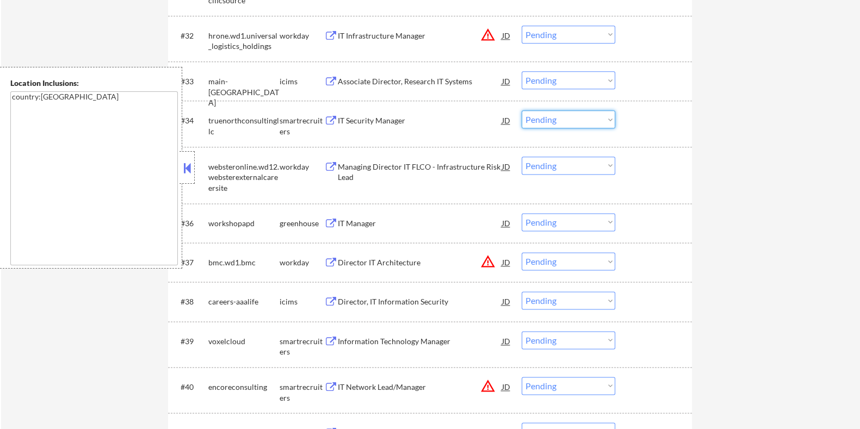
click at [577, 118] on select "Choose an option... Pending Applied Excluded (Questions) Excluded (Expired) Exc…" at bounding box center [569, 119] width 94 height 18
click at [522, 110] on select "Choose an option... Pending Applied Excluded (Questions) Excluded (Expired) Exc…" at bounding box center [569, 119] width 94 height 18
select select ""pending""
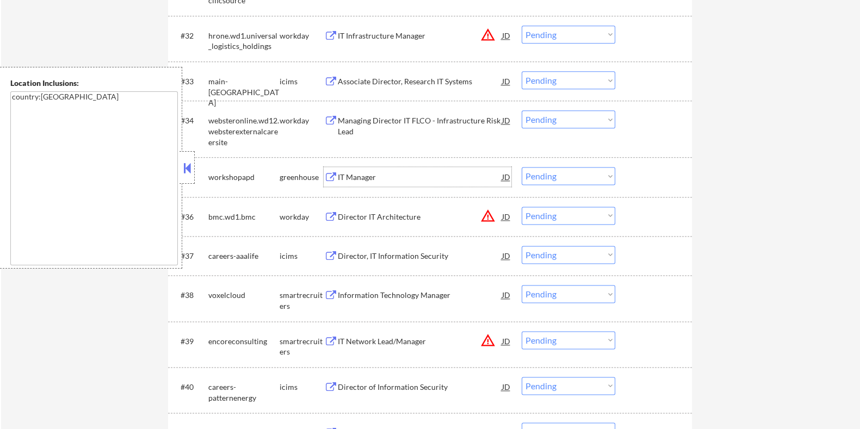
click at [366, 178] on div "IT Manager" at bounding box center [419, 177] width 164 height 11
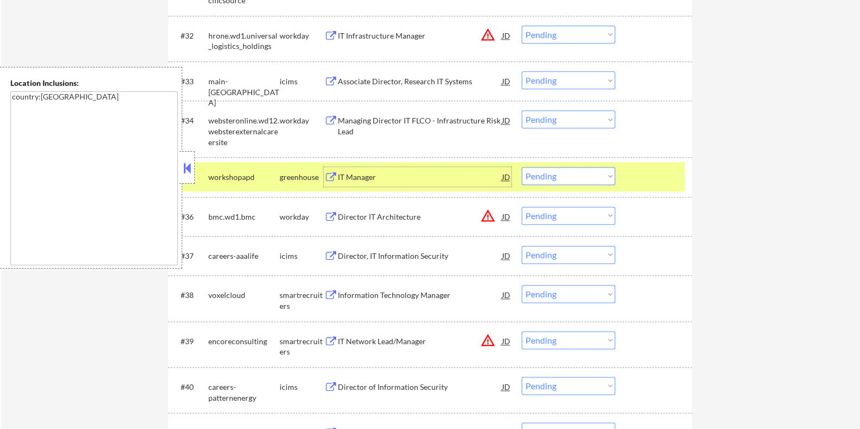
click at [561, 178] on select "Choose an option... Pending Applied Excluded (Questions) Excluded (Expired) Exc…" at bounding box center [569, 176] width 94 height 18
click at [522, 167] on select "Choose an option... Pending Applied Excluded (Questions) Excluded (Expired) Exc…" at bounding box center [569, 176] width 94 height 18
select select ""pending""
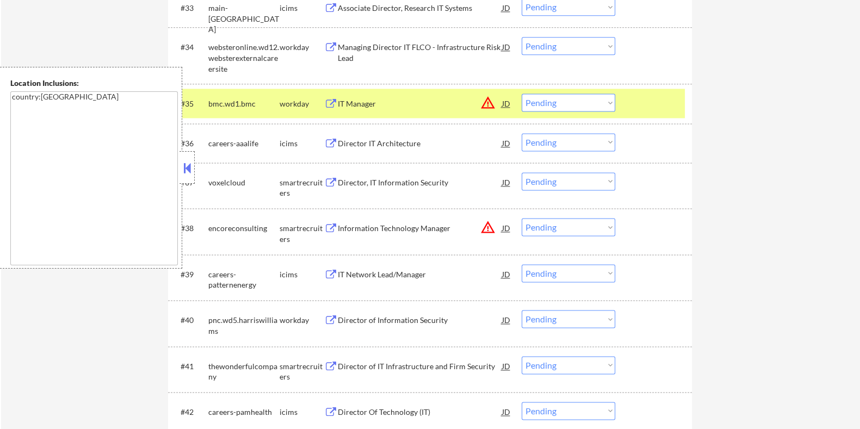
scroll to position [1904, 0]
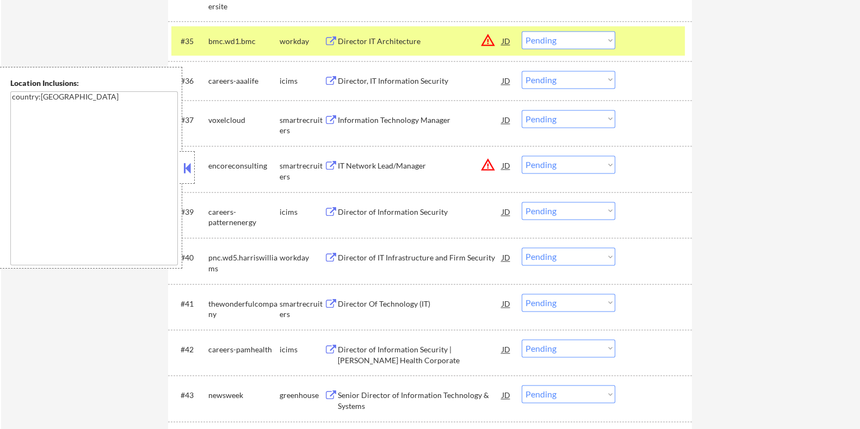
click at [379, 115] on div "Information Technology Manager" at bounding box center [419, 120] width 164 height 11
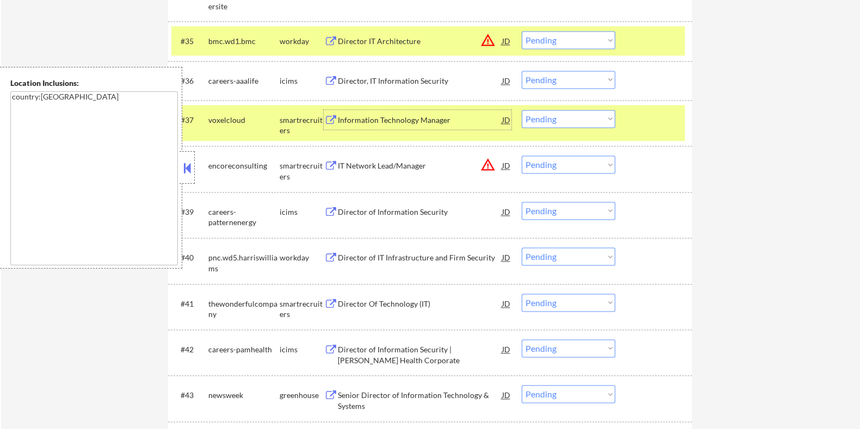
click at [552, 120] on select "Choose an option... Pending Applied Excluded (Questions) Excluded (Expired) Exc…" at bounding box center [569, 119] width 94 height 18
click at [522, 110] on select "Choose an option... Pending Applied Excluded (Questions) Excluded (Expired) Exc…" at bounding box center [569, 119] width 94 height 18
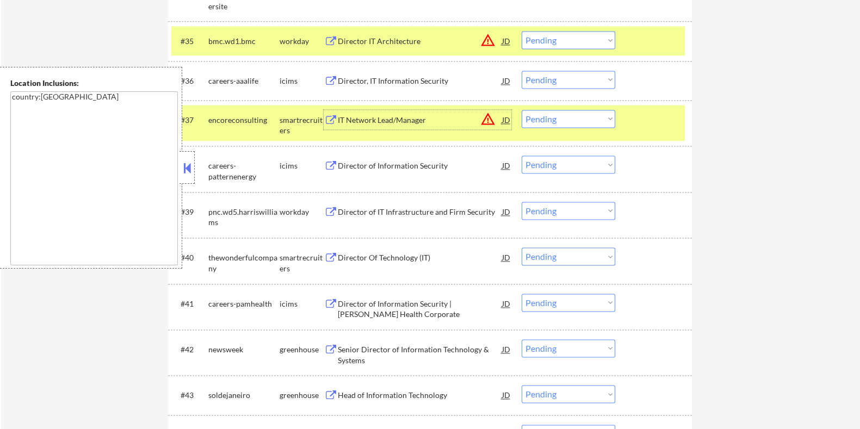
click at [374, 118] on div "IT Network Lead/Manager" at bounding box center [419, 120] width 164 height 11
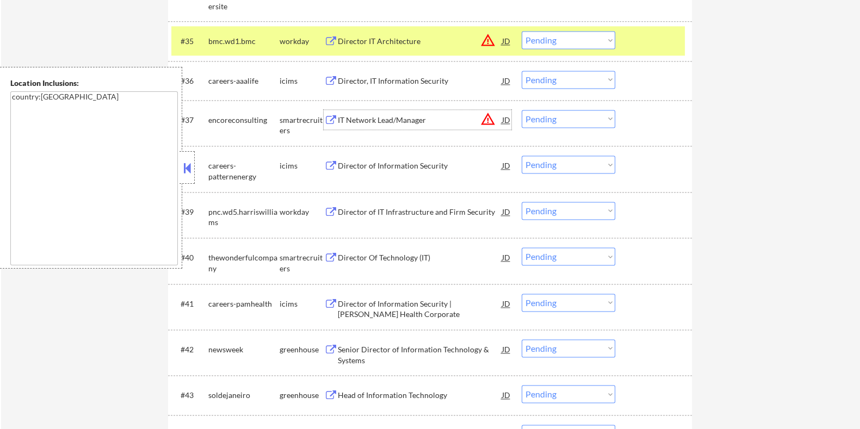
click at [559, 121] on select "Choose an option... Pending Applied Excluded (Questions) Excluded (Expired) Exc…" at bounding box center [569, 119] width 94 height 18
click at [522, 110] on select "Choose an option... Pending Applied Excluded (Questions) Excluded (Expired) Exc…" at bounding box center [569, 119] width 94 height 18
select select ""pending""
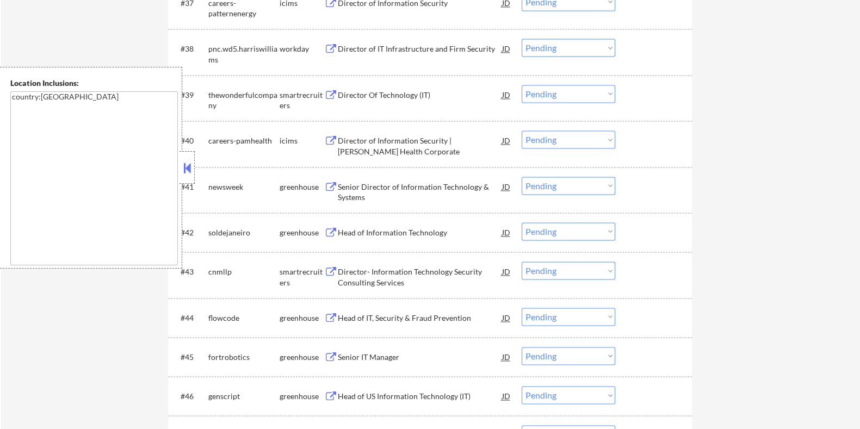
scroll to position [2040, 0]
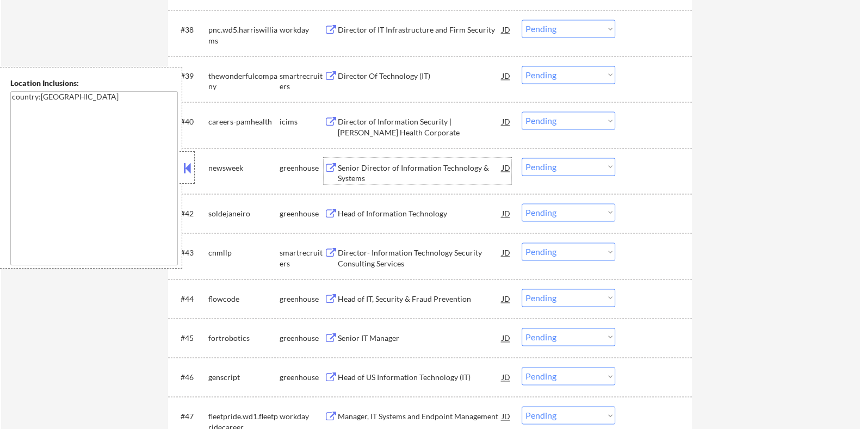
click at [381, 165] on div "Senior Director of Information Technology & Systems" at bounding box center [419, 173] width 164 height 21
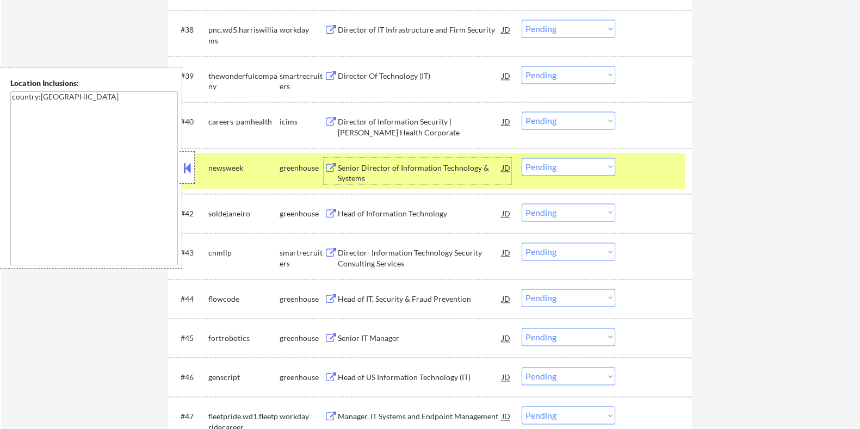
click at [557, 169] on select "Choose an option... Pending Applied Excluded (Questions) Excluded (Expired) Exc…" at bounding box center [569, 167] width 94 height 18
click at [522, 158] on select "Choose an option... Pending Applied Excluded (Questions) Excluded (Expired) Exc…" at bounding box center [569, 167] width 94 height 18
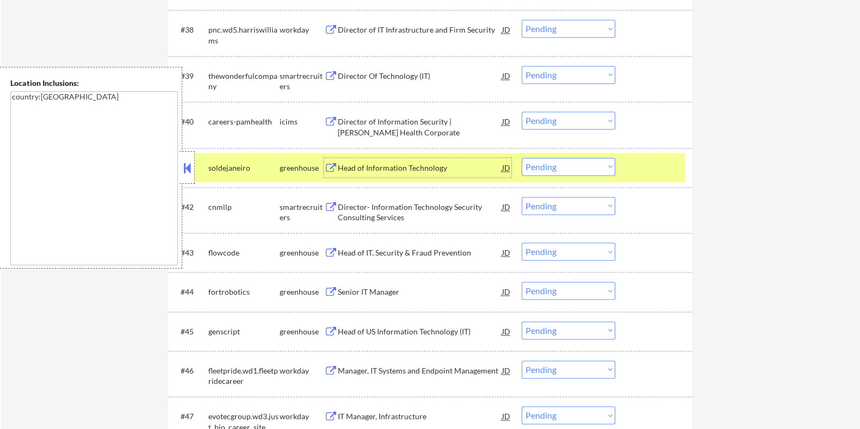
click at [380, 163] on div "Head of Information Technology" at bounding box center [419, 168] width 164 height 11
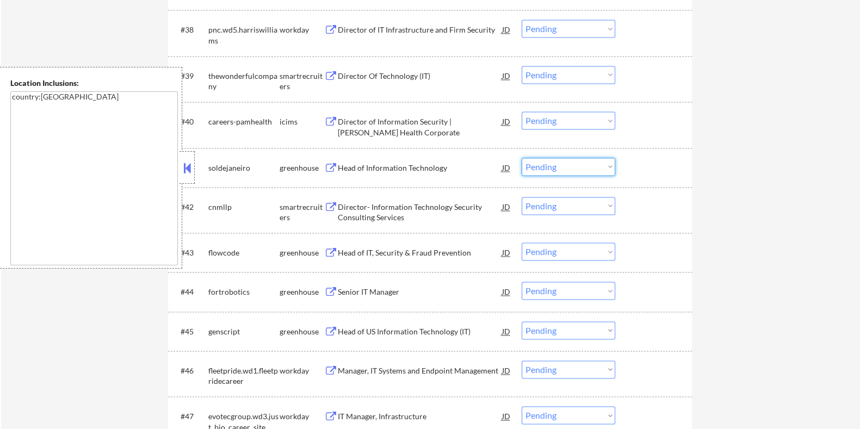
click at [565, 166] on select "Choose an option... Pending Applied Excluded (Questions) Excluded (Expired) Exc…" at bounding box center [569, 167] width 94 height 18
click at [522, 158] on select "Choose an option... Pending Applied Excluded (Questions) Excluded (Expired) Exc…" at bounding box center [569, 167] width 94 height 18
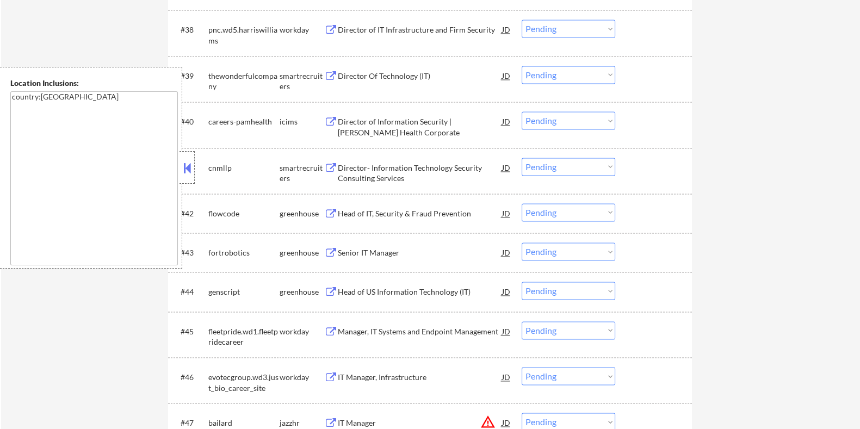
click at [392, 170] on div "Director- Information Technology Security Consulting Services" at bounding box center [419, 173] width 164 height 21
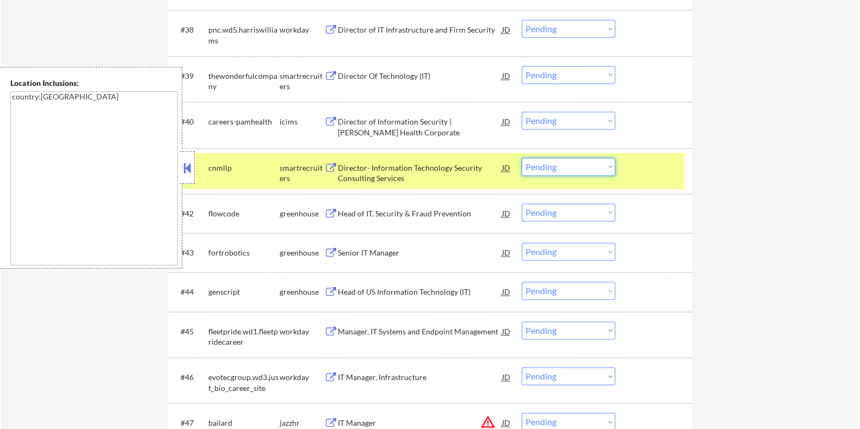
click at [577, 165] on select "Choose an option... Pending Applied Excluded (Questions) Excluded (Expired) Exc…" at bounding box center [569, 167] width 94 height 18
click at [522, 158] on select "Choose an option... Pending Applied Excluded (Questions) Excluded (Expired) Exc…" at bounding box center [569, 167] width 94 height 18
select select ""pending""
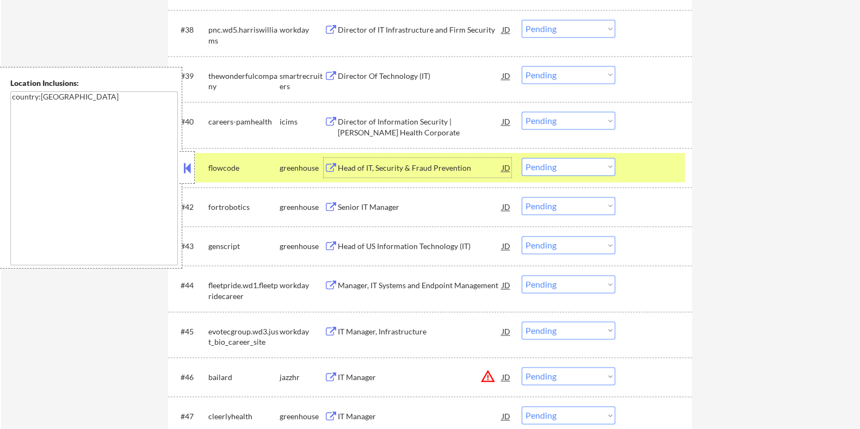
click at [394, 164] on div "Head of IT, Security & Fraud Prevention" at bounding box center [419, 168] width 164 height 11
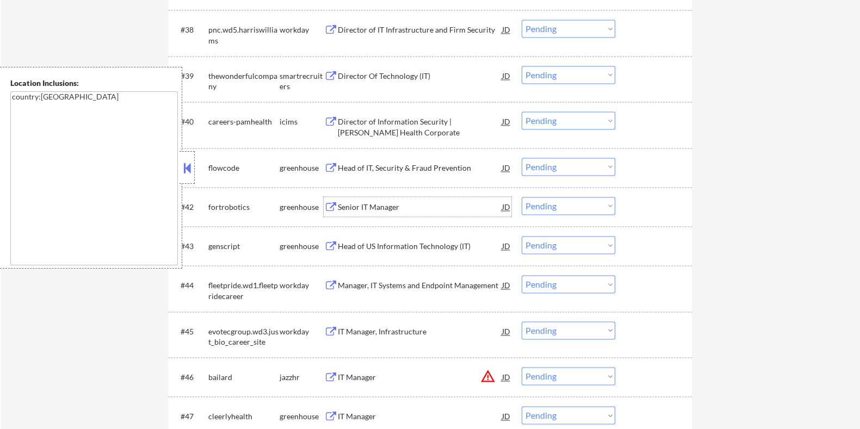
click at [375, 205] on div "Senior IT Manager" at bounding box center [419, 207] width 164 height 11
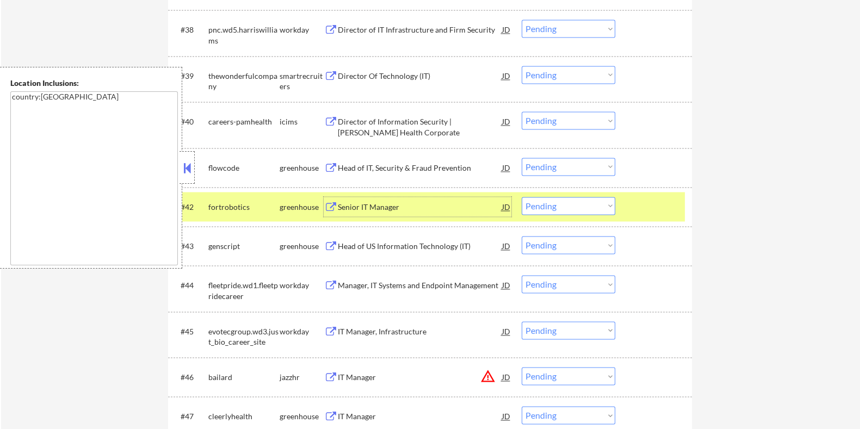
click at [578, 204] on select "Choose an option... Pending Applied Excluded (Questions) Excluded (Expired) Exc…" at bounding box center [569, 206] width 94 height 18
click at [522, 197] on select "Choose an option... Pending Applied Excluded (Questions) Excluded (Expired) Exc…" at bounding box center [569, 206] width 94 height 18
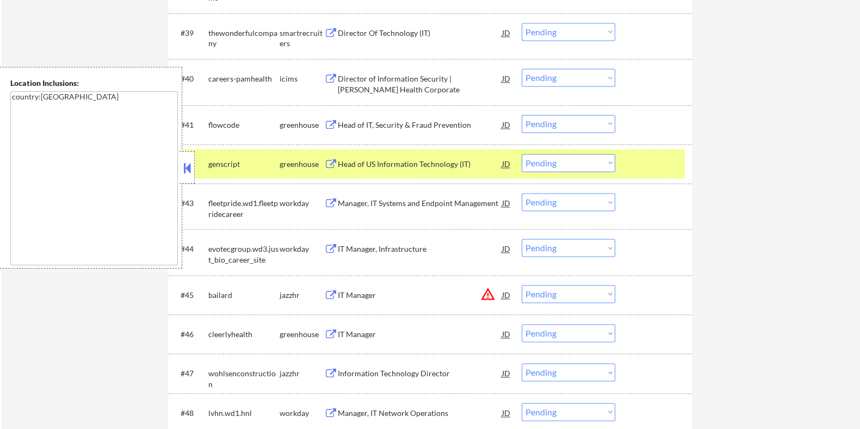
scroll to position [2119, 0]
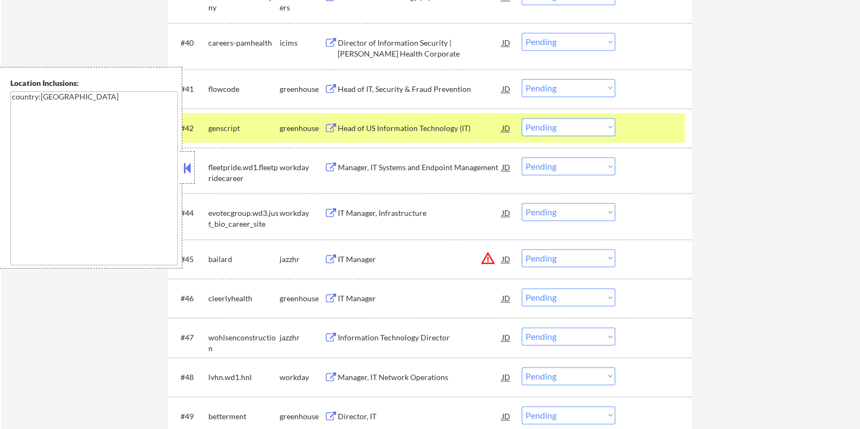
click at [423, 126] on div "Head of US Information Technology (IT)" at bounding box center [419, 128] width 164 height 11
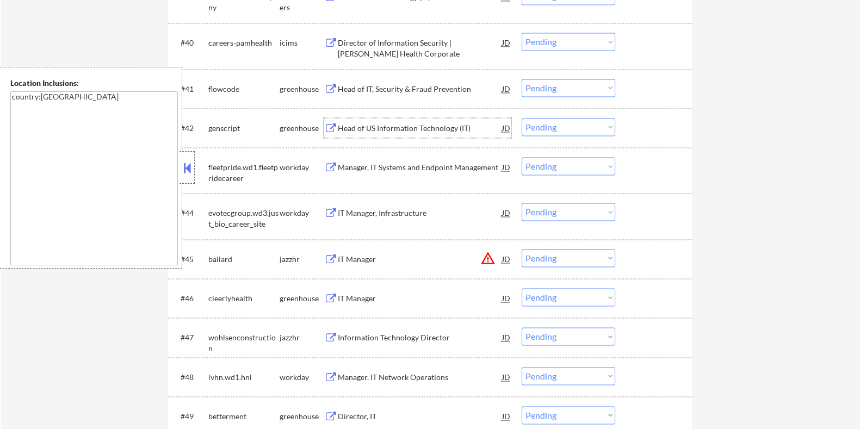
click at [542, 120] on select "Choose an option... Pending Applied Excluded (Questions) Excluded (Expired) Exc…" at bounding box center [569, 127] width 94 height 18
click at [522, 118] on select "Choose an option... Pending Applied Excluded (Questions) Excluded (Expired) Exc…" at bounding box center [569, 127] width 94 height 18
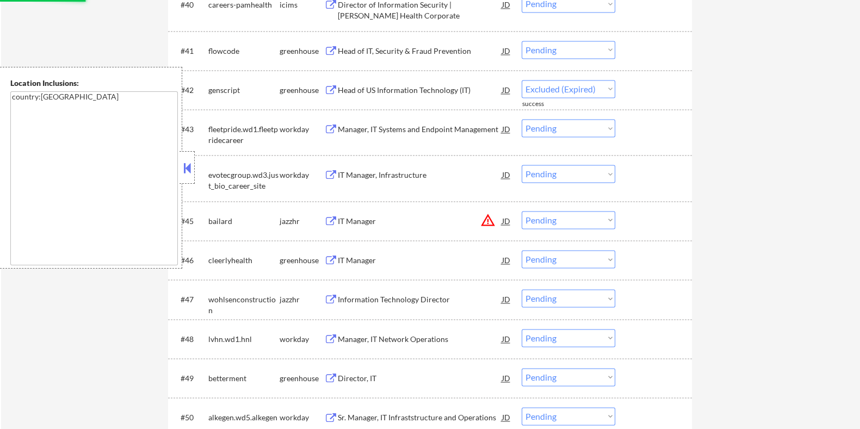
select select ""pending""
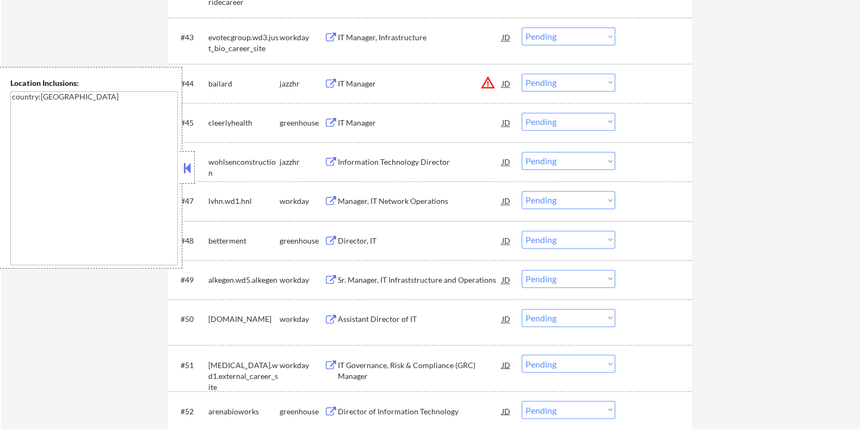
click at [365, 119] on div "IT Manager" at bounding box center [419, 123] width 164 height 11
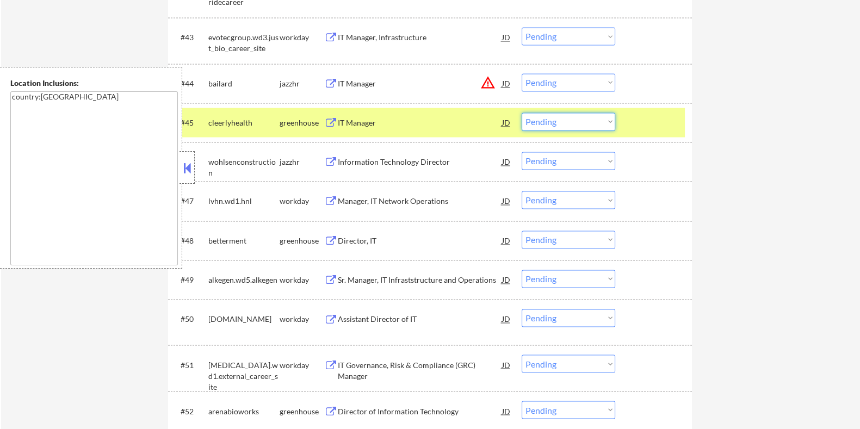
click at [574, 123] on select "Choose an option... Pending Applied Excluded (Questions) Excluded (Expired) Exc…" at bounding box center [569, 122] width 94 height 18
click at [522, 113] on select "Choose an option... Pending Applied Excluded (Questions) Excluded (Expired) Exc…" at bounding box center [569, 122] width 94 height 18
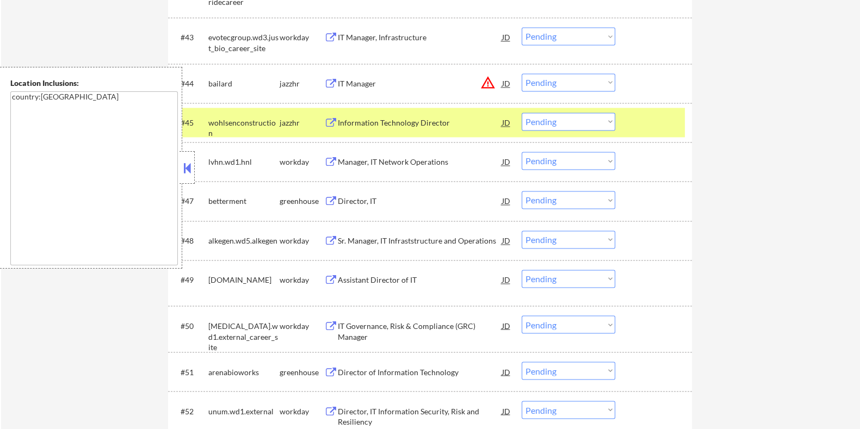
click at [409, 118] on div "Information Technology Director" at bounding box center [419, 123] width 164 height 11
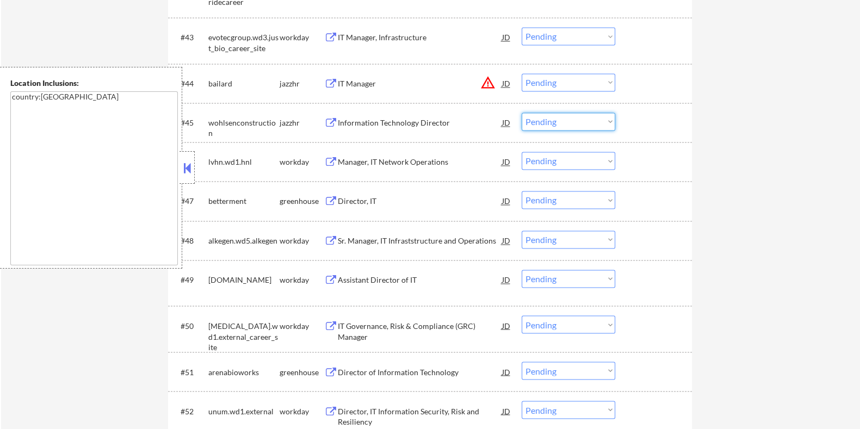
click at [570, 121] on select "Choose an option... Pending Applied Excluded (Questions) Excluded (Expired) Exc…" at bounding box center [569, 122] width 94 height 18
click at [522, 113] on select "Choose an option... Pending Applied Excluded (Questions) Excluded (Expired) Exc…" at bounding box center [569, 122] width 94 height 18
select select ""pending""
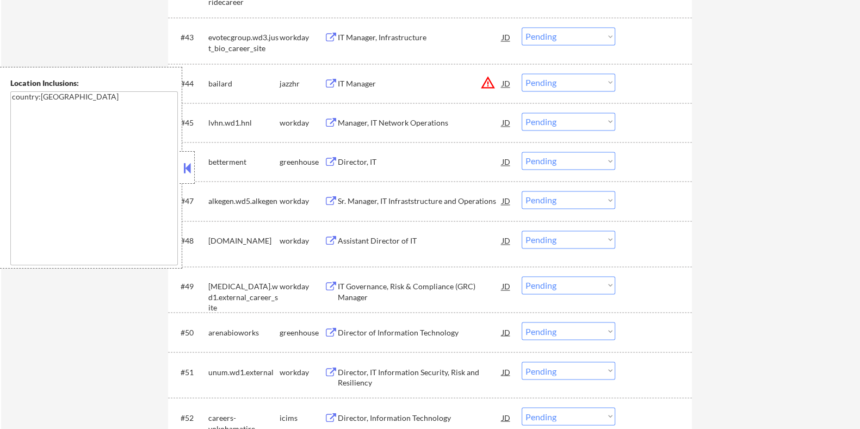
click at [372, 164] on div "Director, IT" at bounding box center [419, 162] width 164 height 11
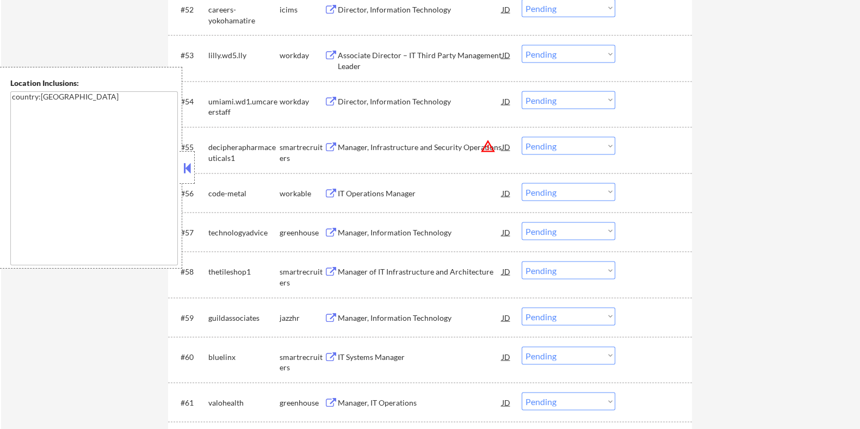
scroll to position [2731, 0]
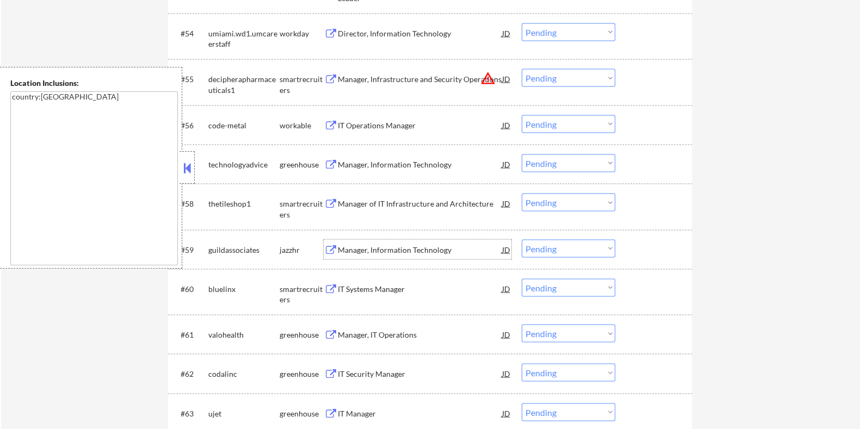
click at [375, 246] on div "Manager, Information Technology" at bounding box center [419, 250] width 164 height 11
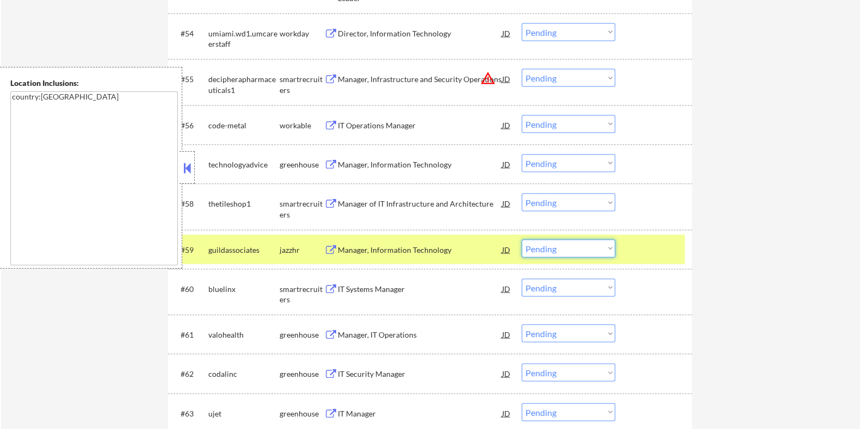
click at [564, 246] on select "Choose an option... Pending Applied Excluded (Questions) Excluded (Expired) Exc…" at bounding box center [569, 249] width 94 height 18
click at [522, 240] on select "Choose an option... Pending Applied Excluded (Questions) Excluded (Expired) Exc…" at bounding box center [569, 249] width 94 height 18
select select ""pending""
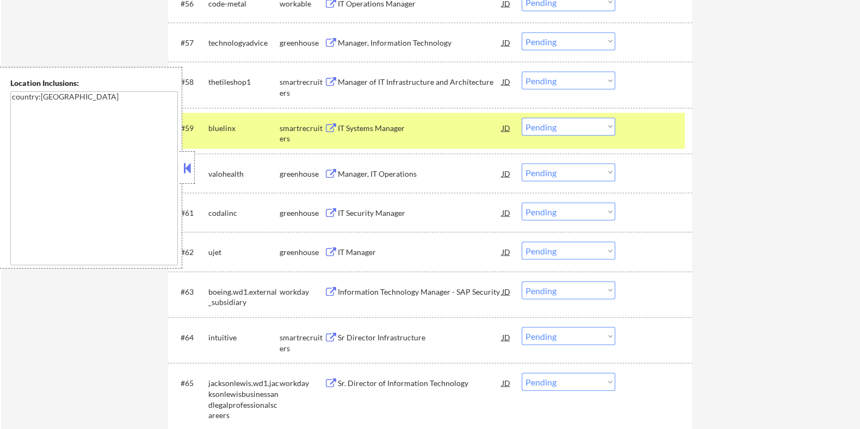
scroll to position [2867, 0]
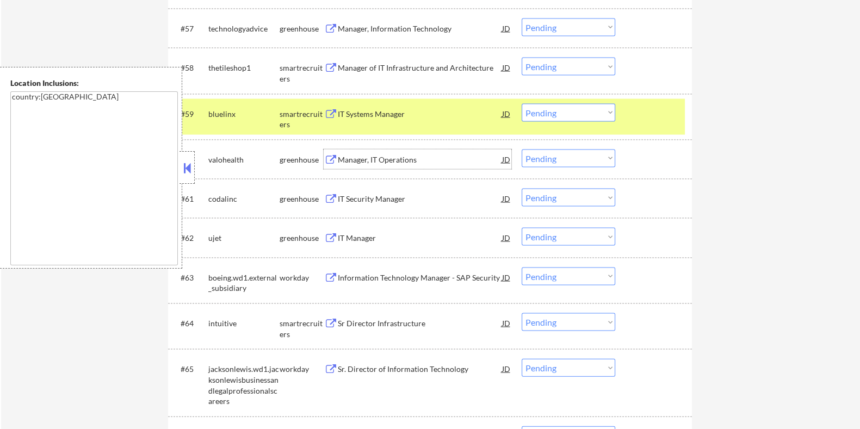
click at [342, 157] on div "Manager, IT Operations" at bounding box center [419, 160] width 164 height 11
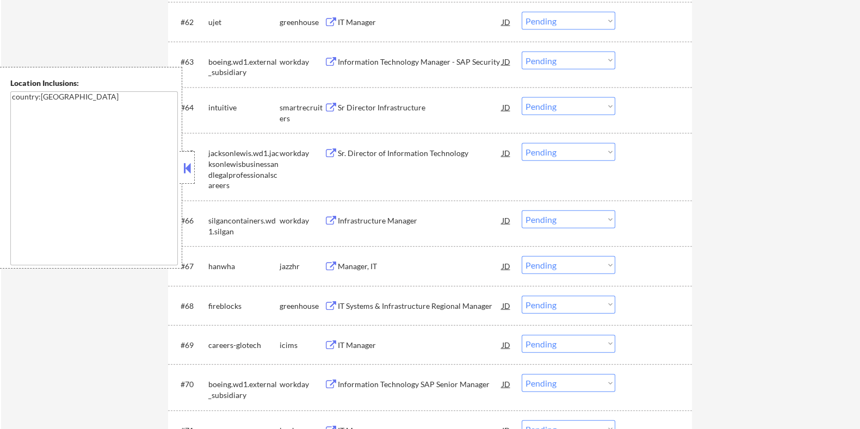
scroll to position [3139, 0]
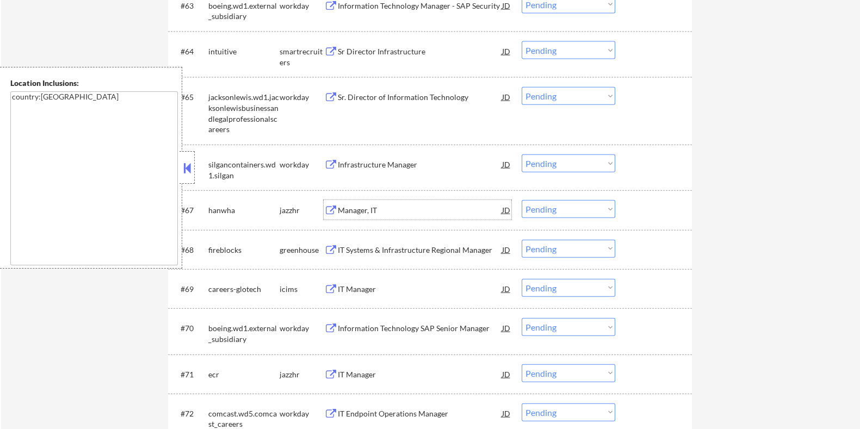
click at [368, 214] on div "Manager, IT" at bounding box center [419, 210] width 164 height 11
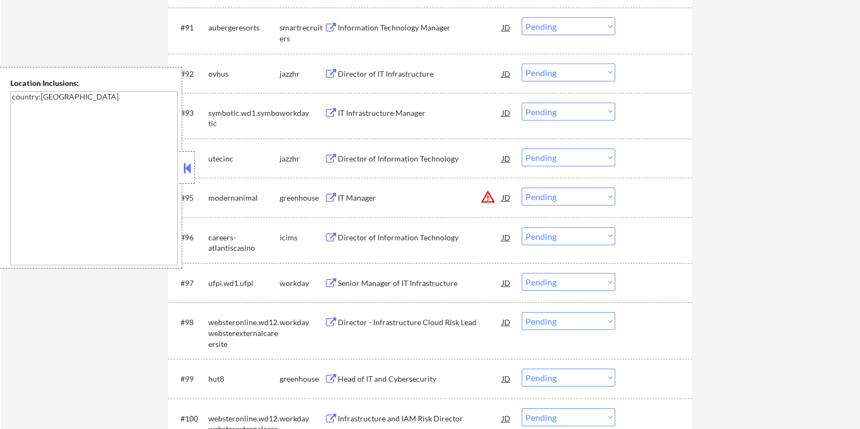
scroll to position [4442, 0]
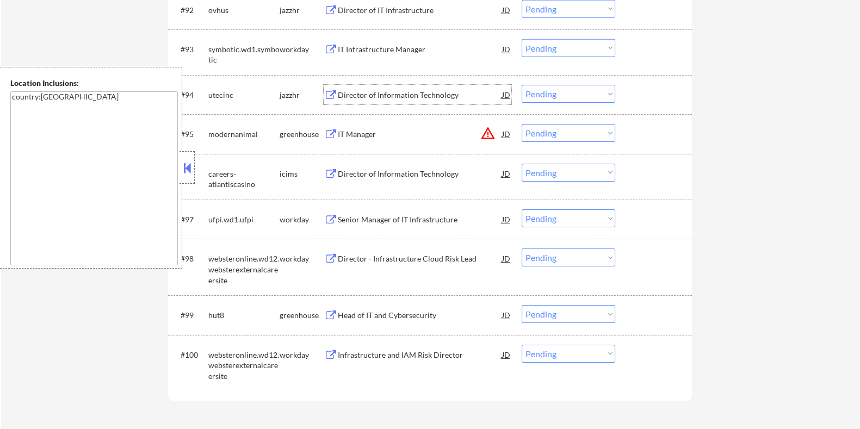
click at [357, 94] on div "Director of Information Technology" at bounding box center [419, 95] width 164 height 11
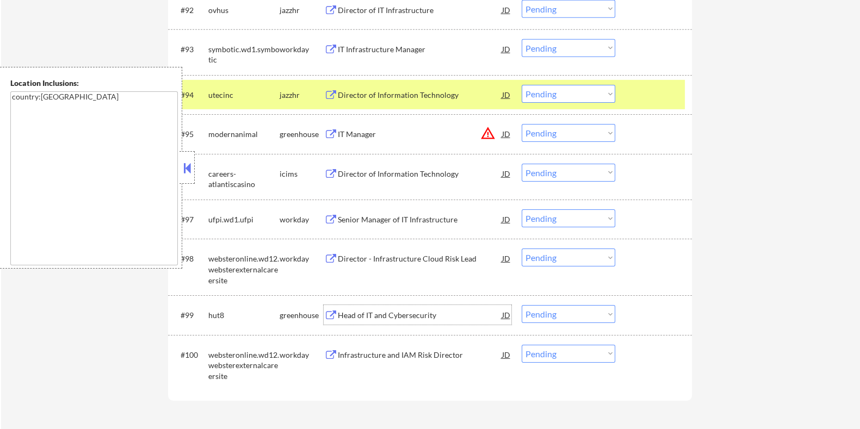
click at [397, 313] on div "Head of IT and Cybersecurity" at bounding box center [419, 315] width 164 height 11
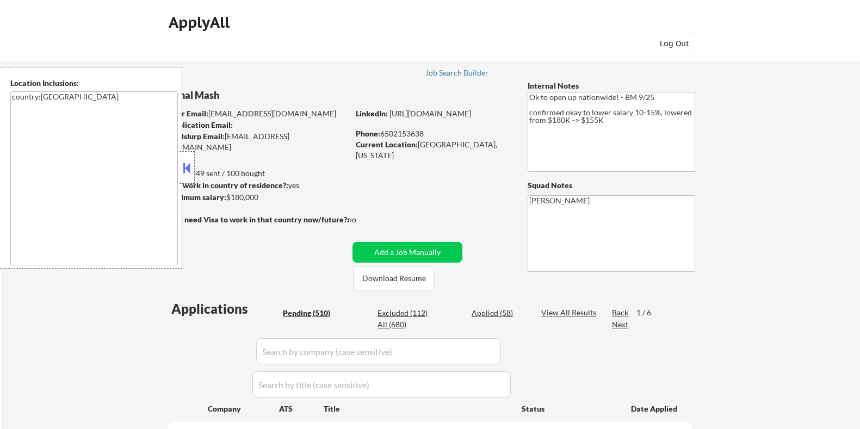
select select ""pending""
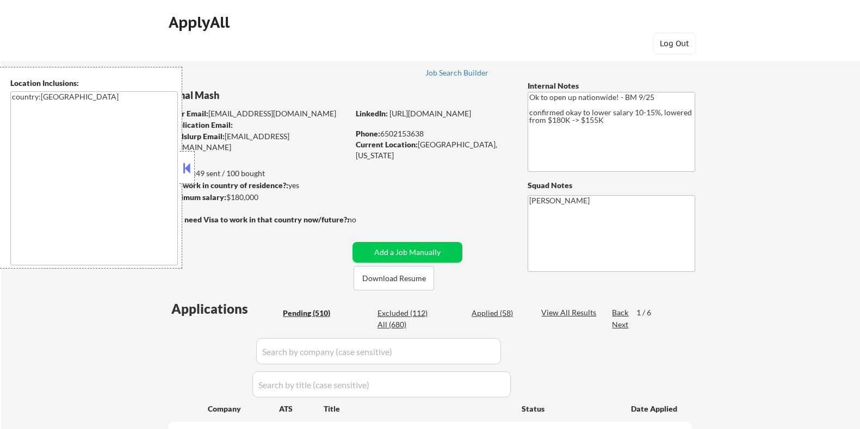
select select ""pending""
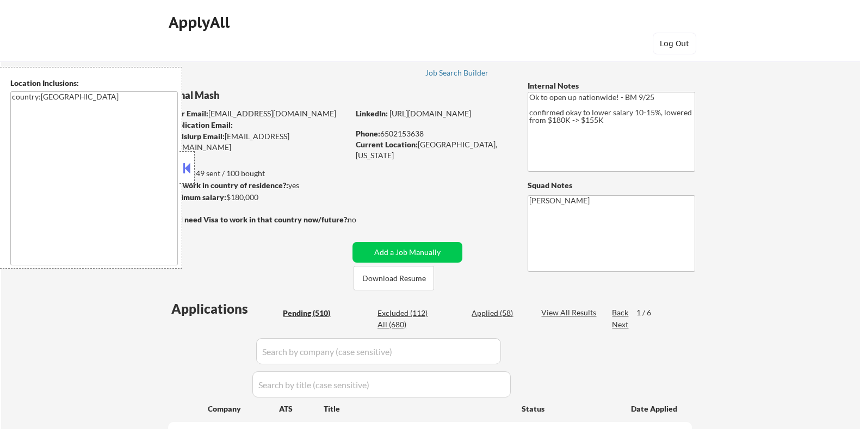
select select ""pending""
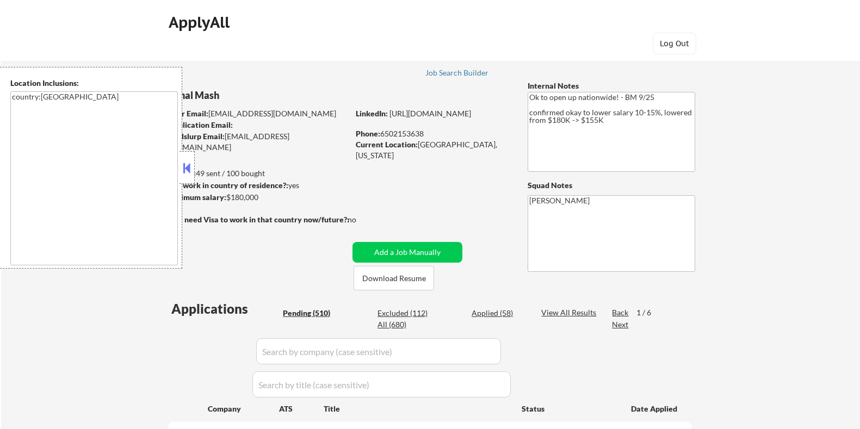
select select ""pending""
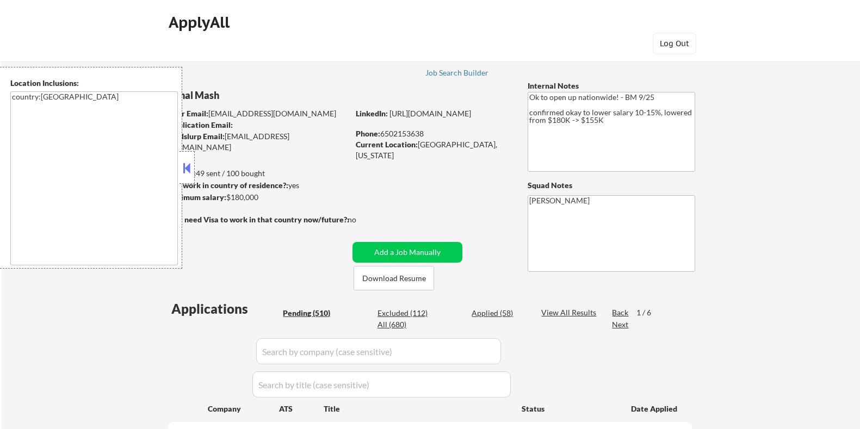
select select ""pending""
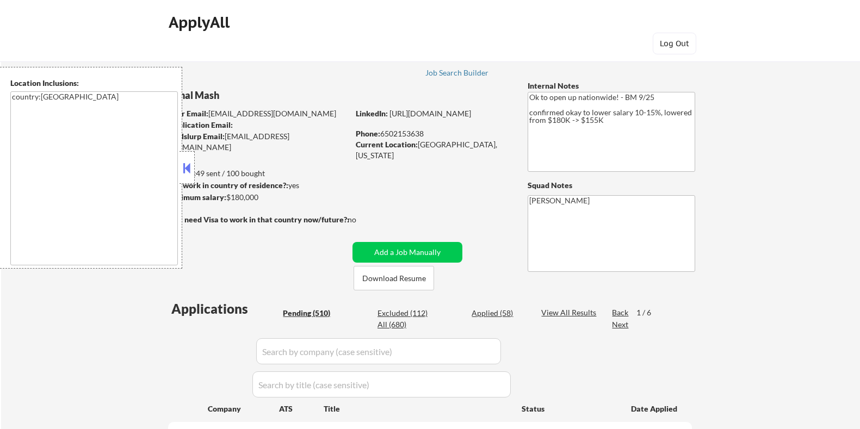
select select ""pending""
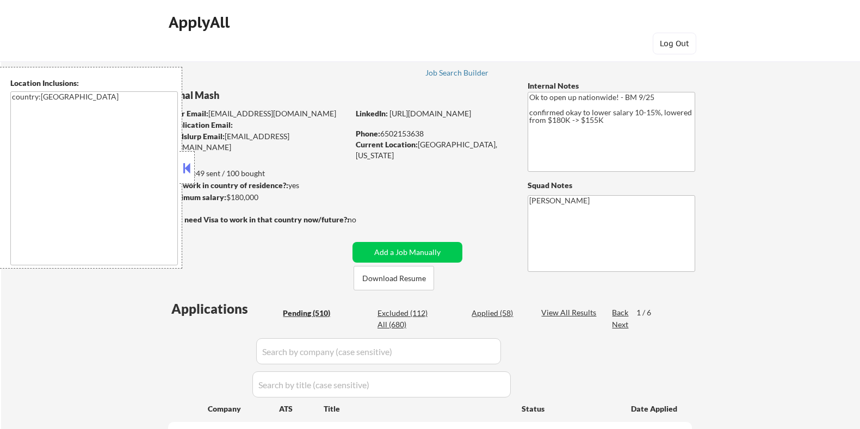
select select ""pending""
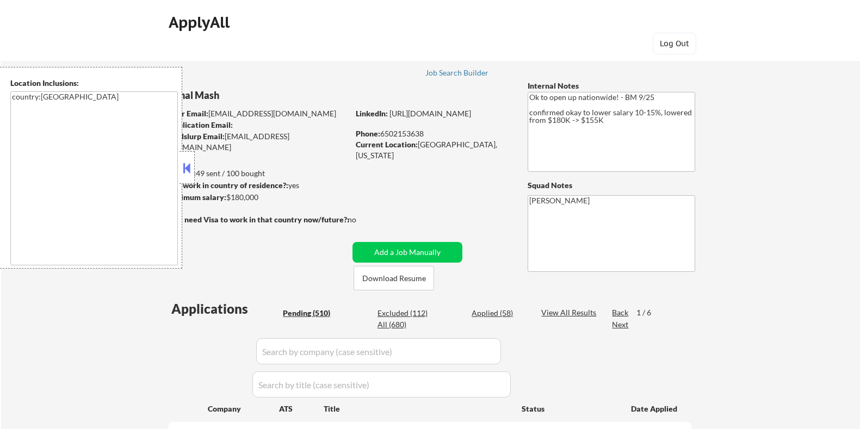
select select ""pending""
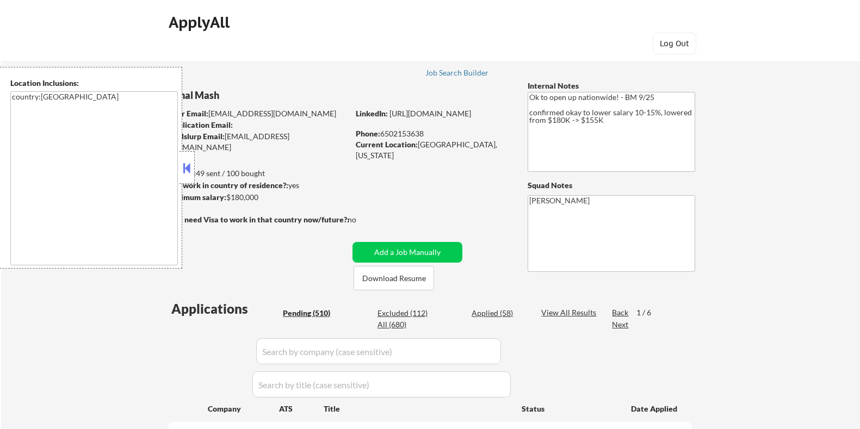
select select ""pending""
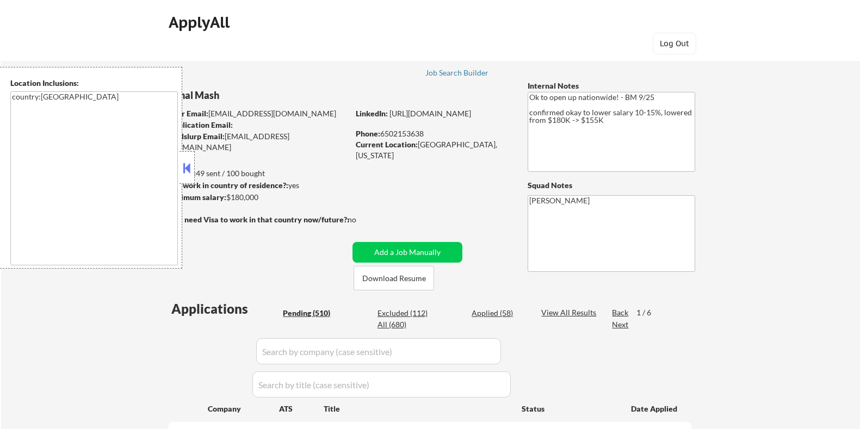
select select ""pending""
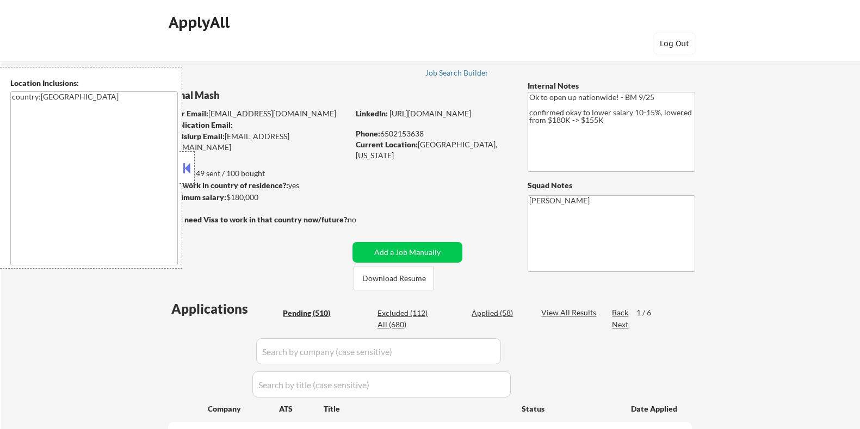
select select ""pending""
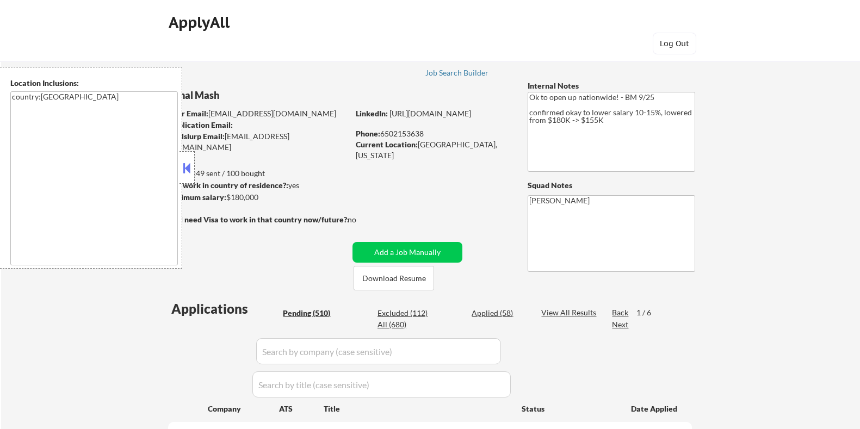
select select ""pending""
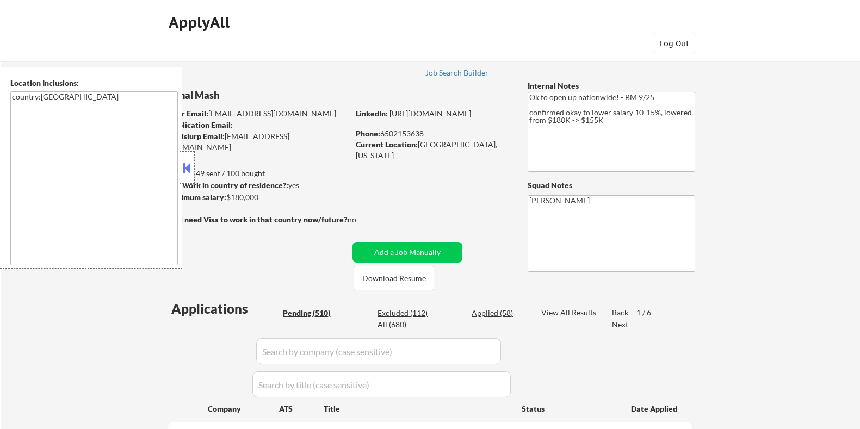
select select ""pending""
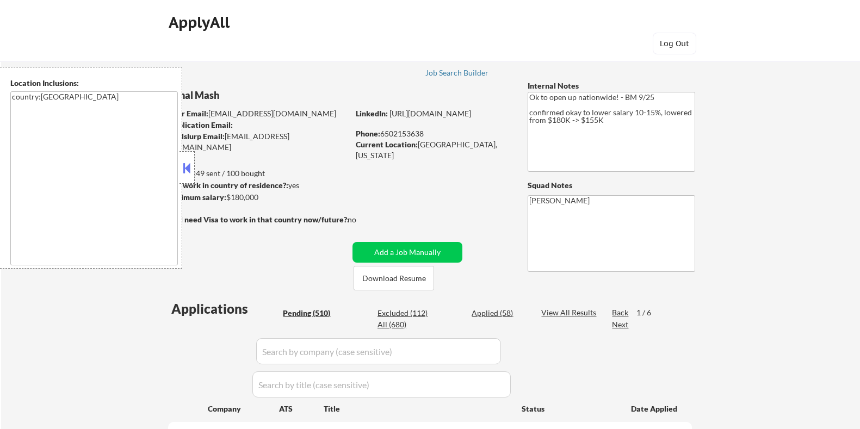
select select ""pending""
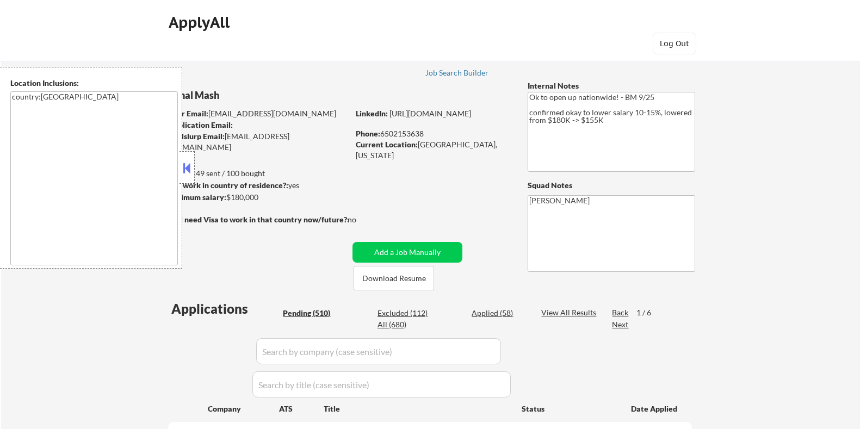
select select ""pending""
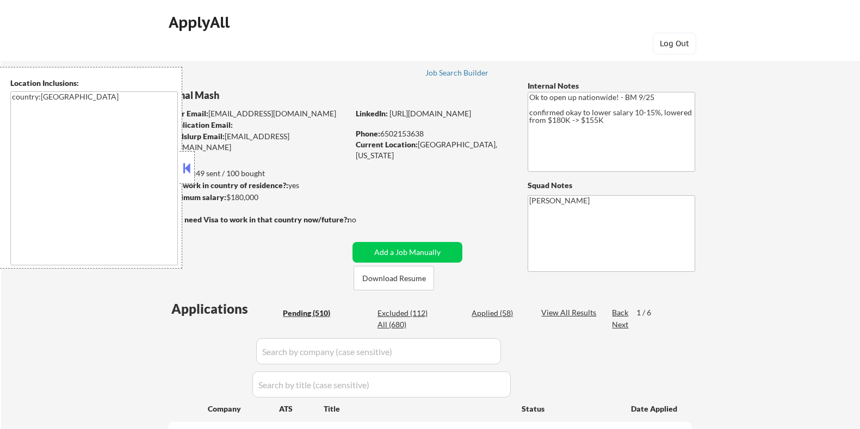
select select ""pending""
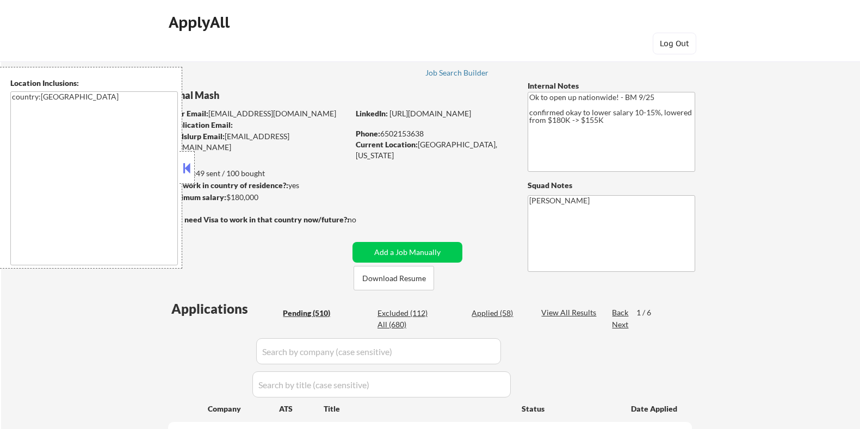
select select ""pending""
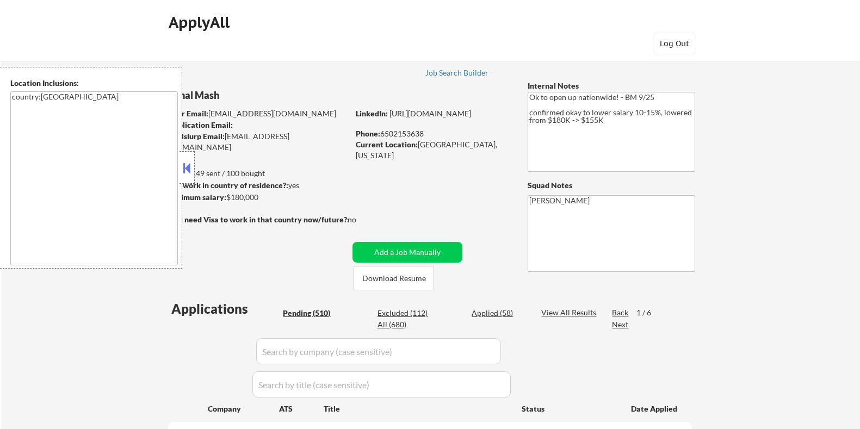
select select ""pending""
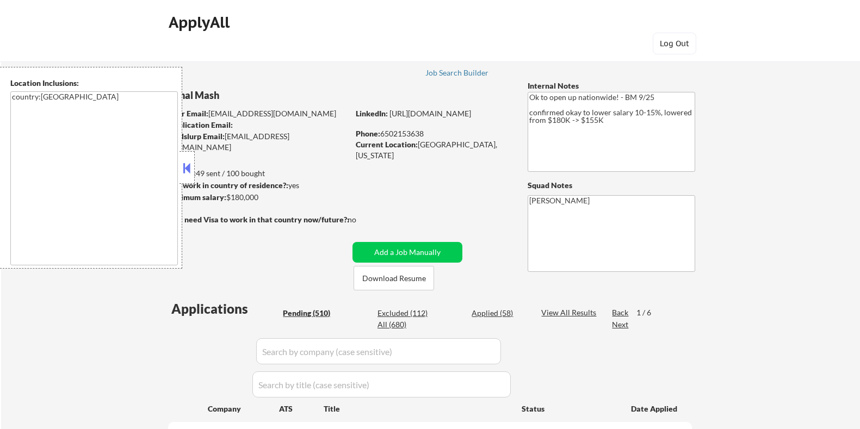
select select ""pending""
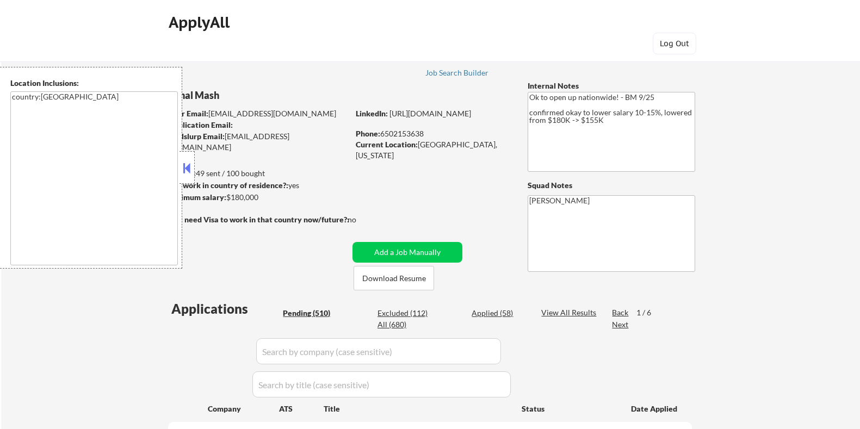
select select ""pending""
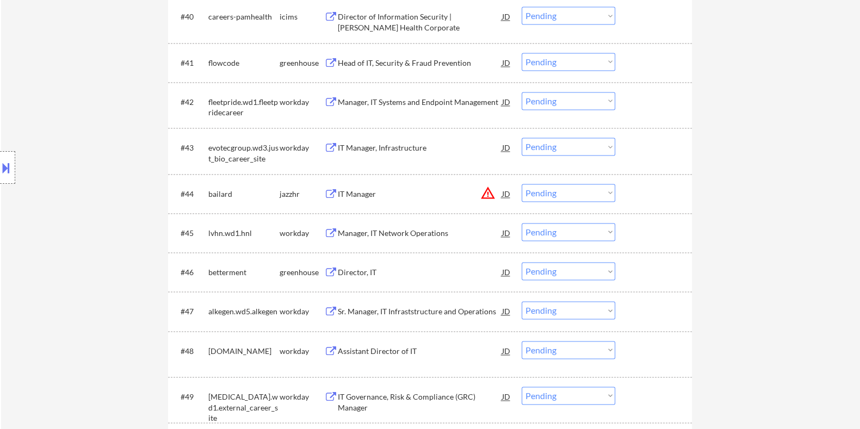
scroll to position [2176, 0]
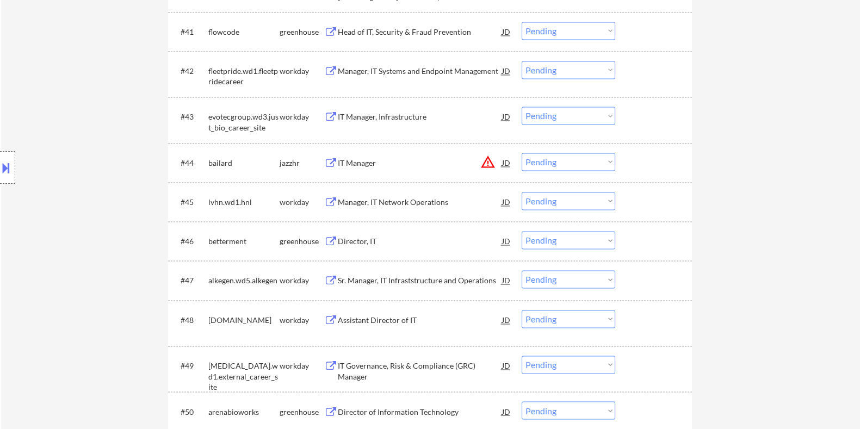
click at [357, 234] on div "Director, IT" at bounding box center [419, 241] width 164 height 20
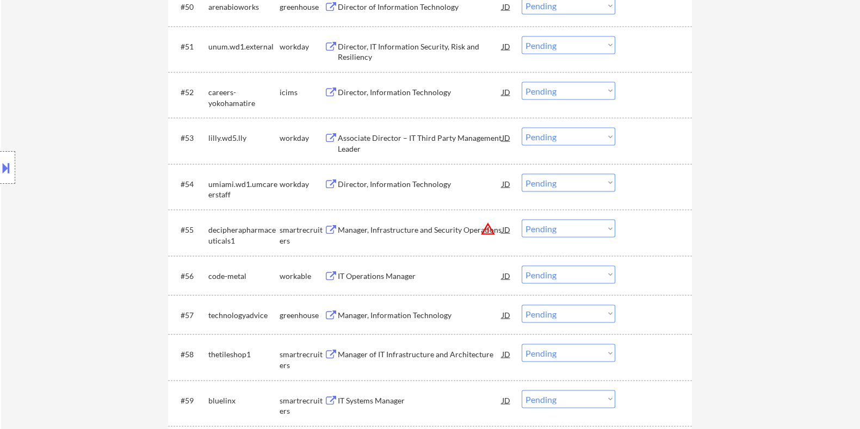
scroll to position [2584, 0]
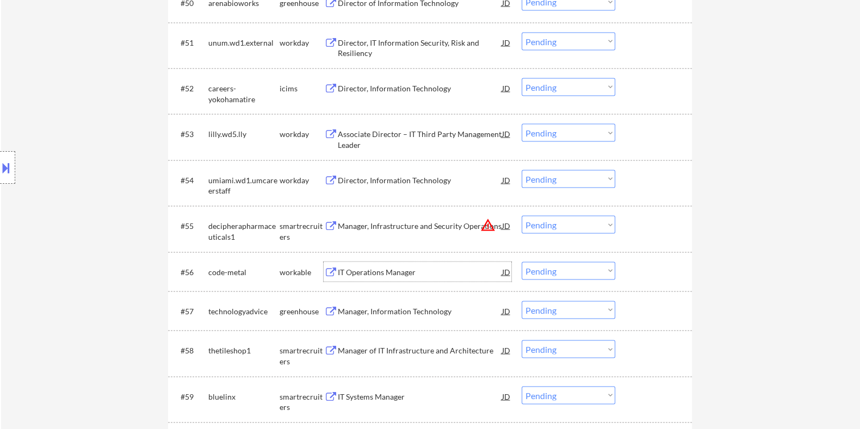
click at [368, 271] on div "IT Operations Manager" at bounding box center [419, 272] width 164 height 11
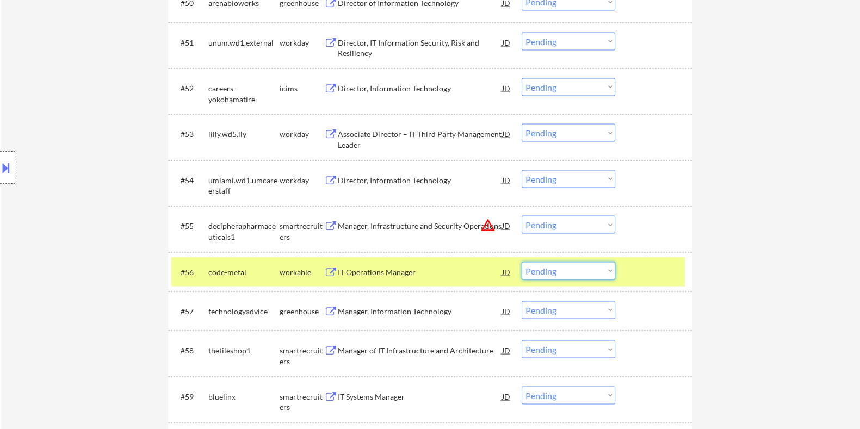
click at [550, 272] on select "Choose an option... Pending Applied Excluded (Questions) Excluded (Expired) Exc…" at bounding box center [569, 271] width 94 height 18
click at [522, 262] on select "Choose an option... Pending Applied Excluded (Questions) Excluded (Expired) Exc…" at bounding box center [569, 271] width 94 height 18
select select ""pending""
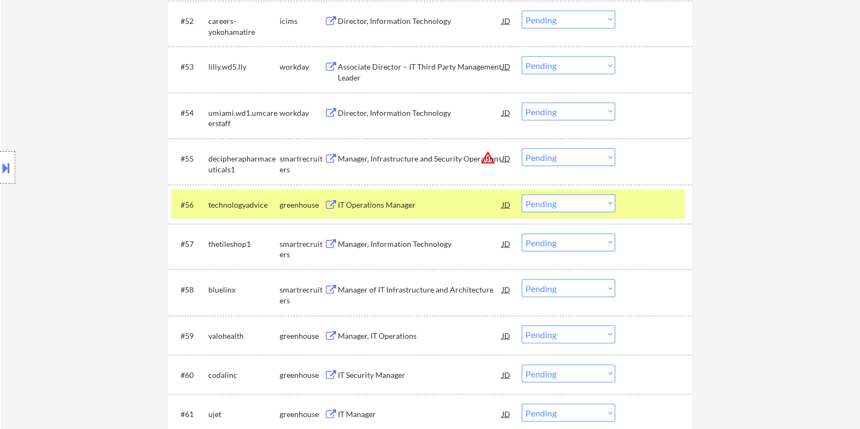
scroll to position [2652, 0]
click at [363, 203] on div "Manager, Information Technology" at bounding box center [419, 204] width 164 height 11
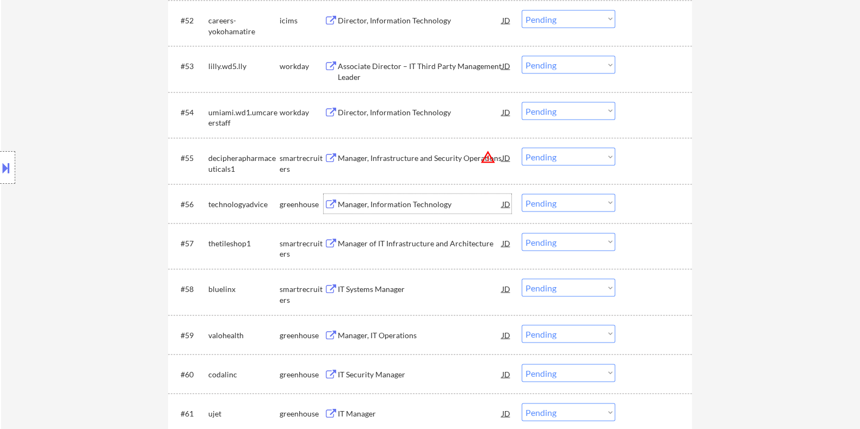
scroll to position [2720, 0]
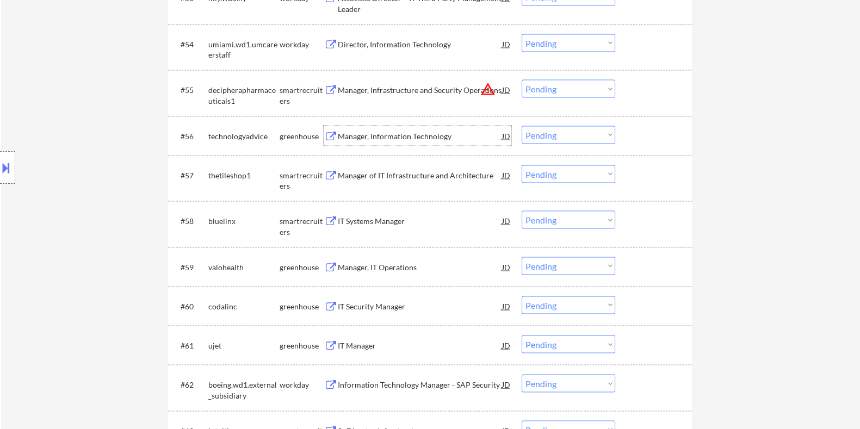
click at [370, 265] on div "Manager, IT Operations" at bounding box center [419, 267] width 164 height 11
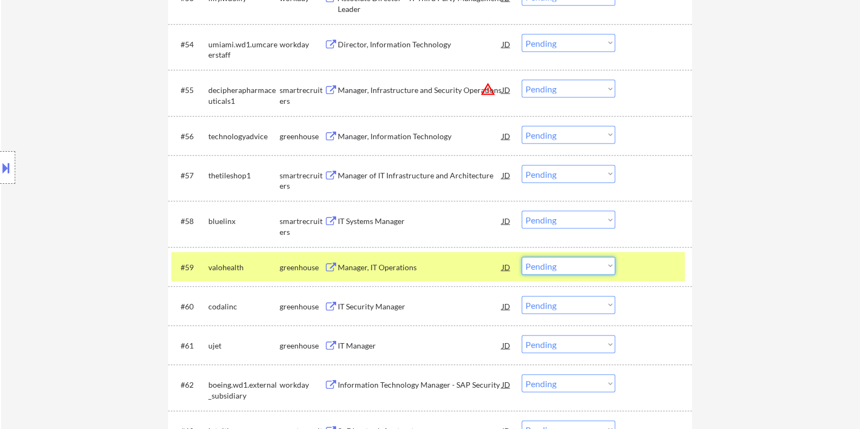
click at [576, 268] on select "Choose an option... Pending Applied Excluded (Questions) Excluded (Expired) Exc…" at bounding box center [569, 266] width 94 height 18
click at [522, 257] on select "Choose an option... Pending Applied Excluded (Questions) Excluded (Expired) Exc…" at bounding box center [569, 266] width 94 height 18
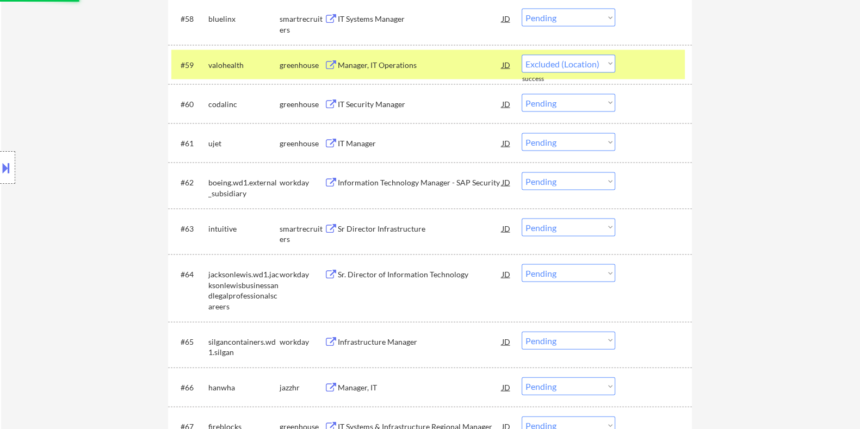
scroll to position [2924, 0]
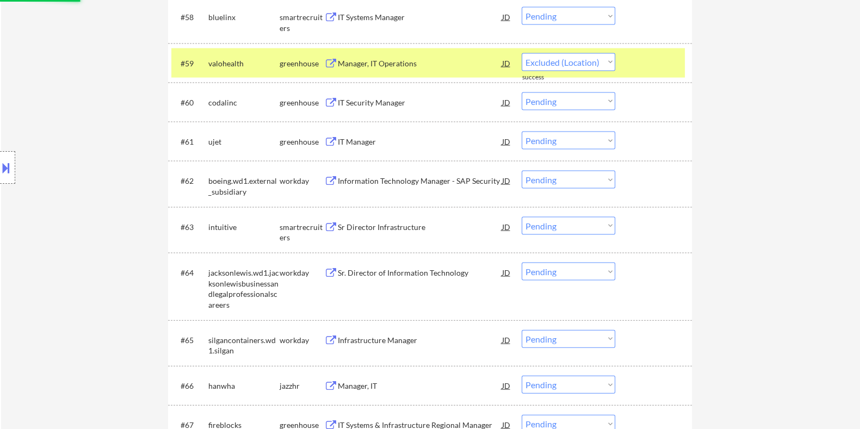
select select ""pending""
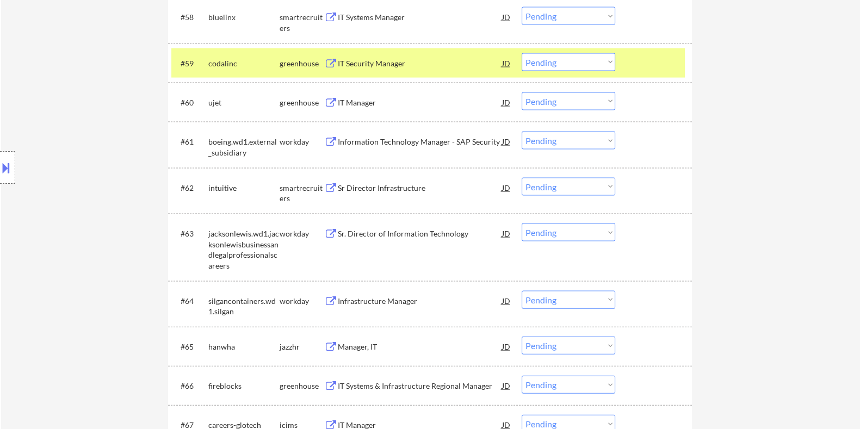
scroll to position [2992, 0]
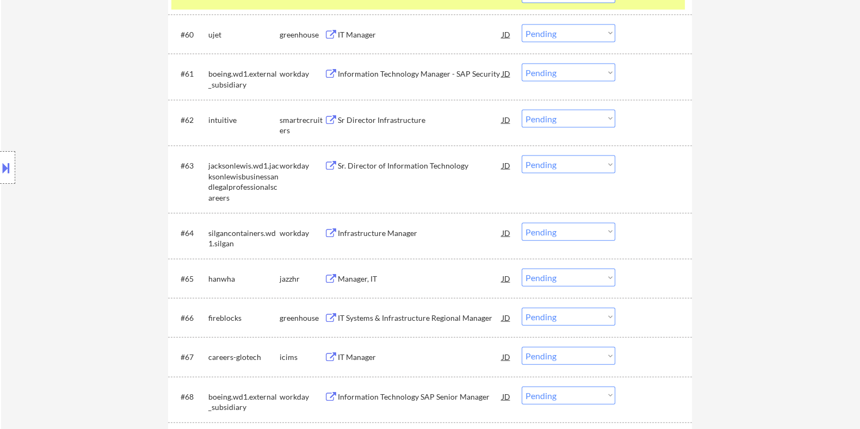
click at [353, 276] on div "Manager, IT" at bounding box center [419, 279] width 164 height 11
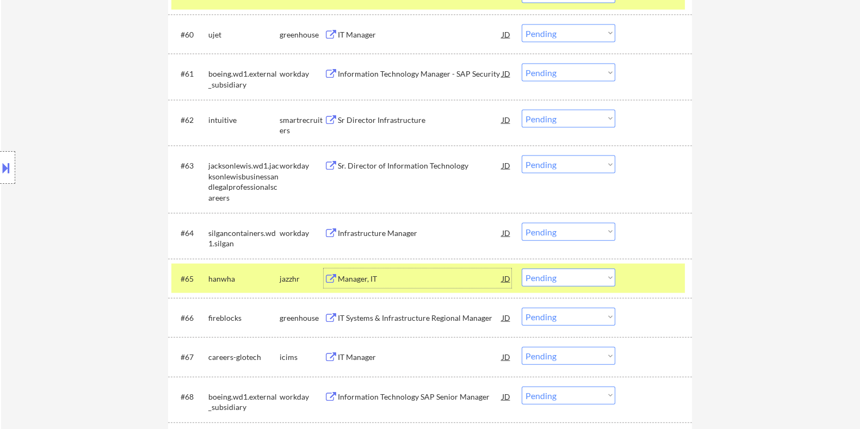
click at [554, 276] on select "Choose an option... Pending Applied Excluded (Questions) Excluded (Expired) Exc…" at bounding box center [569, 278] width 94 height 18
click at [522, 269] on select "Choose an option... Pending Applied Excluded (Questions) Excluded (Expired) Exc…" at bounding box center [569, 278] width 94 height 18
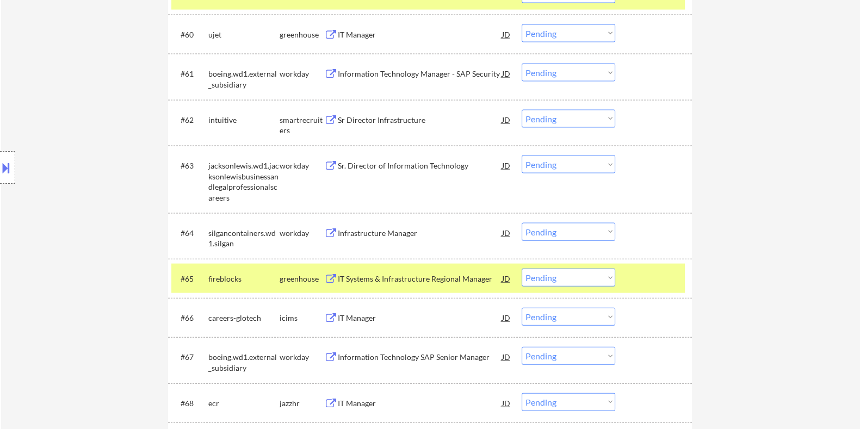
click at [411, 274] on div "IT Systems & Infrastructure Regional Manager" at bounding box center [419, 279] width 164 height 11
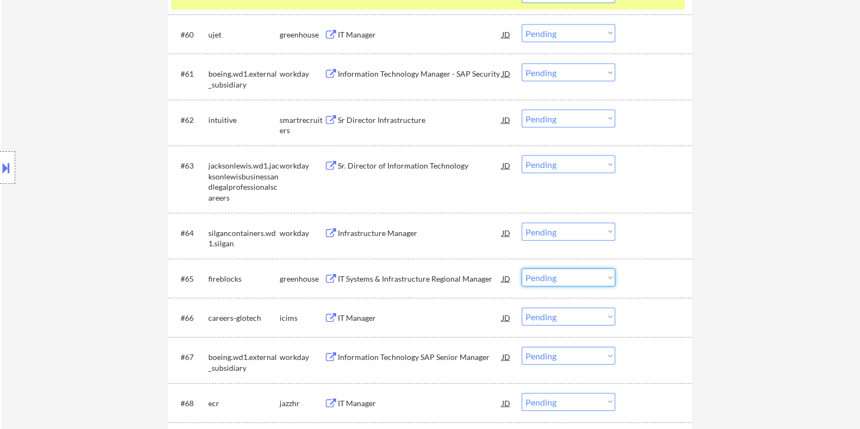
click at [567, 277] on select "Choose an option... Pending Applied Excluded (Questions) Excluded (Expired) Exc…" at bounding box center [569, 278] width 94 height 18
click at [522, 269] on select "Choose an option... Pending Applied Excluded (Questions) Excluded (Expired) Exc…" at bounding box center [569, 278] width 94 height 18
select select ""pending""
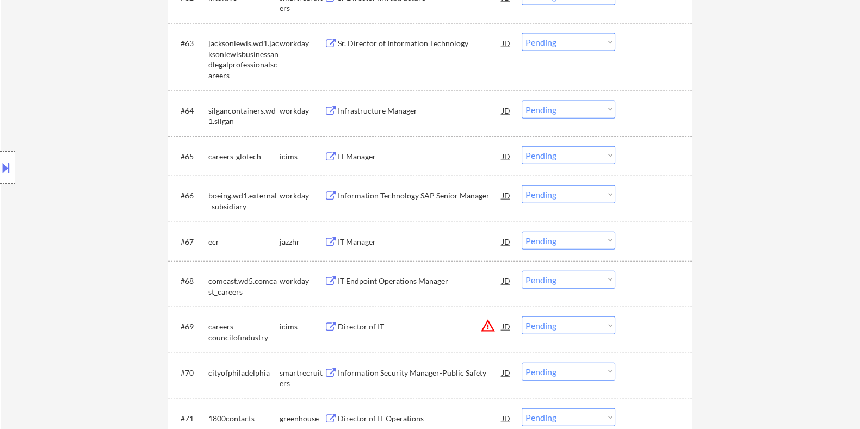
scroll to position [3196, 0]
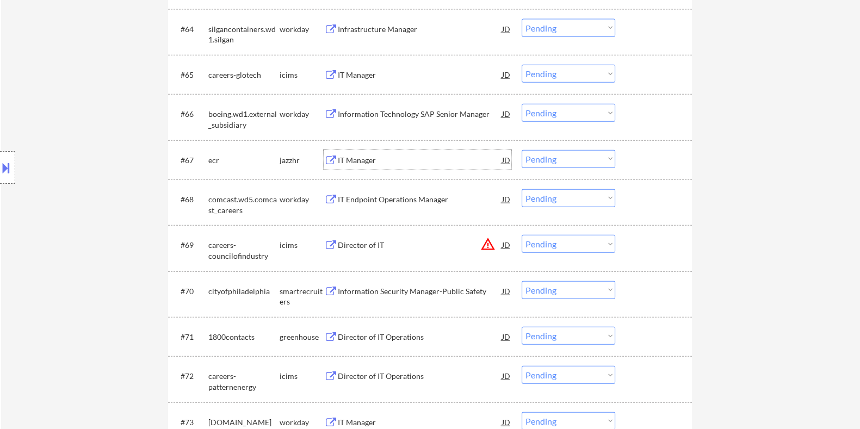
click at [349, 159] on div "IT Manager" at bounding box center [419, 160] width 164 height 11
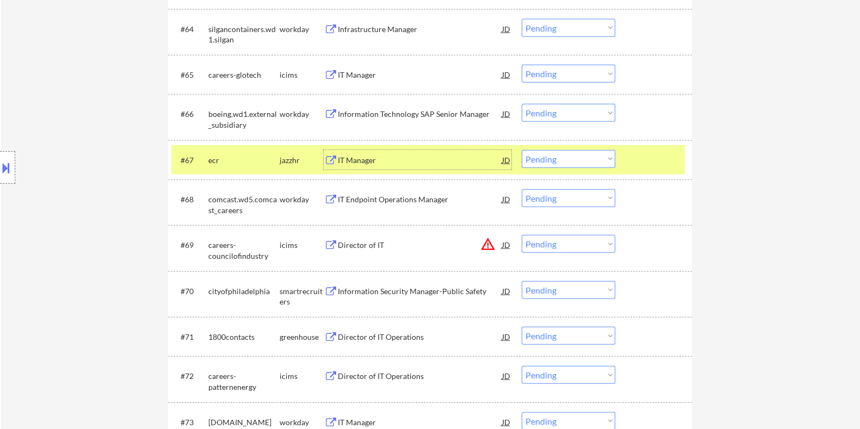
click at [596, 162] on select "Choose an option... Pending Applied Excluded (Questions) Excluded (Expired) Exc…" at bounding box center [569, 159] width 94 height 18
click at [522, 150] on select "Choose an option... Pending Applied Excluded (Questions) Excluded (Expired) Exc…" at bounding box center [569, 159] width 94 height 18
select select ""pending""
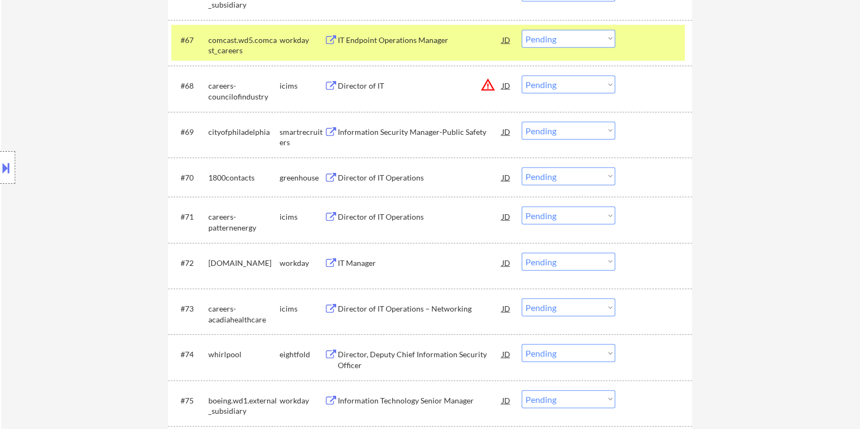
scroll to position [3332, 0]
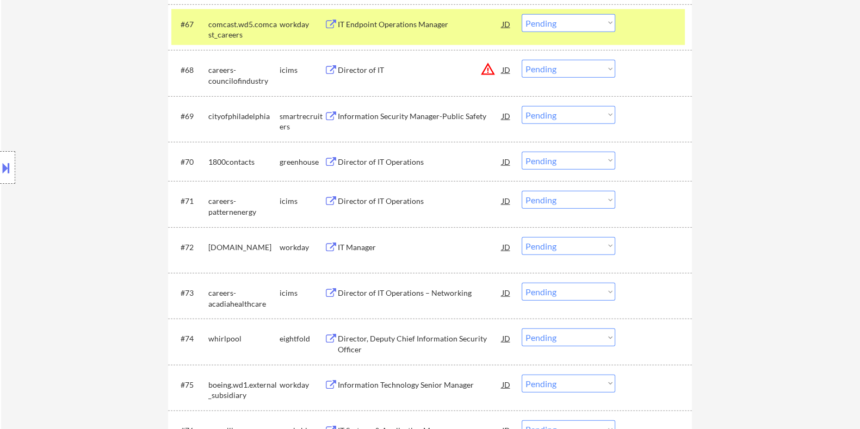
click at [368, 162] on div "Director of IT Operations" at bounding box center [419, 162] width 164 height 11
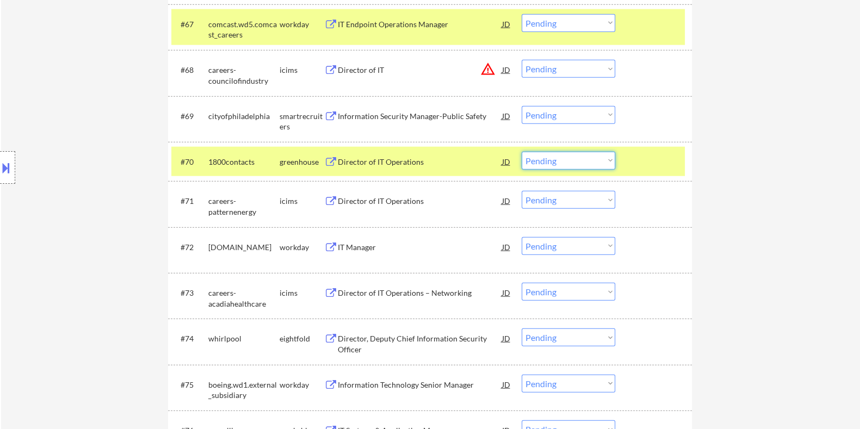
click at [577, 162] on select "Choose an option... Pending Applied Excluded (Questions) Excluded (Expired) Exc…" at bounding box center [569, 161] width 94 height 18
click at [522, 152] on select "Choose an option... Pending Applied Excluded (Questions) Excluded (Expired) Exc…" at bounding box center [569, 161] width 94 height 18
select select ""pending""
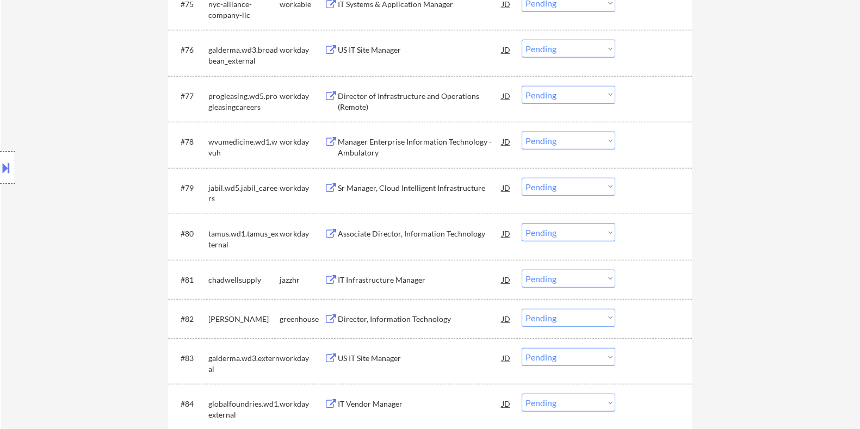
scroll to position [3740, 0]
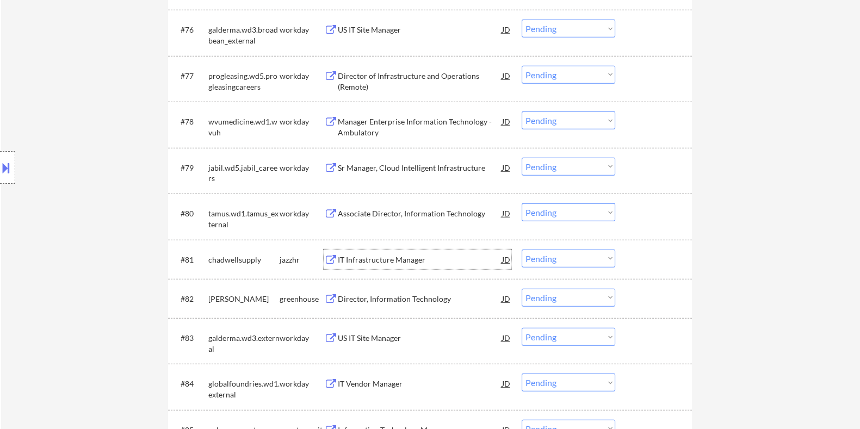
click at [386, 258] on div "IT Infrastructure Manager" at bounding box center [419, 260] width 164 height 11
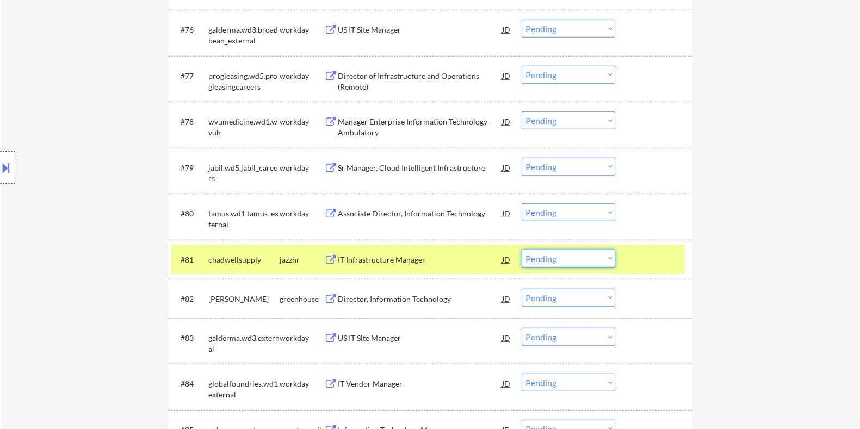
click at [574, 257] on select "Choose an option... Pending Applied Excluded (Questions) Excluded (Expired) Exc…" at bounding box center [569, 259] width 94 height 18
click at [522, 250] on select "Choose an option... Pending Applied Excluded (Questions) Excluded (Expired) Exc…" at bounding box center [569, 259] width 94 height 18
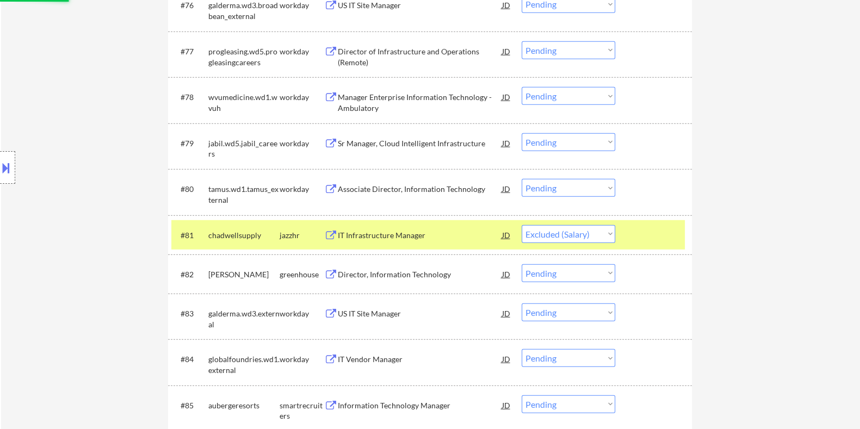
scroll to position [3876, 0]
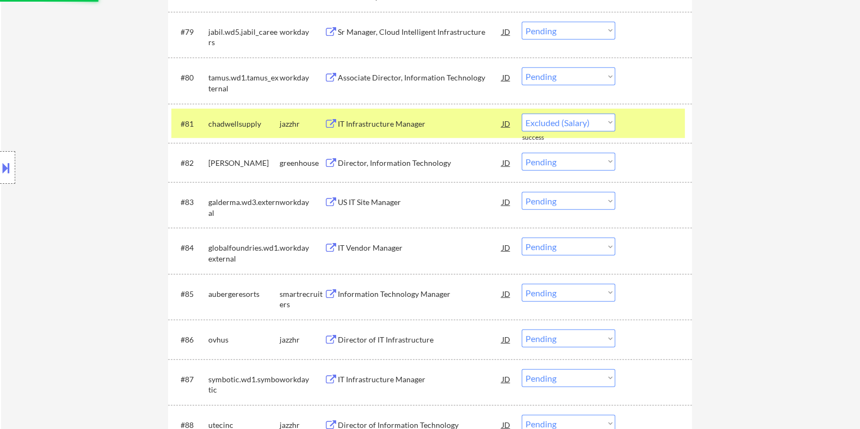
select select ""pending""
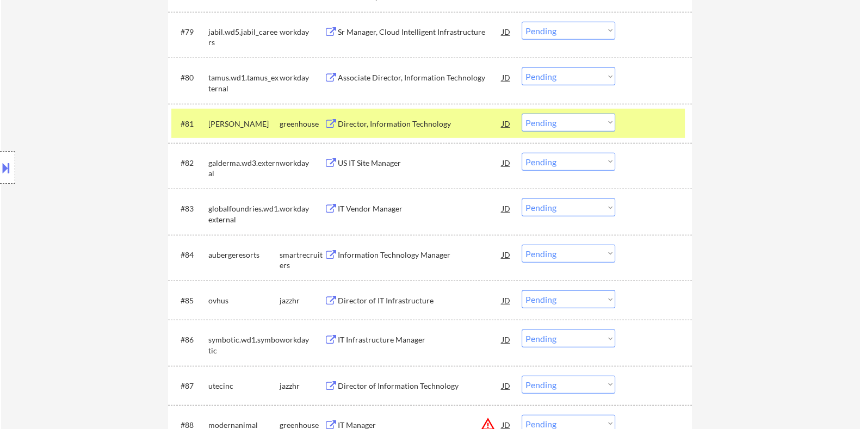
scroll to position [3944, 0]
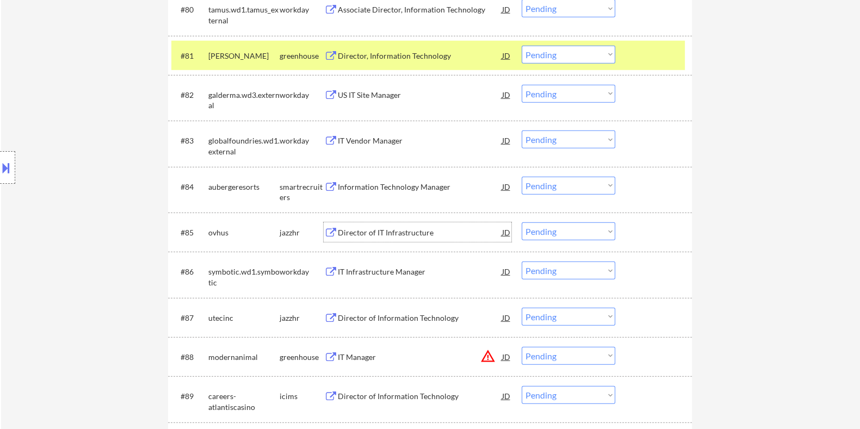
click at [383, 227] on div "Director of IT Infrastructure" at bounding box center [419, 232] width 164 height 11
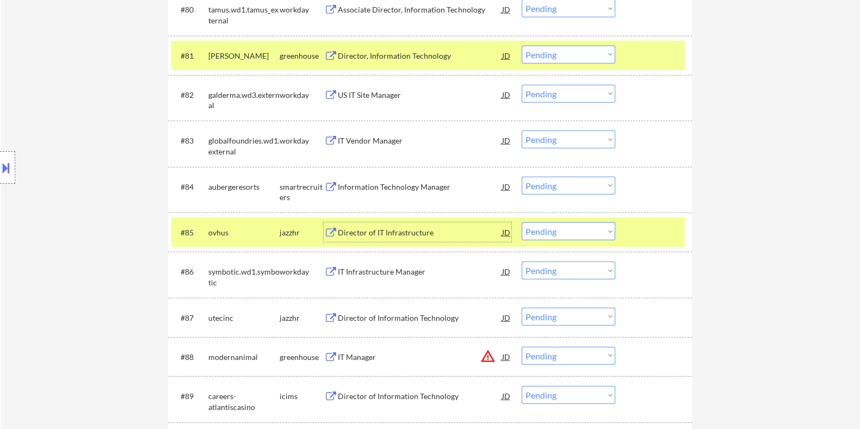
click at [580, 232] on select "Choose an option... Pending Applied Excluded (Questions) Excluded (Expired) Exc…" at bounding box center [569, 232] width 94 height 18
click at [522, 223] on select "Choose an option... Pending Applied Excluded (Questions) Excluded (Expired) Exc…" at bounding box center [569, 232] width 94 height 18
select select ""pending""
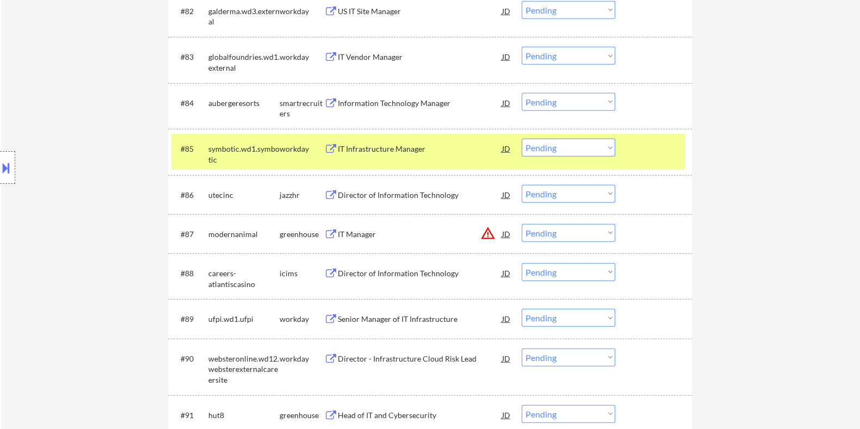
scroll to position [4029, 0]
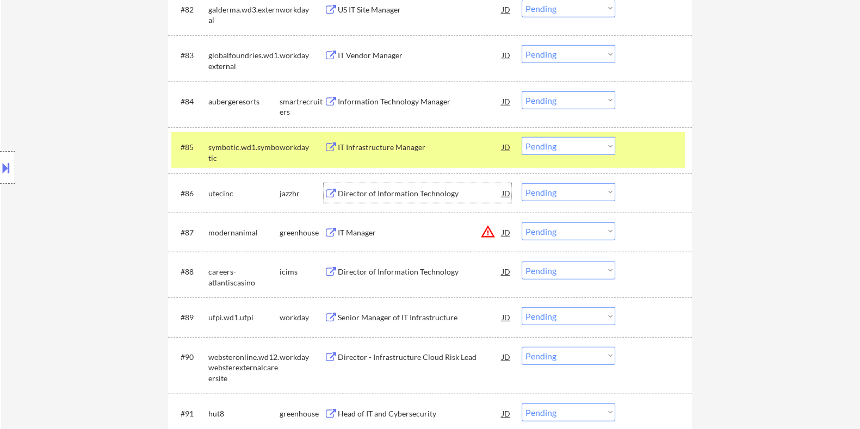
click at [386, 190] on div "Director of Information Technology" at bounding box center [419, 193] width 164 height 11
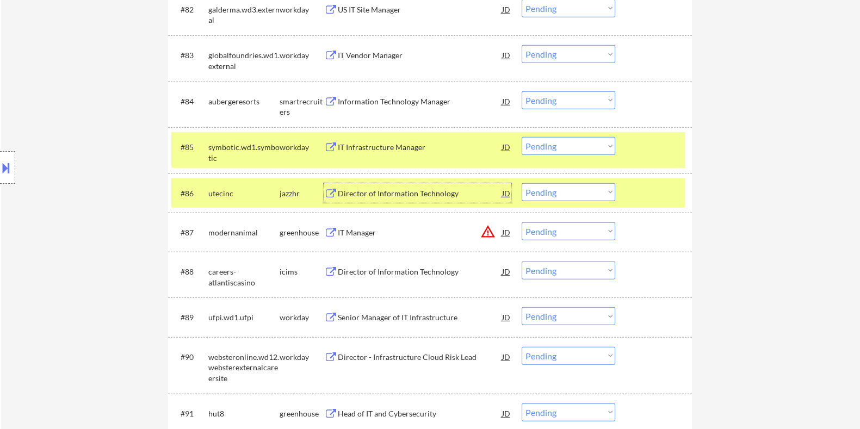
click at [566, 191] on select "Choose an option... Pending Applied Excluded (Questions) Excluded (Expired) Exc…" at bounding box center [569, 192] width 94 height 18
click at [522, 183] on select "Choose an option... Pending Applied Excluded (Questions) Excluded (Expired) Exc…" at bounding box center [569, 192] width 94 height 18
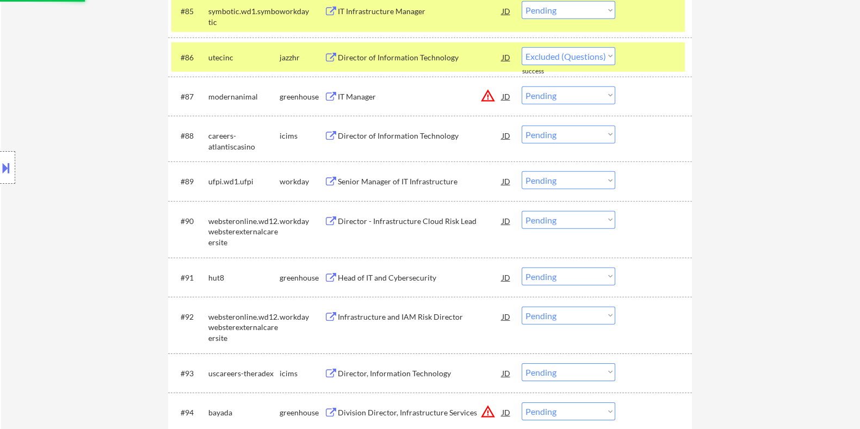
select select ""pending""
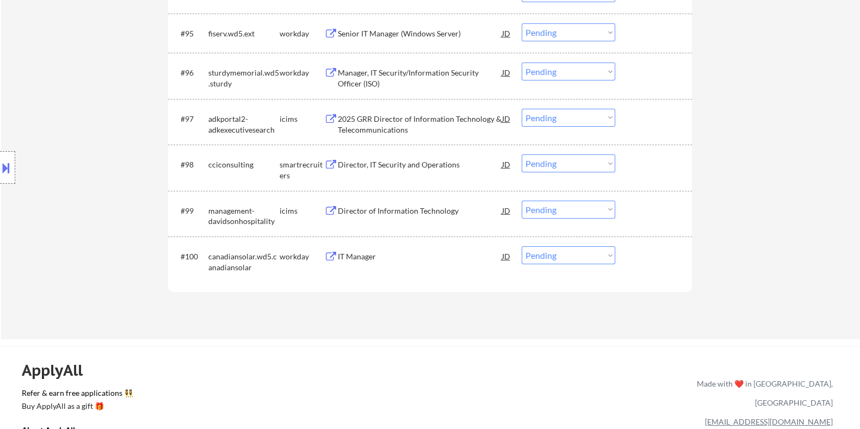
scroll to position [4573, 0]
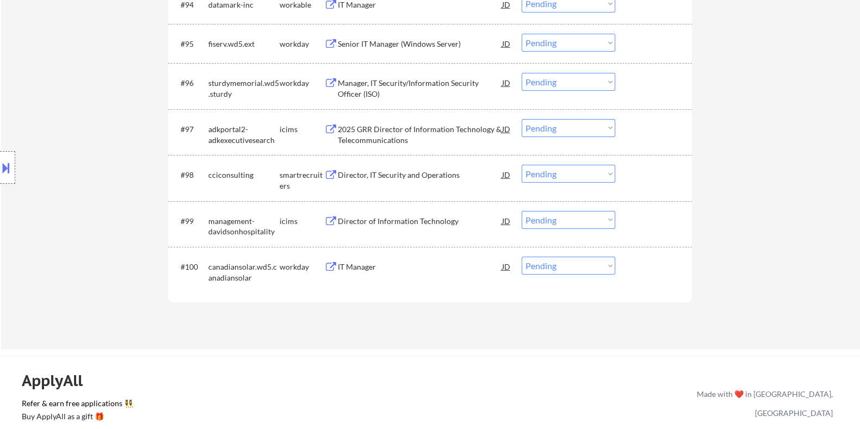
click at [360, 172] on div "Director, IT Security and Operations" at bounding box center [419, 175] width 164 height 11
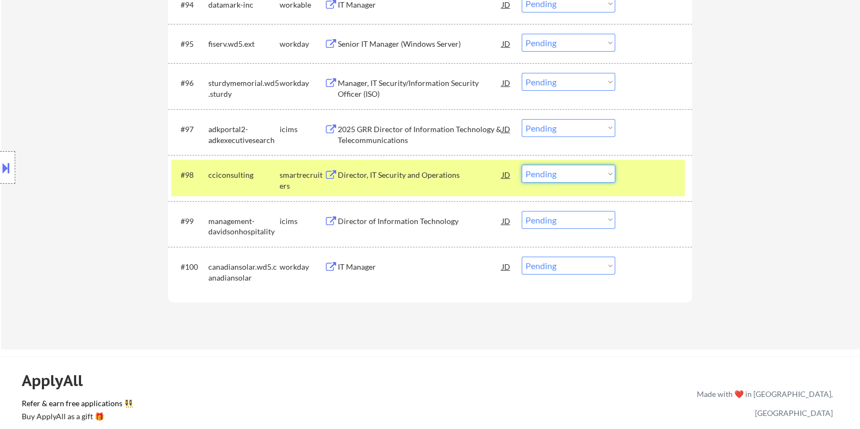
click at [559, 174] on select "Choose an option... Pending Applied Excluded (Questions) Excluded (Expired) Exc…" at bounding box center [569, 174] width 94 height 18
click at [522, 165] on select "Choose an option... Pending Applied Excluded (Questions) Excluded (Expired) Exc…" at bounding box center [569, 174] width 94 height 18
select select ""pending""
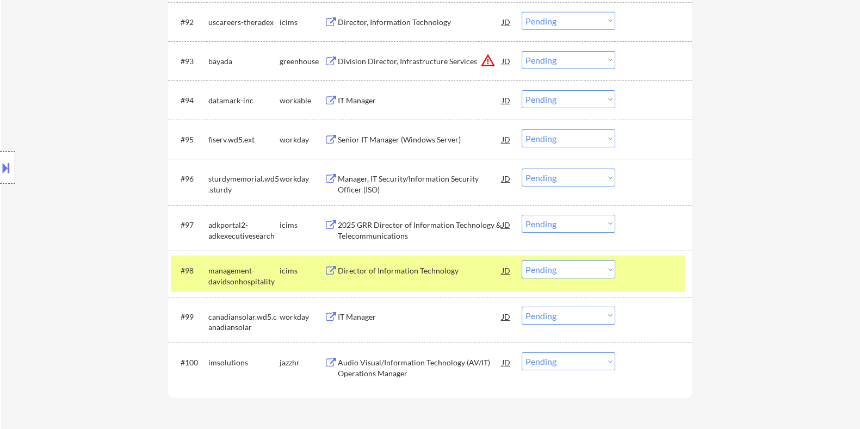
scroll to position [4369, 0]
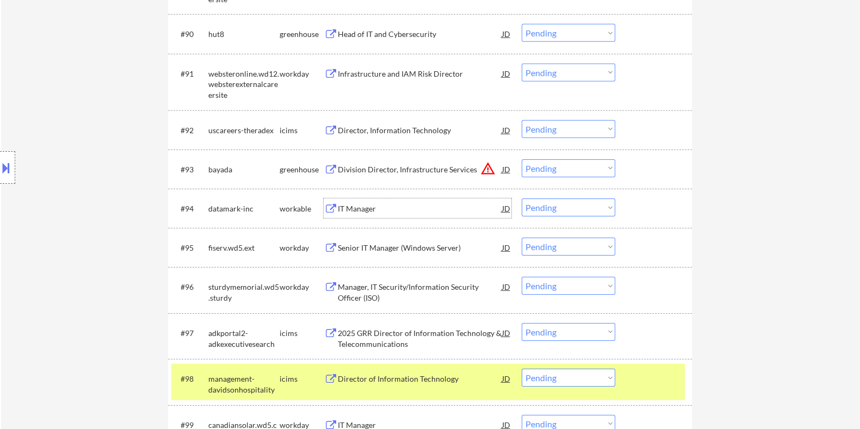
click at [367, 206] on div "IT Manager" at bounding box center [419, 208] width 164 height 11
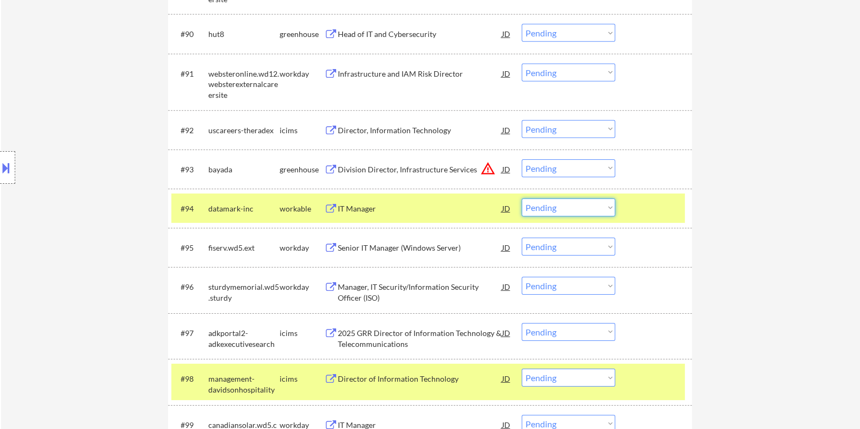
click at [592, 206] on select "Choose an option... Pending Applied Excluded (Questions) Excluded (Expired) Exc…" at bounding box center [569, 208] width 94 height 18
click at [522, 199] on select "Choose an option... Pending Applied Excluded (Questions) Excluded (Expired) Exc…" at bounding box center [569, 208] width 94 height 18
select select ""pending""
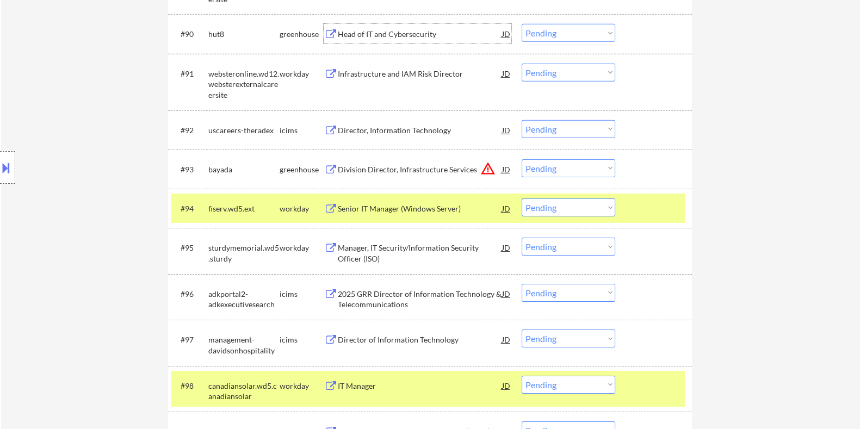
click at [386, 33] on div "Head of IT and Cybersecurity" at bounding box center [419, 34] width 164 height 11
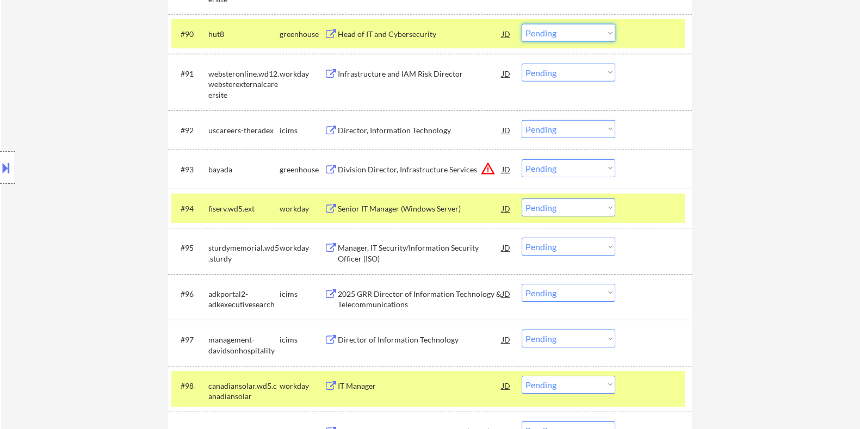
drag, startPoint x: 592, startPoint y: 28, endPoint x: 586, endPoint y: 33, distance: 7.4
click at [591, 28] on select "Choose an option... Pending Applied Excluded (Questions) Excluded (Expired) Exc…" at bounding box center [569, 33] width 94 height 18
click at [522, 24] on select "Choose an option... Pending Applied Excluded (Questions) Excluded (Expired) Exc…" at bounding box center [569, 33] width 94 height 18
select select ""pending""
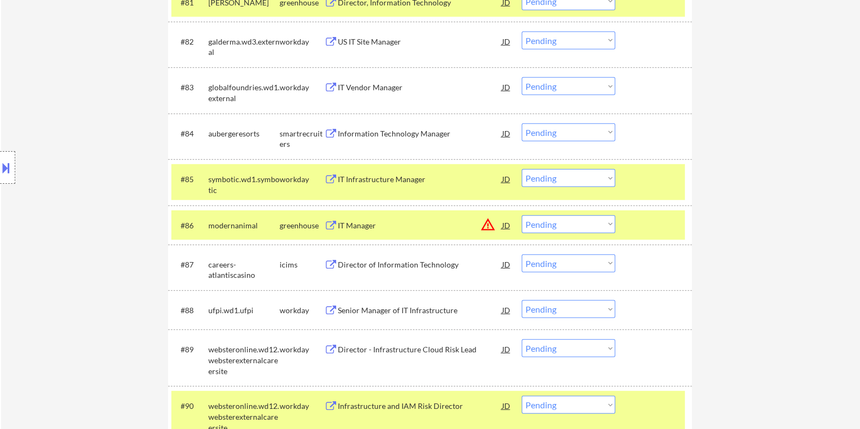
scroll to position [3961, 0]
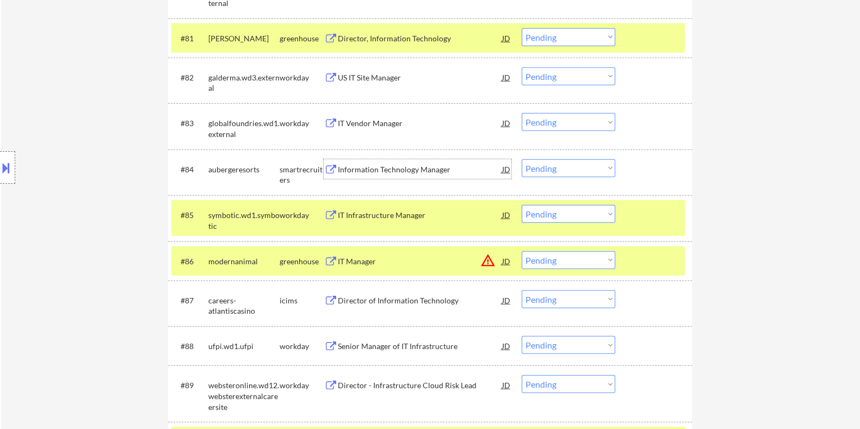
click at [382, 164] on div "Information Technology Manager" at bounding box center [419, 169] width 164 height 11
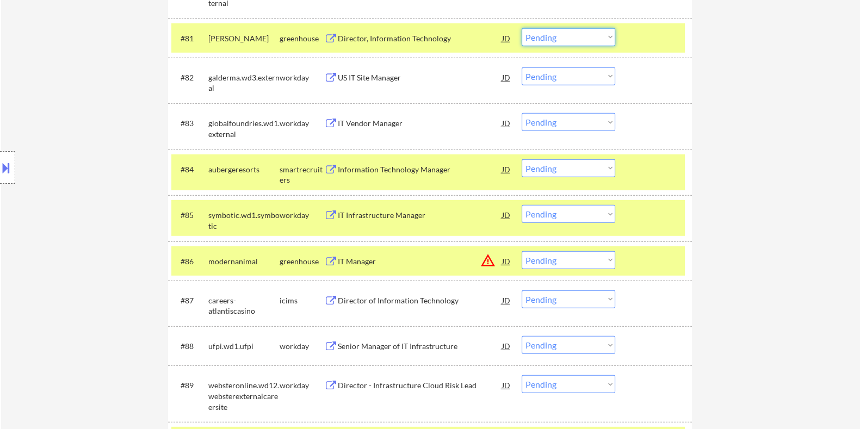
click at [552, 36] on select "Choose an option... Pending Applied Excluded (Questions) Excluded (Expired) Exc…" at bounding box center [569, 37] width 94 height 18
click at [522, 28] on select "Choose an option... Pending Applied Excluded (Questions) Excluded (Expired) Exc…" at bounding box center [569, 37] width 94 height 18
select select ""pending""
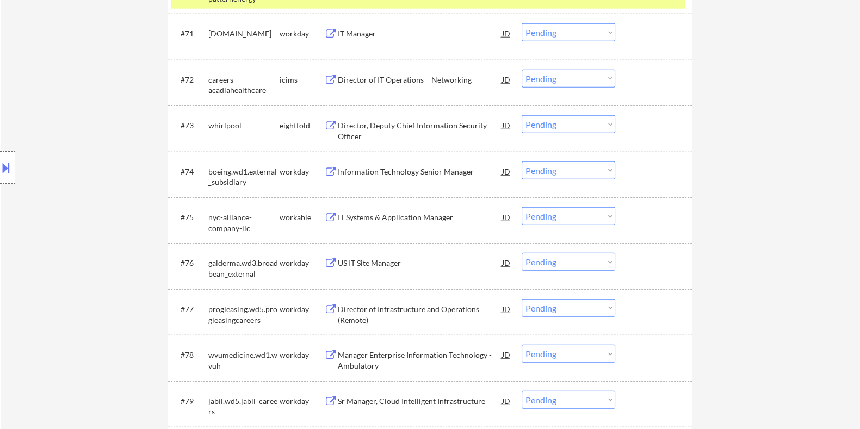
scroll to position [3485, 0]
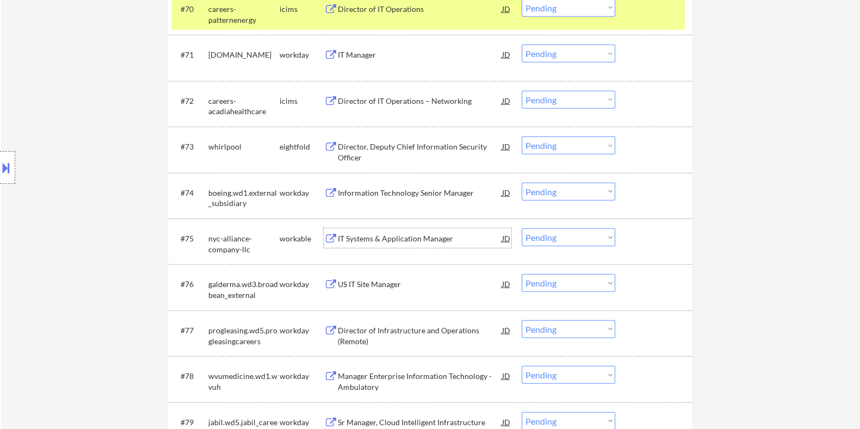
click at [411, 234] on div "IT Systems & Application Manager" at bounding box center [419, 238] width 164 height 11
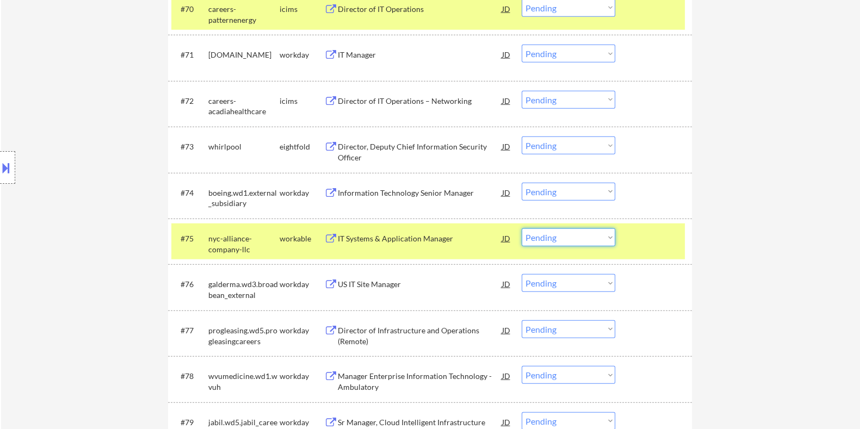
click at [577, 239] on select "Choose an option... Pending Applied Excluded (Questions) Excluded (Expired) Exc…" at bounding box center [569, 238] width 94 height 18
click at [522, 229] on select "Choose an option... Pending Applied Excluded (Questions) Excluded (Expired) Exc…" at bounding box center [569, 238] width 94 height 18
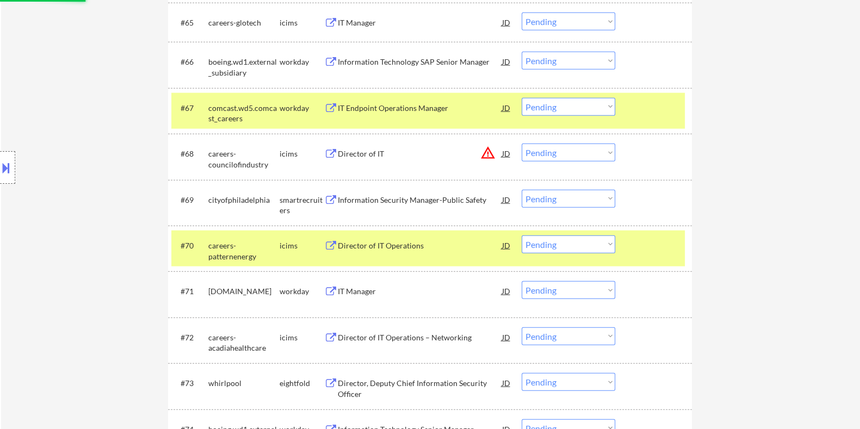
scroll to position [3145, 0]
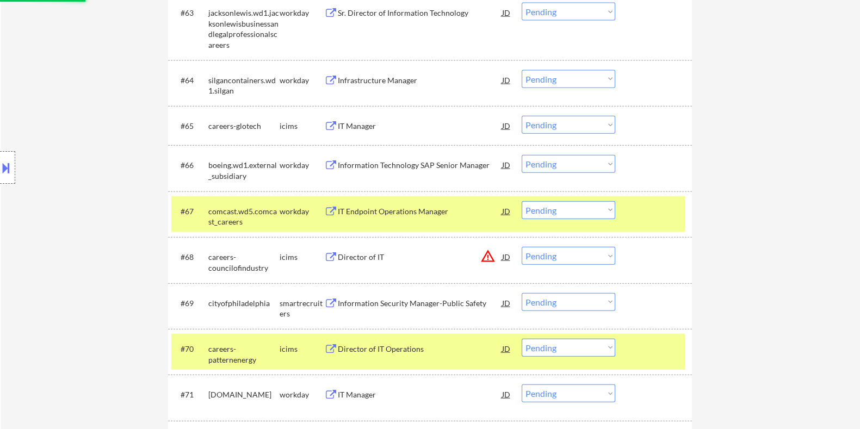
select select ""pending""
click at [386, 300] on div "Information Security Manager-Public Safety" at bounding box center [419, 303] width 164 height 11
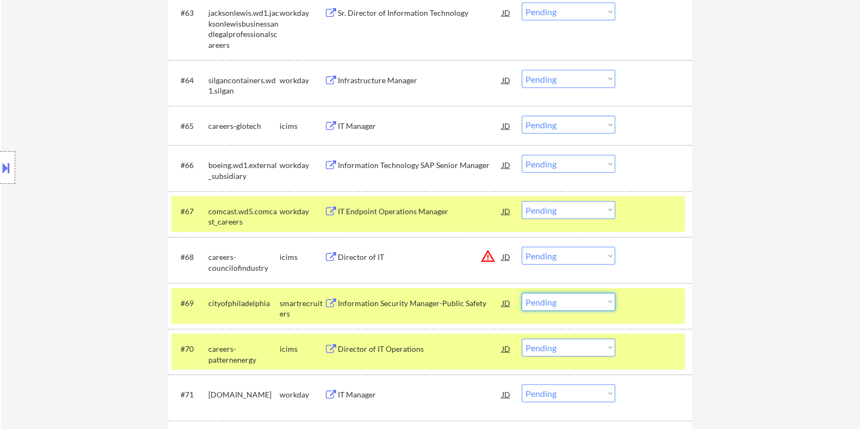
click at [579, 300] on select "Choose an option... Pending Applied Excluded (Questions) Excluded (Expired) Exc…" at bounding box center [569, 302] width 94 height 18
click at [522, 293] on select "Choose an option... Pending Applied Excluded (Questions) Excluded (Expired) Exc…" at bounding box center [569, 302] width 94 height 18
select select ""pending""
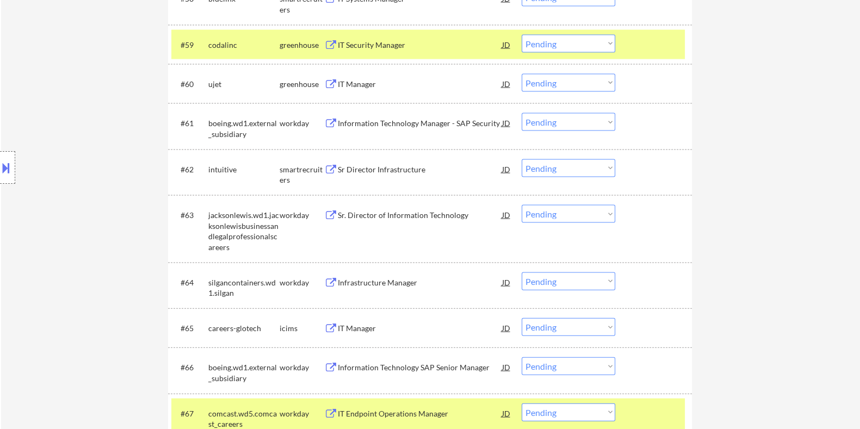
scroll to position [2941, 0]
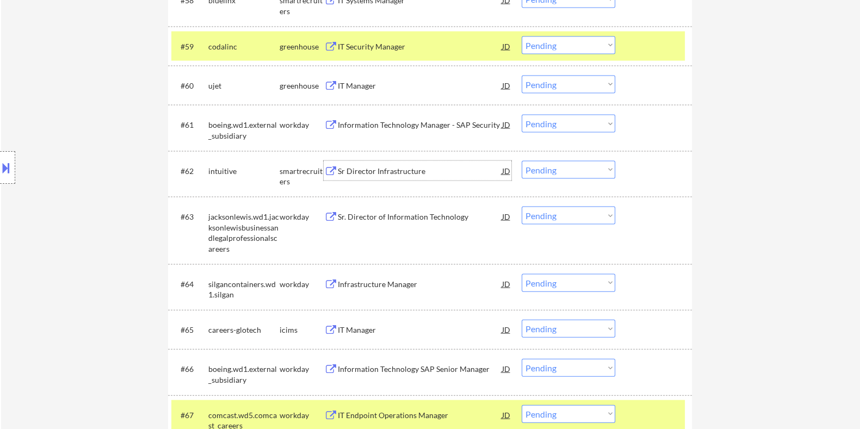
click at [361, 170] on div "Sr Director Infrastructure" at bounding box center [419, 171] width 164 height 11
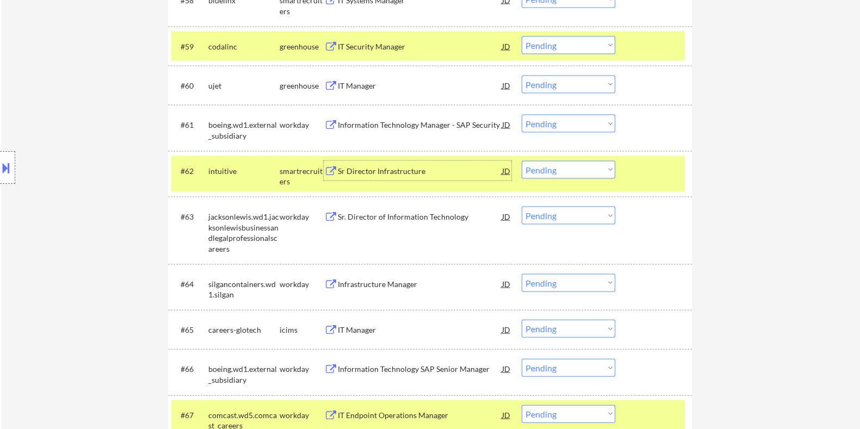
click at [609, 171] on select "Choose an option... Pending Applied Excluded (Questions) Excluded (Expired) Exc…" at bounding box center [569, 170] width 94 height 18
click at [522, 161] on select "Choose an option... Pending Applied Excluded (Questions) Excluded (Expired) Exc…" at bounding box center [569, 170] width 94 height 18
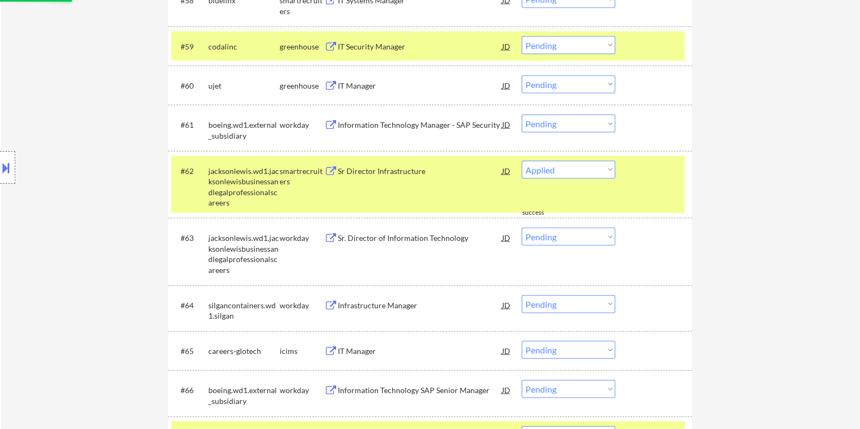
select select ""pending""
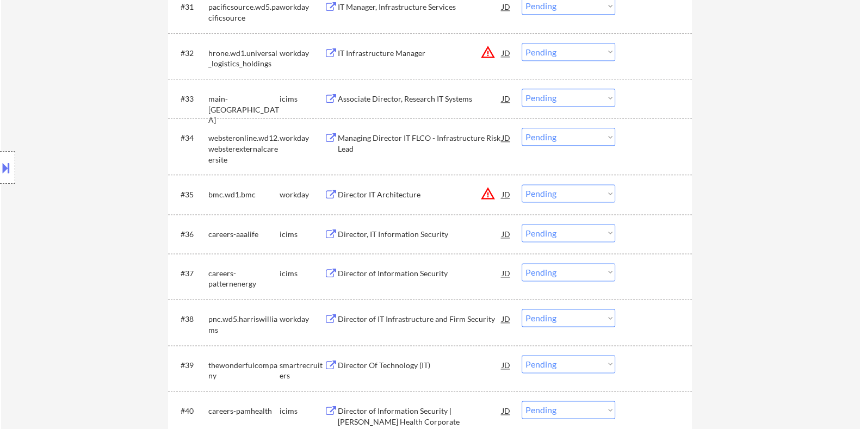
scroll to position [1799, 0]
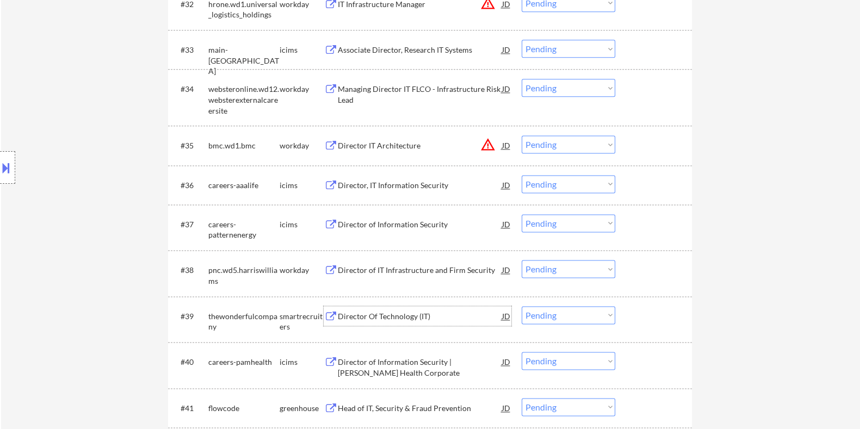
click at [392, 311] on div "Director Of Technology (IT)" at bounding box center [419, 316] width 164 height 11
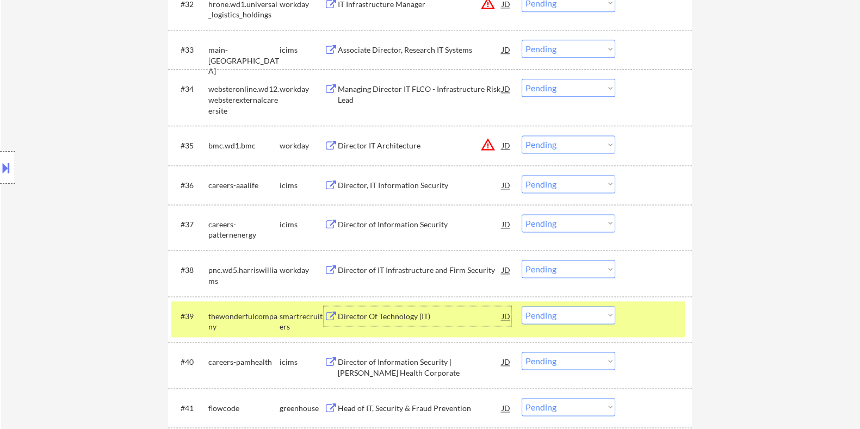
click at [577, 318] on select "Choose an option... Pending Applied Excluded (Questions) Excluded (Expired) Exc…" at bounding box center [569, 315] width 94 height 18
click at [522, 306] on select "Choose an option... Pending Applied Excluded (Questions) Excluded (Expired) Exc…" at bounding box center [569, 315] width 94 height 18
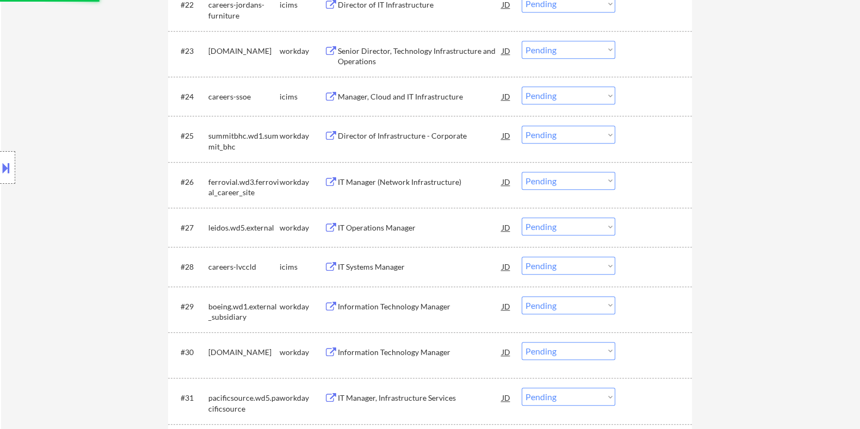
select select ""pending""
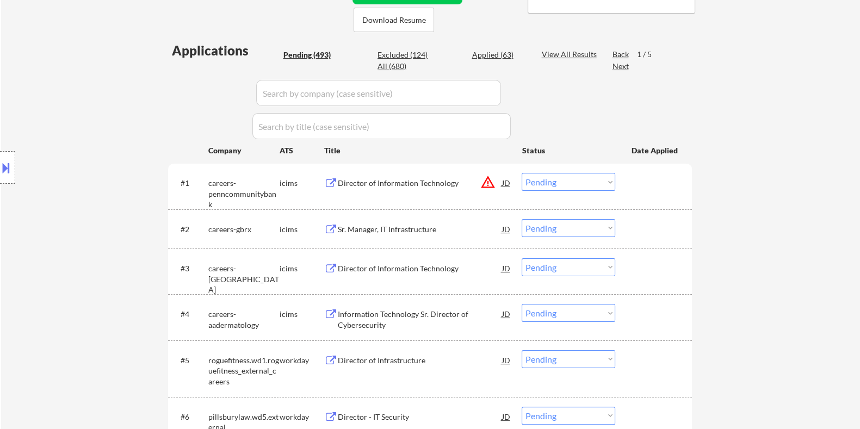
scroll to position [235, 0]
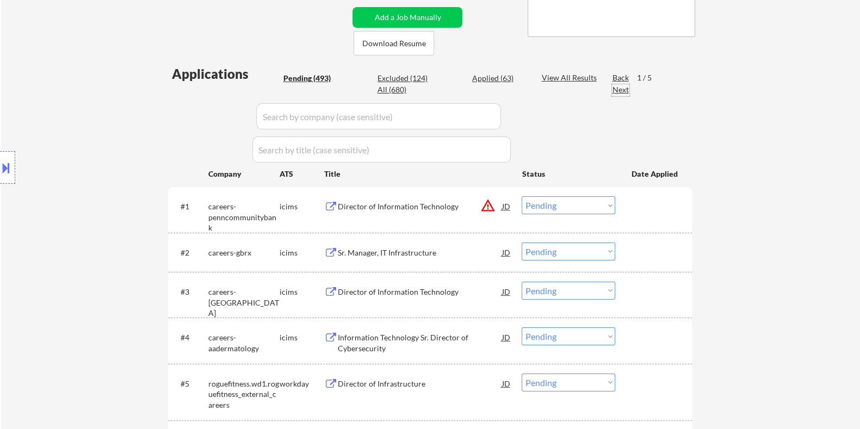
click at [622, 91] on div "Next" at bounding box center [620, 89] width 17 height 11
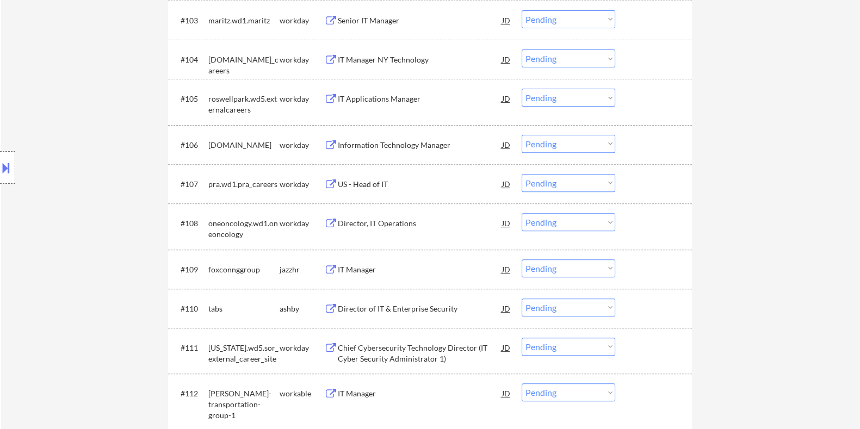
scroll to position [507, 0]
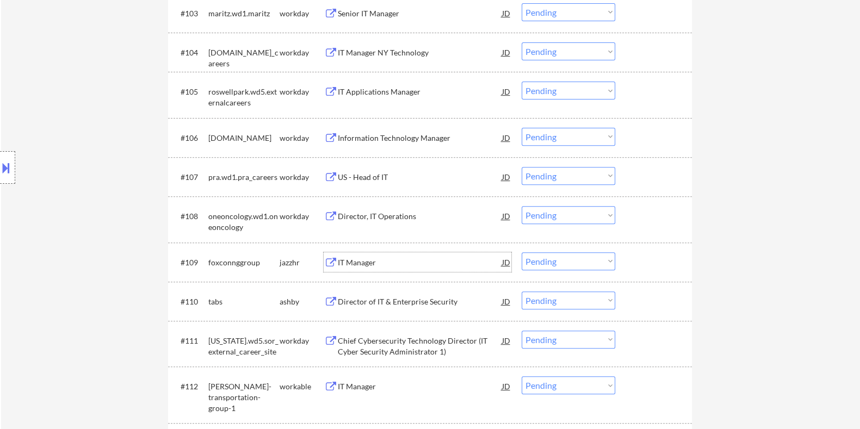
click at [349, 262] on div "IT Manager" at bounding box center [419, 262] width 164 height 11
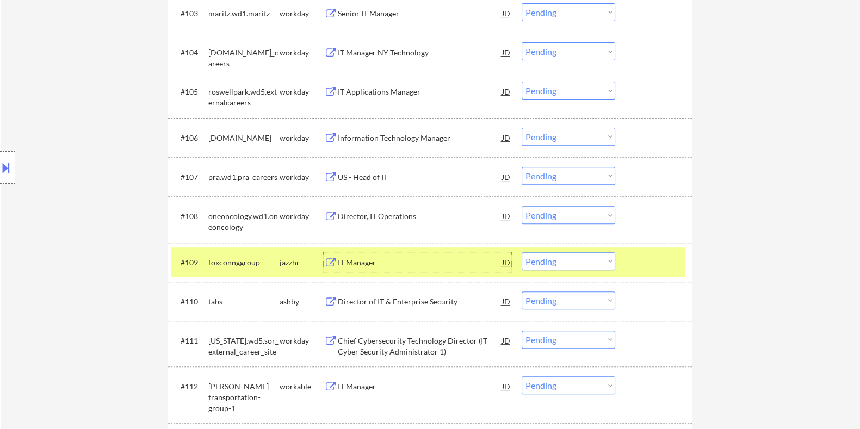
click at [556, 257] on select "Choose an option... Pending Applied Excluded (Questions) Excluded (Expired) Exc…" at bounding box center [569, 261] width 94 height 18
click at [522, 252] on select "Choose an option... Pending Applied Excluded (Questions) Excluded (Expired) Exc…" at bounding box center [569, 261] width 94 height 18
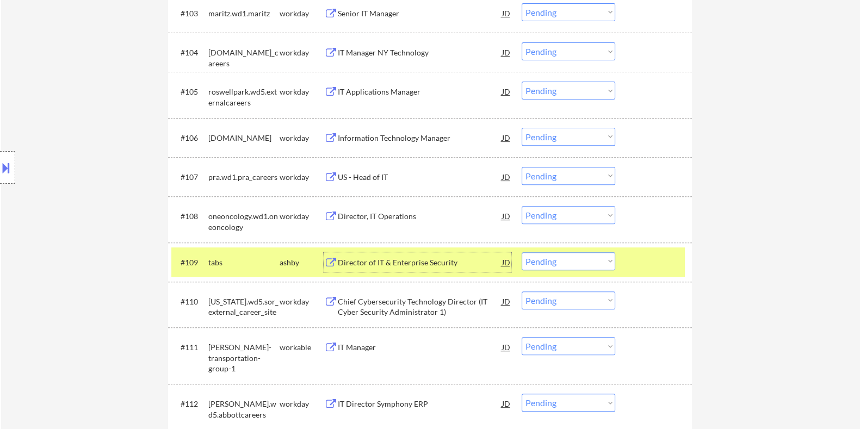
click at [354, 257] on div "Director of IT & Enterprise Security" at bounding box center [419, 262] width 164 height 11
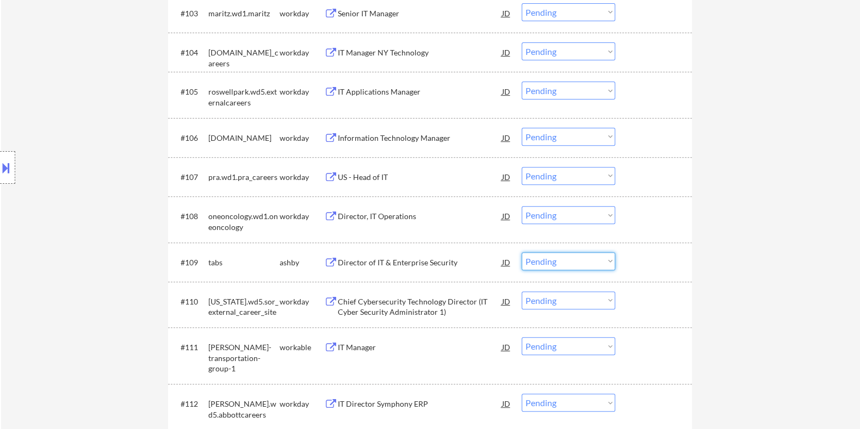
click at [554, 260] on select "Choose an option... Pending Applied Excluded (Questions) Excluded (Expired) Exc…" at bounding box center [569, 261] width 94 height 18
click at [522, 252] on select "Choose an option... Pending Applied Excluded (Questions) Excluded (Expired) Exc…" at bounding box center [569, 261] width 94 height 18
select select ""pending""
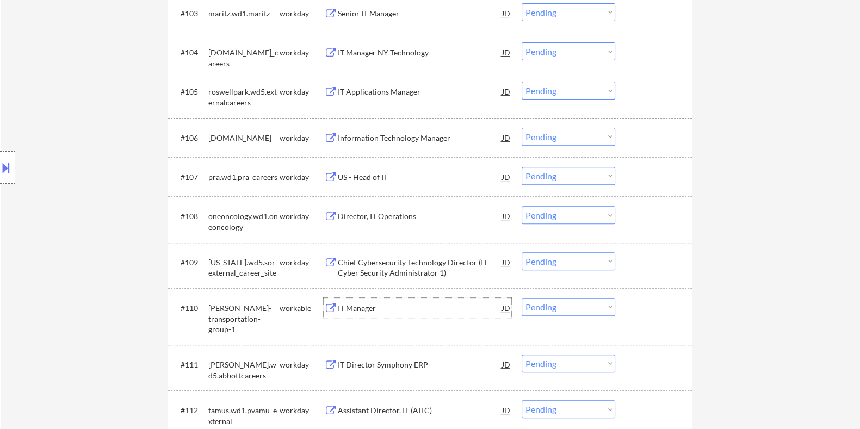
click at [391, 308] on div "IT Manager" at bounding box center [419, 308] width 164 height 11
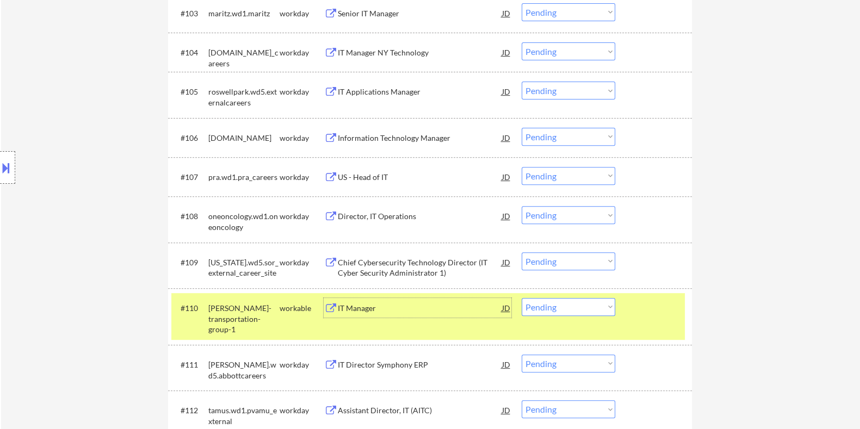
click at [549, 308] on select "Choose an option... Pending Applied Excluded (Questions) Excluded (Expired) Exc…" at bounding box center [569, 307] width 94 height 18
click at [522, 298] on select "Choose an option... Pending Applied Excluded (Questions) Excluded (Expired) Exc…" at bounding box center [569, 307] width 94 height 18
select select ""pending""
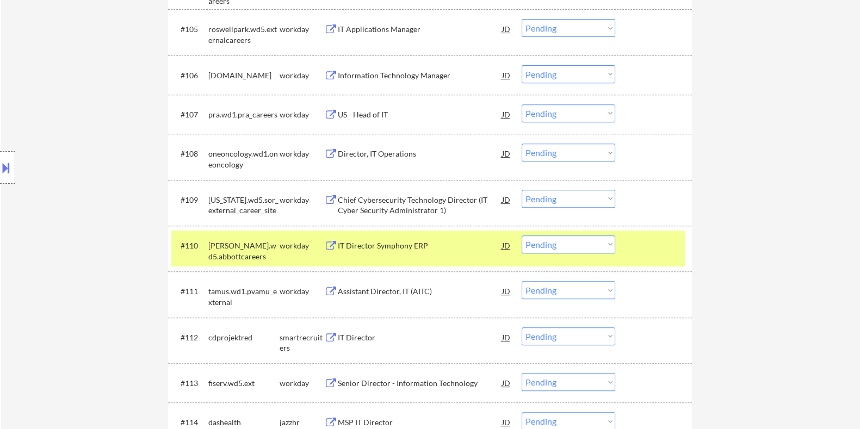
scroll to position [643, 0]
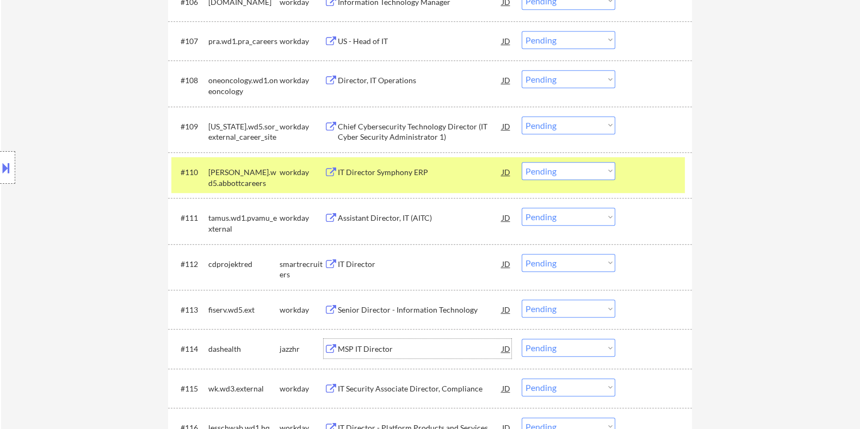
click at [361, 345] on div "MSP IT Director" at bounding box center [419, 349] width 164 height 11
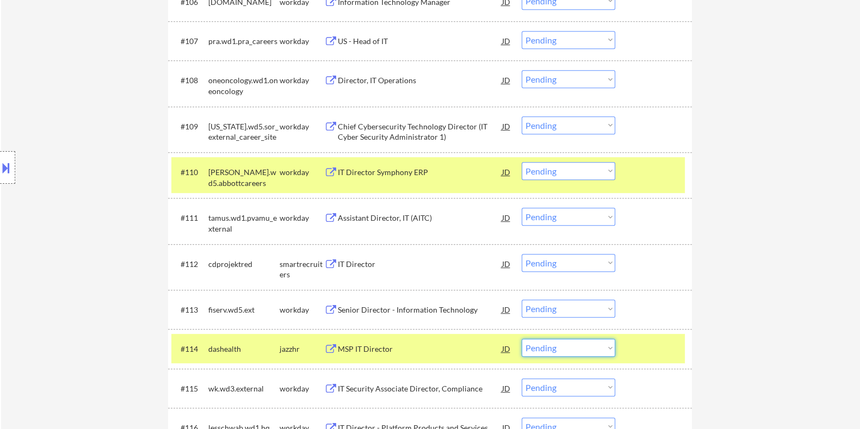
click at [576, 353] on select "Choose an option... Pending Applied Excluded (Questions) Excluded (Expired) Exc…" at bounding box center [569, 348] width 94 height 18
click at [522, 339] on select "Choose an option... Pending Applied Excluded (Questions) Excluded (Expired) Exc…" at bounding box center [569, 348] width 94 height 18
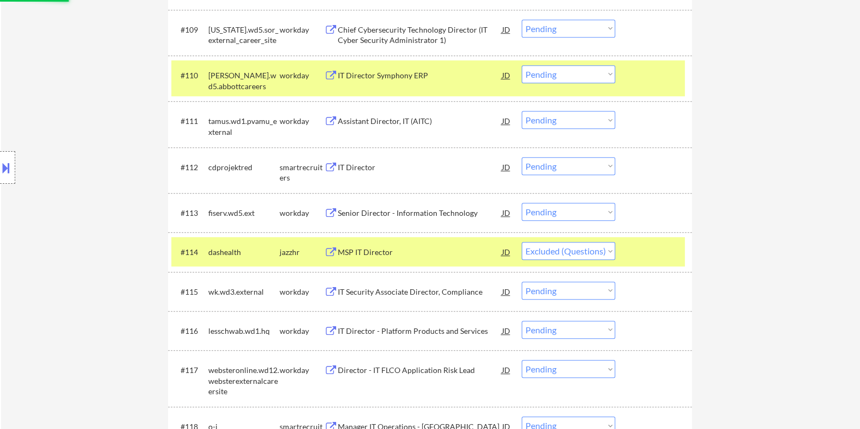
scroll to position [847, 0]
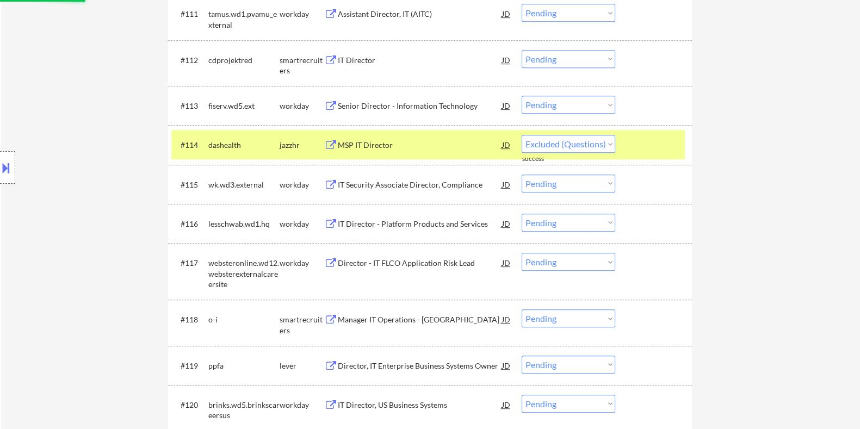
select select ""pending""
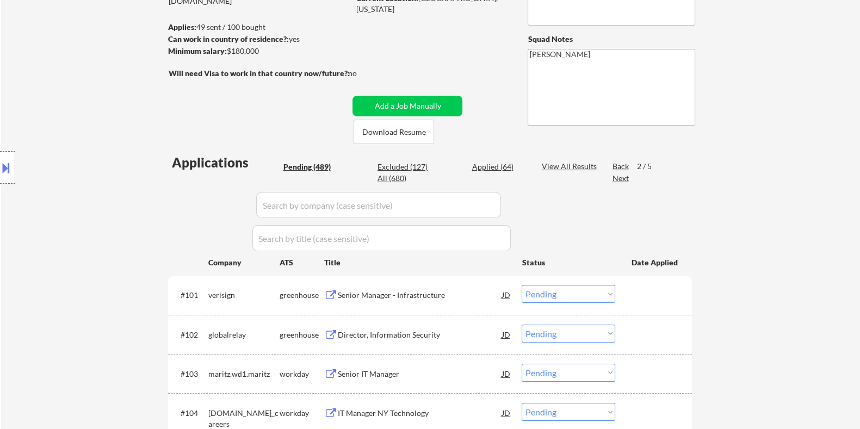
scroll to position [181, 0]
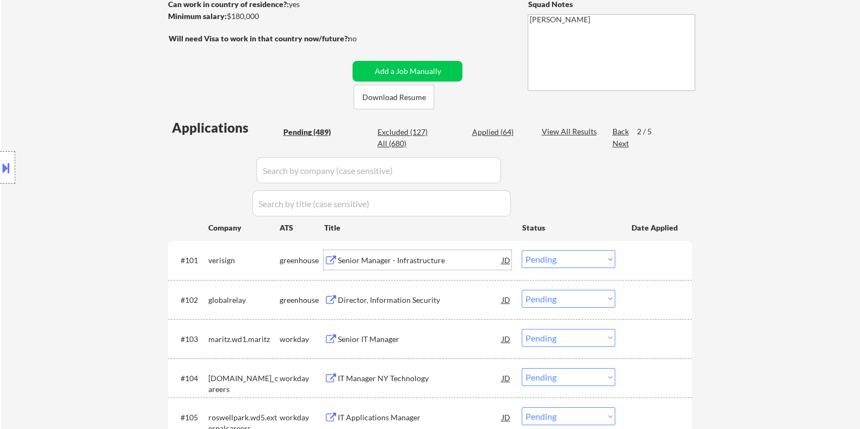
click at [362, 260] on div "Senior Manager - Infrastructure" at bounding box center [419, 260] width 164 height 11
